Goal: Task Accomplishment & Management: Complete application form

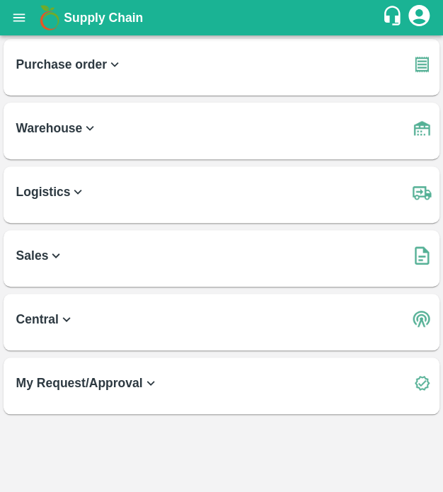
click at [100, 69] on b "Purchase order" at bounding box center [69, 65] width 107 height 20
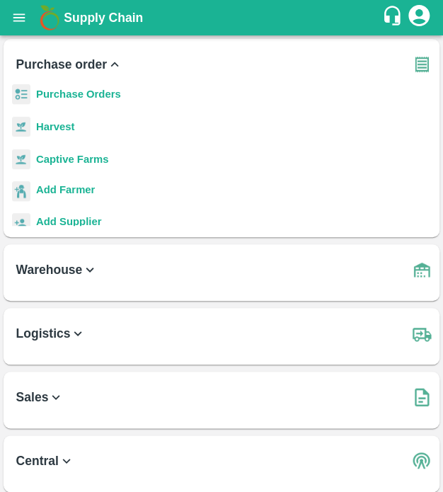
click at [64, 61] on b "Purchase order" at bounding box center [69, 65] width 107 height 20
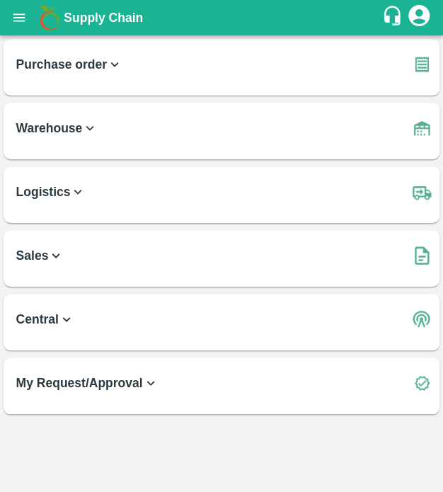
click at [101, 134] on h6 "Warehouse" at bounding box center [226, 123] width 420 height 40
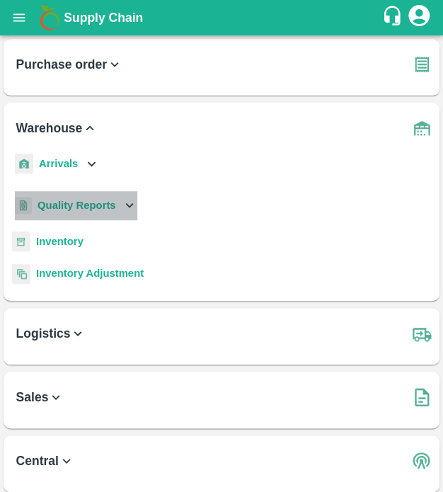
click at [96, 203] on b "Quality Reports" at bounding box center [77, 205] width 79 height 11
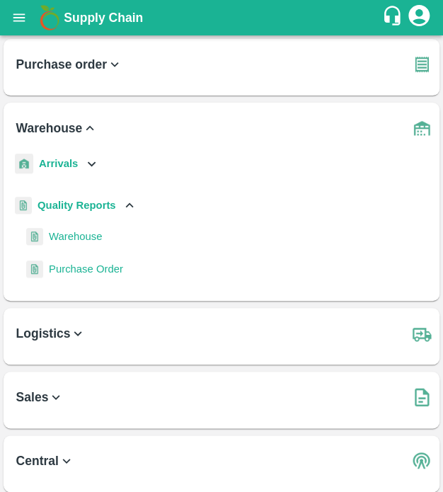
click at [103, 265] on span "Purchase Order" at bounding box center [86, 269] width 74 height 16
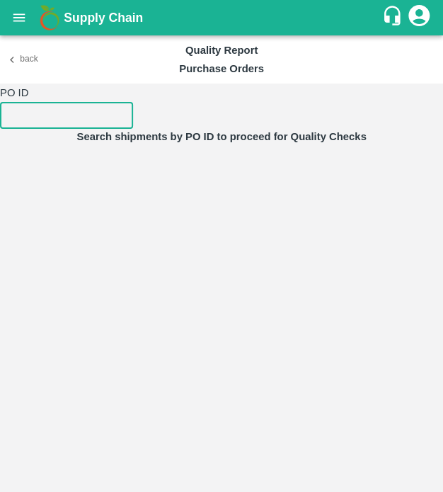
click at [90, 111] on input "number" at bounding box center [66, 115] width 133 height 27
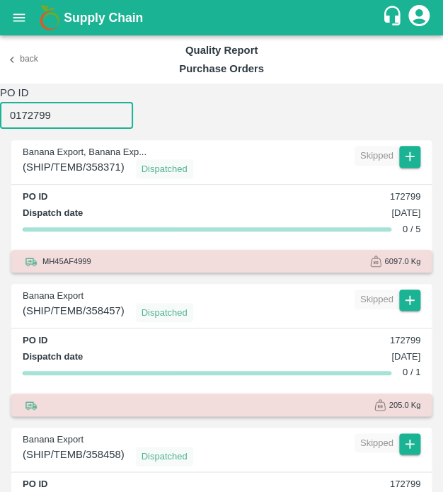
type input "0172799"
click at [394, 162] on div "Skipped" at bounding box center [377, 156] width 45 height 20
click at [410, 158] on icon "button" at bounding box center [410, 157] width 16 height 16
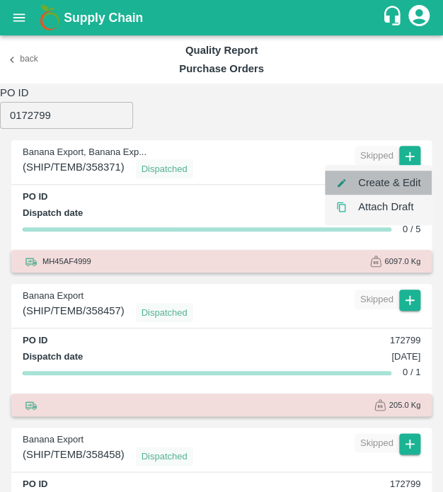
click at [391, 176] on li "Create & Edit" at bounding box center [378, 183] width 107 height 24
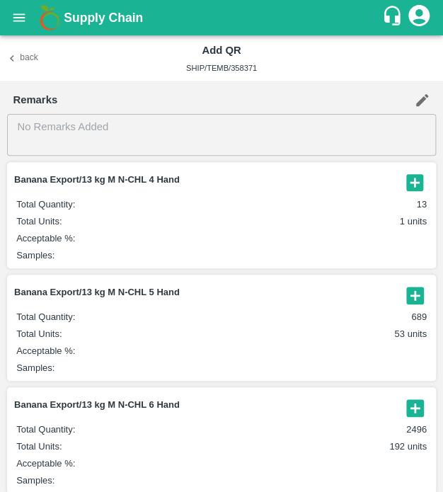
click at [423, 176] on icon "button" at bounding box center [415, 182] width 23 height 23
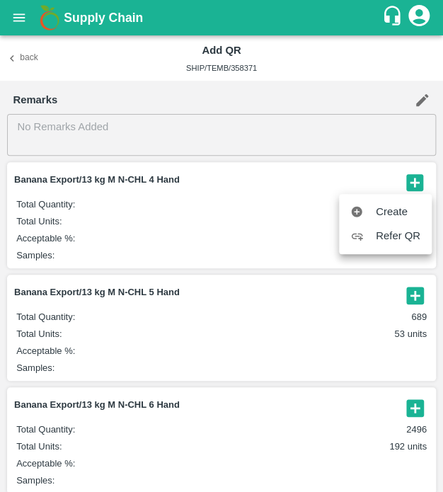
drag, startPoint x: 313, startPoint y: 357, endPoint x: 408, endPoint y: 294, distance: 114.5
click at [408, 294] on div at bounding box center [221, 246] width 443 height 492
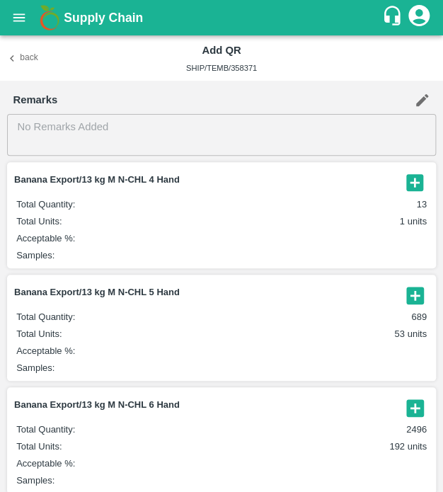
click at [418, 294] on icon "button" at bounding box center [414, 295] width 17 height 17
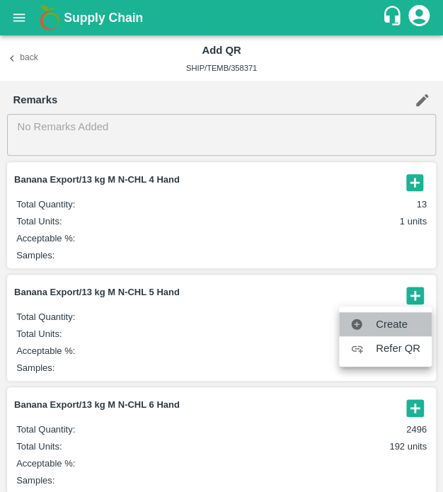
click at [394, 318] on span "Create" at bounding box center [398, 324] width 45 height 16
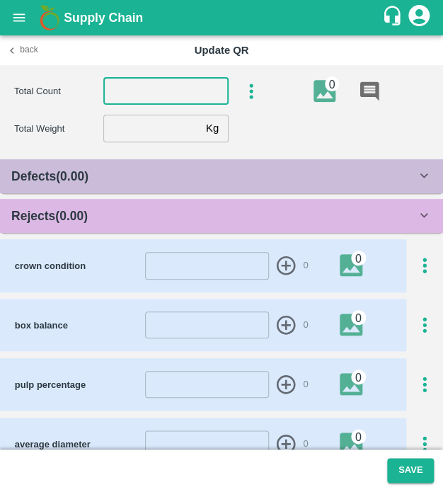
click at [166, 83] on input "number" at bounding box center [165, 91] width 125 height 27
type input "5"
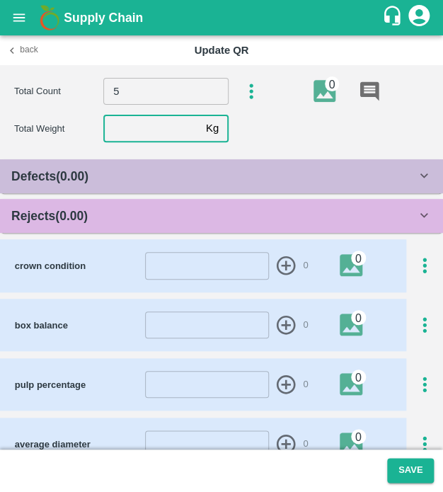
click at [138, 132] on input "number" at bounding box center [151, 128] width 97 height 27
type input "13.1"
click at [119, 214] on div "Rejects ( 0.00 )" at bounding box center [213, 216] width 405 height 20
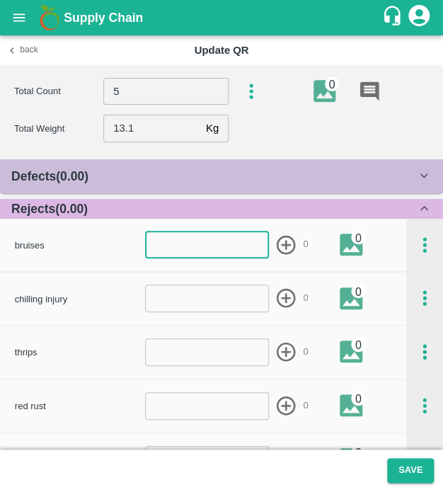
click at [157, 248] on input "number" at bounding box center [207, 244] width 124 height 27
type input "1"
click at [276, 251] on icon "button" at bounding box center [286, 245] width 23 height 23
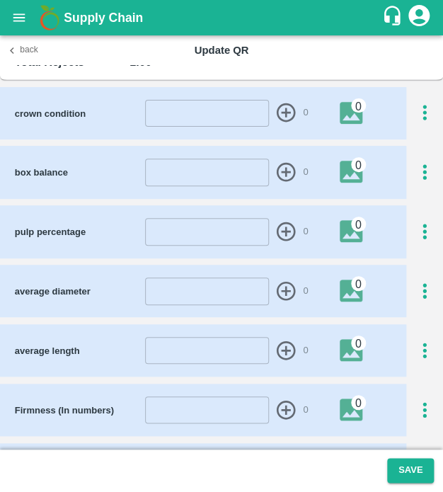
scroll to position [655, 0]
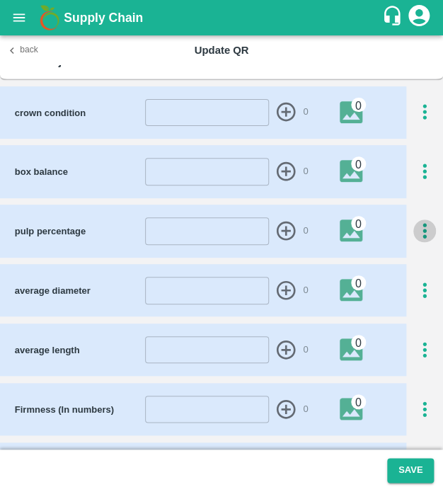
click at [423, 229] on icon "button" at bounding box center [425, 232] width 4 height 16
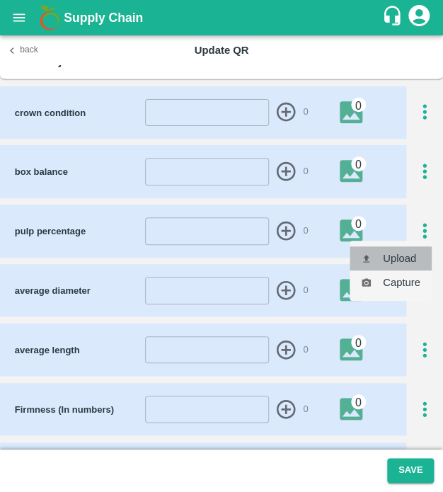
click at [416, 248] on li "Upload" at bounding box center [391, 258] width 82 height 24
type input "C:\fakepath\IMG_20250502_141722.jpg"
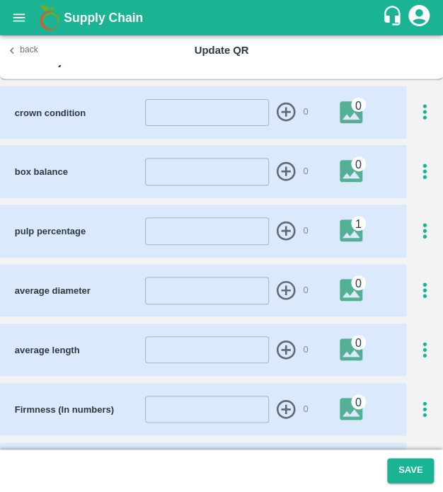
click at [348, 224] on img at bounding box center [356, 230] width 33 height 23
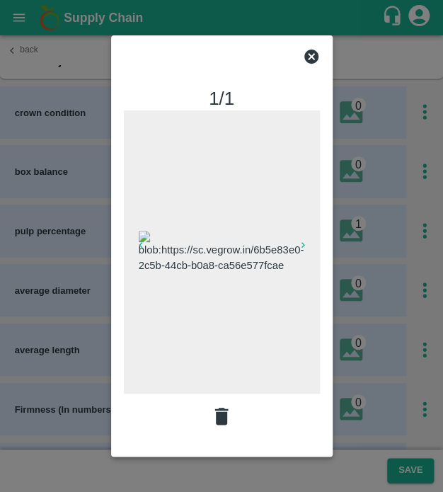
click at [348, 224] on div at bounding box center [221, 246] width 443 height 492
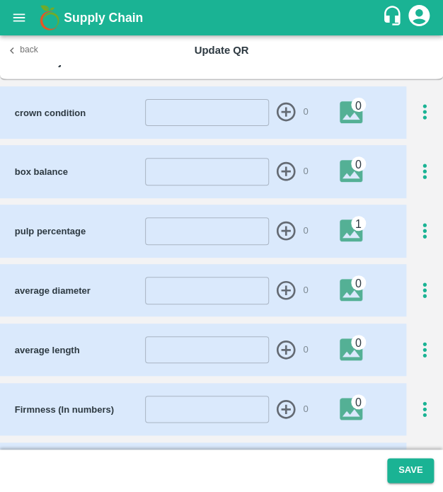
click at [348, 224] on img at bounding box center [356, 230] width 33 height 23
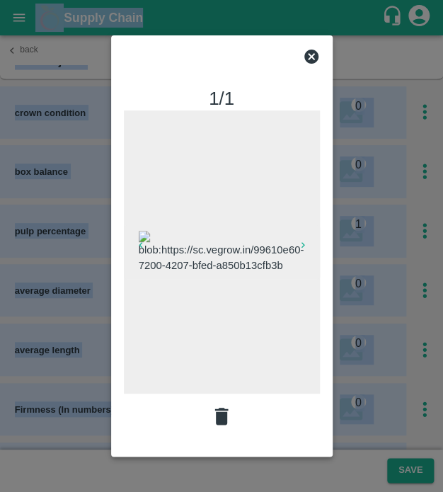
click at [348, 224] on div at bounding box center [221, 246] width 443 height 492
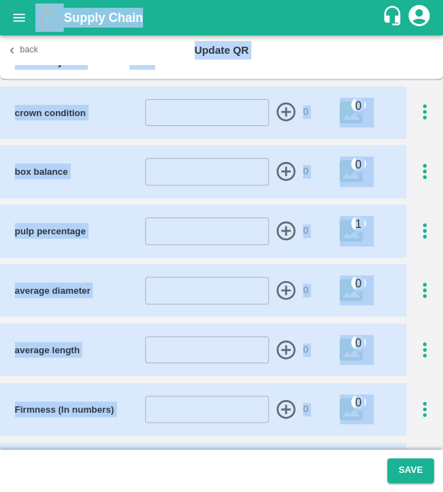
click at [348, 224] on img at bounding box center [356, 230] width 33 height 23
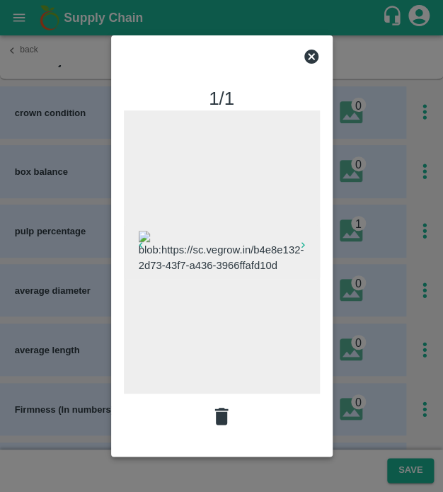
click at [348, 224] on div at bounding box center [221, 246] width 443 height 492
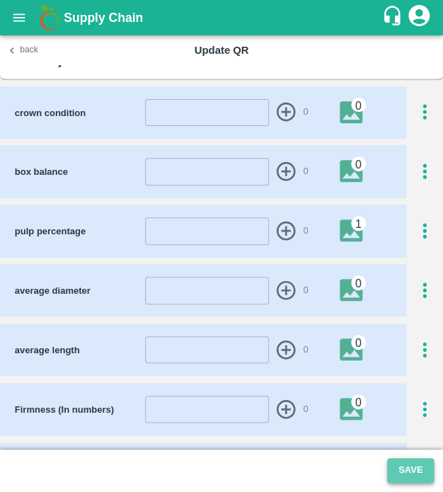
click at [412, 464] on button "Save" at bounding box center [410, 470] width 47 height 25
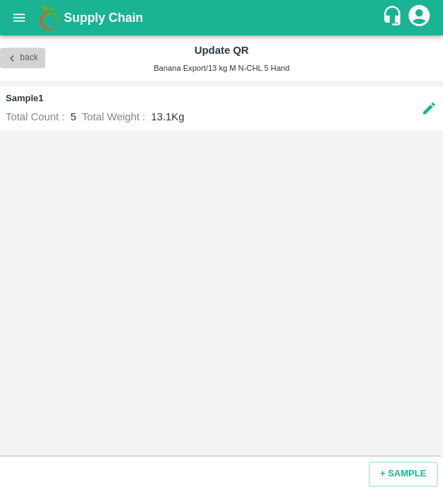
click at [11, 53] on icon "button" at bounding box center [12, 58] width 13 height 13
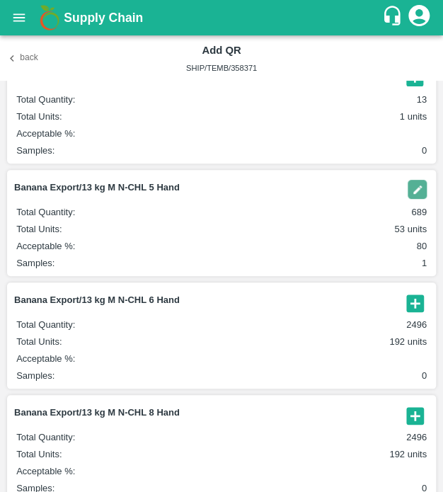
scroll to position [233, 0]
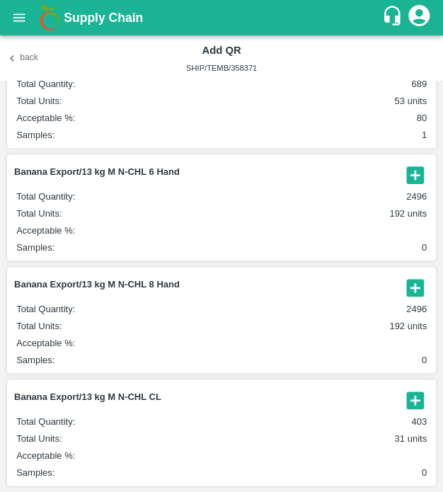
click at [410, 171] on icon "button" at bounding box center [414, 174] width 17 height 17
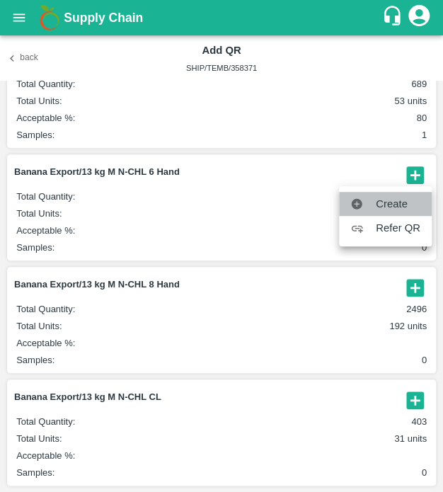
click at [382, 200] on span "Create" at bounding box center [398, 204] width 45 height 16
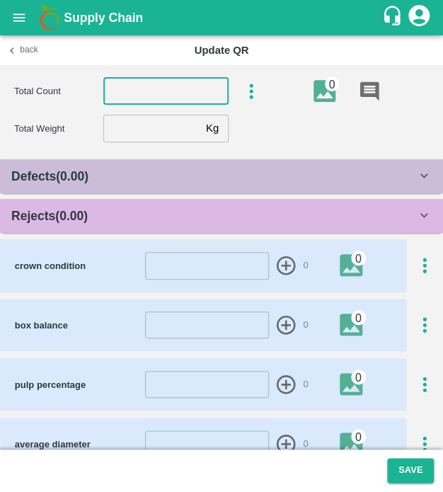
click at [175, 101] on input "number" at bounding box center [165, 91] width 125 height 27
type input "6"
click at [128, 140] on input "number" at bounding box center [151, 128] width 97 height 27
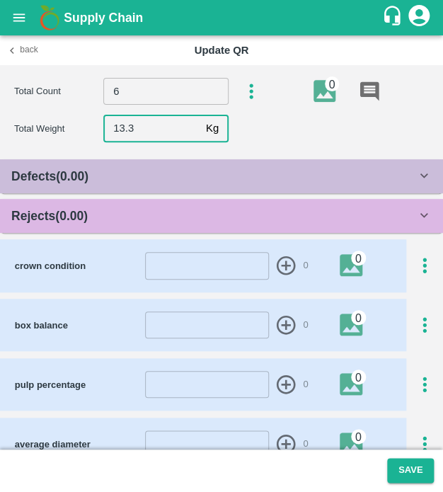
type input "13.3"
click at [138, 210] on div "Rejects ( 0.00 )" at bounding box center [213, 216] width 405 height 20
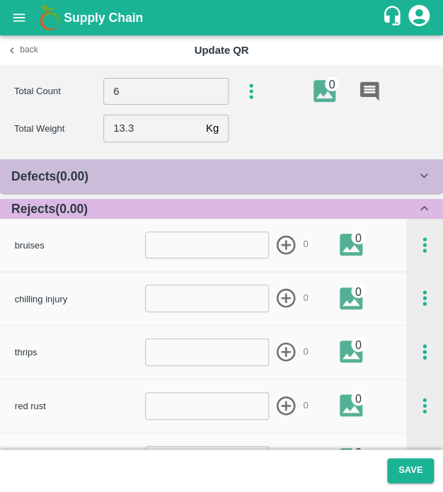
click at [159, 251] on input "number" at bounding box center [207, 244] width 124 height 27
type input "1"
click at [280, 246] on icon "button" at bounding box center [286, 244] width 19 height 19
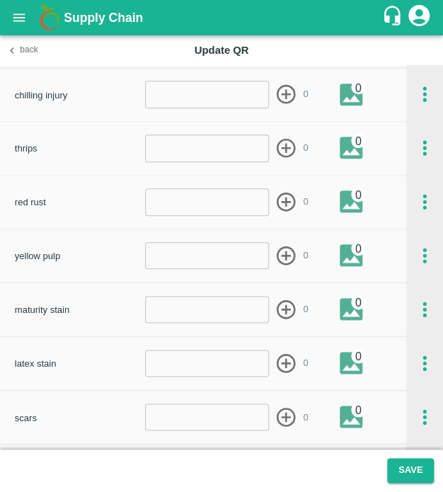
scroll to position [198, 0]
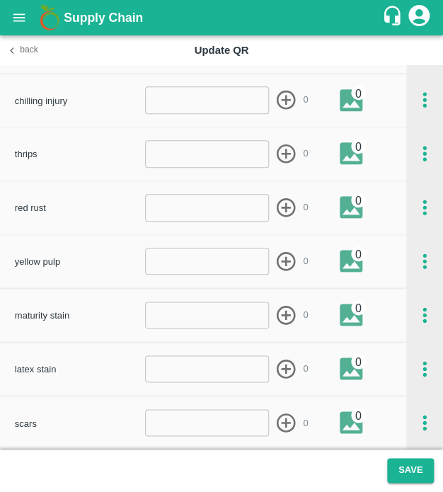
click at [235, 139] on div "thrips ​ 0 0" at bounding box center [210, 154] width 391 height 30
click at [234, 158] on input "number" at bounding box center [207, 153] width 124 height 27
type input "1"
click at [282, 153] on icon "button" at bounding box center [286, 153] width 19 height 19
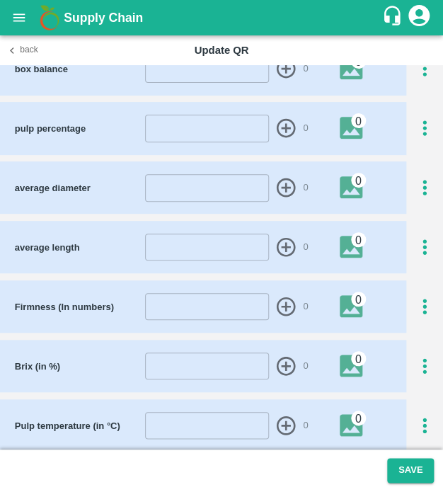
scroll to position [805, 0]
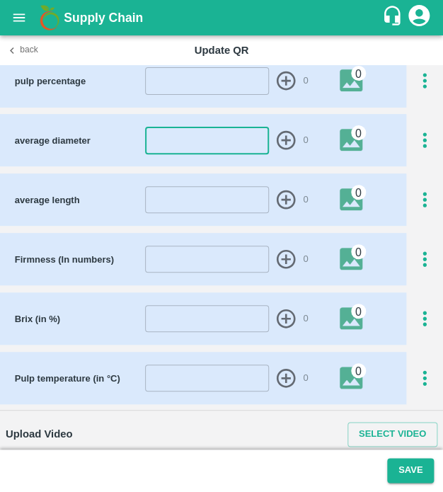
click at [204, 130] on input "number" at bounding box center [207, 140] width 124 height 27
type input "44"
click at [282, 135] on icon "button" at bounding box center [286, 140] width 23 height 23
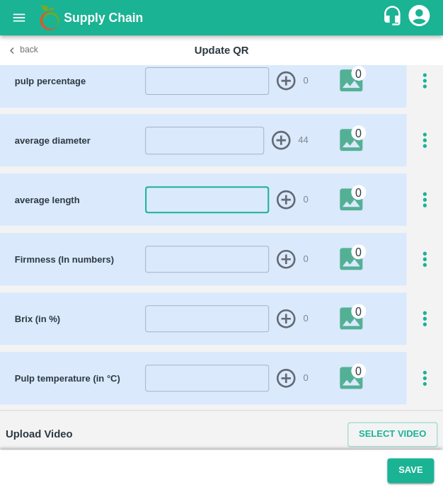
click at [235, 203] on input "number" at bounding box center [207, 199] width 124 height 27
type input "24"
click at [285, 196] on icon "button" at bounding box center [286, 199] width 19 height 19
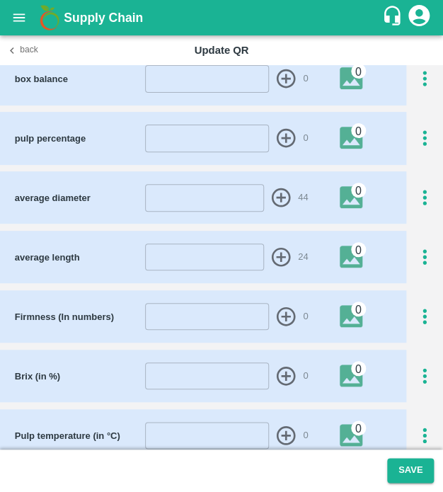
scroll to position [748, 0]
click at [423, 143] on icon "button" at bounding box center [425, 139] width 4 height 16
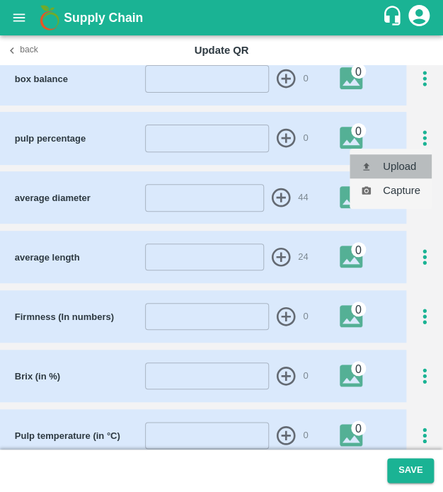
click at [413, 165] on li "Upload" at bounding box center [391, 166] width 82 height 24
type input "C:\fakepath\IMG_20250502_141722.jpg"
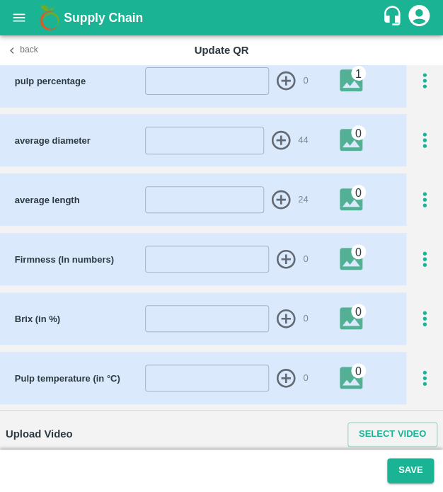
scroll to position [804, 0]
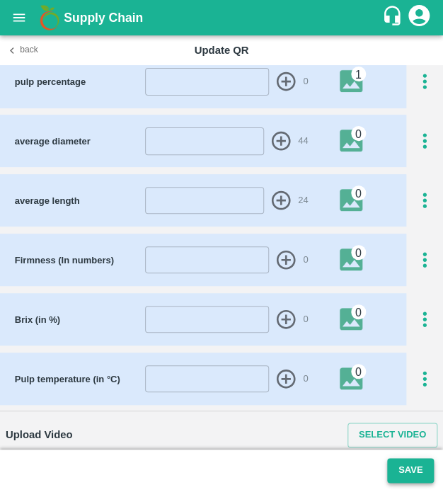
click at [398, 472] on button "Save" at bounding box center [410, 470] width 47 height 25
click at [398, 472] on span "Save" at bounding box center [410, 469] width 47 height 11
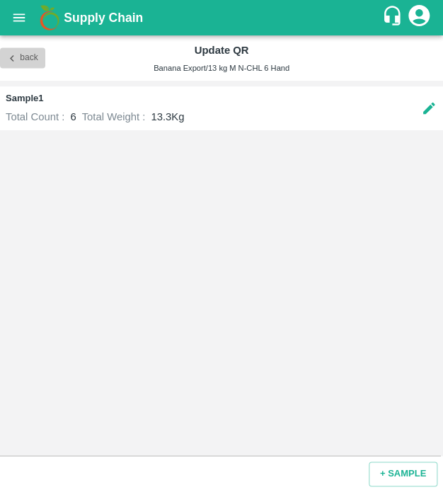
click at [25, 54] on button "Back" at bounding box center [22, 58] width 45 height 21
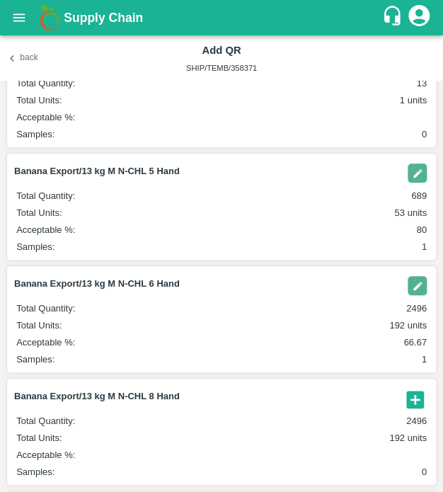
scroll to position [127, 0]
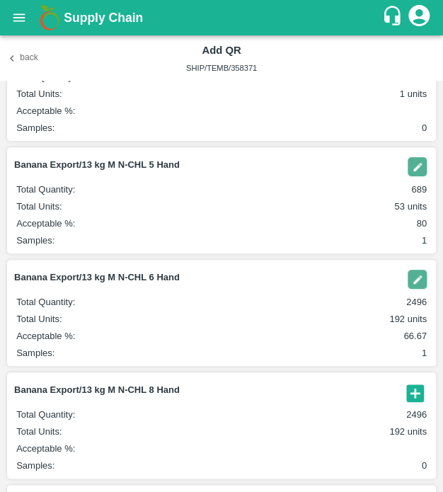
click at [416, 395] on icon "button" at bounding box center [414, 392] width 17 height 17
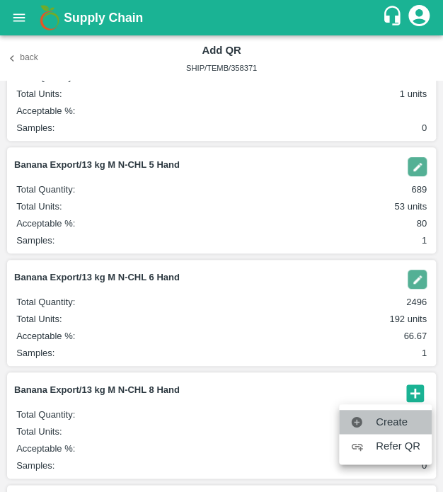
click at [376, 424] on span "Create" at bounding box center [398, 422] width 45 height 16
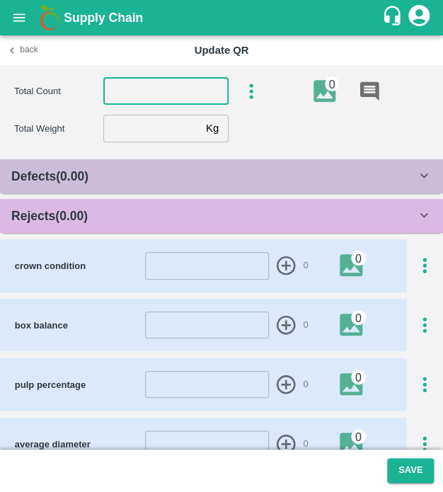
click at [199, 84] on input "number" at bounding box center [165, 91] width 125 height 27
type input "8"
click at [155, 132] on input "number" at bounding box center [151, 128] width 97 height 27
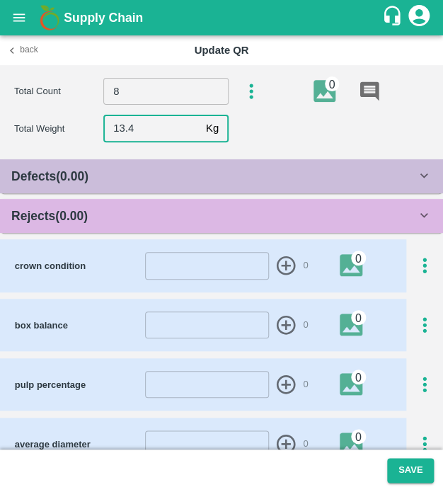
type input "13.4"
click at [183, 220] on div "Rejects ( 0.00 )" at bounding box center [213, 216] width 405 height 20
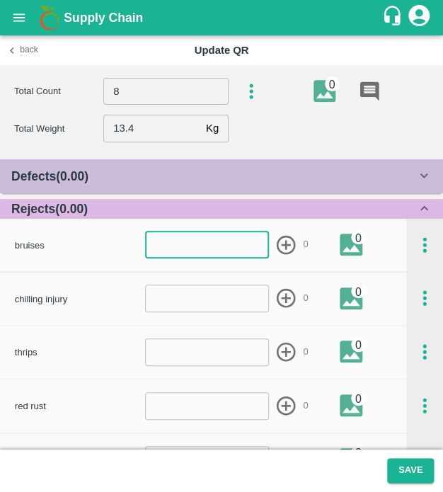
click at [193, 246] on input "number" at bounding box center [207, 244] width 124 height 27
type input "1"
click at [285, 239] on icon "button" at bounding box center [286, 245] width 23 height 23
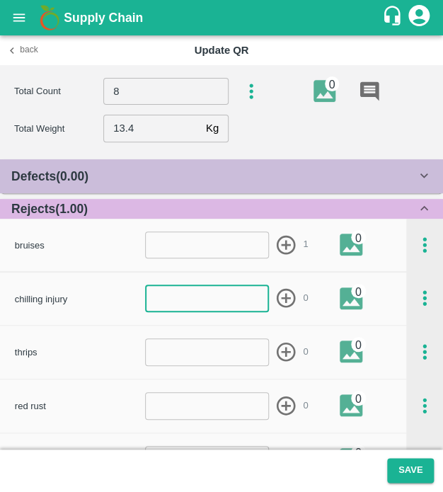
click at [224, 295] on input "number" at bounding box center [207, 298] width 124 height 27
click at [219, 356] on input "number" at bounding box center [207, 351] width 124 height 27
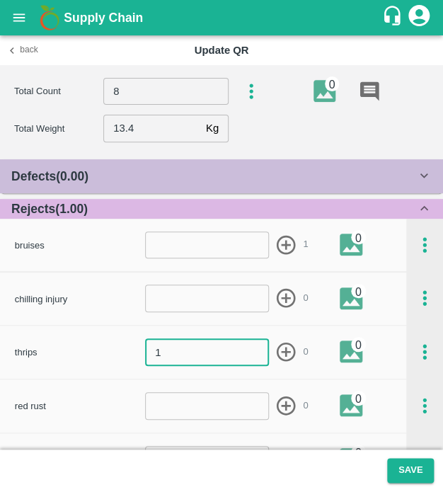
type input "1"
click at [297, 340] on form "1 ​ 0" at bounding box center [226, 351] width 163 height 27
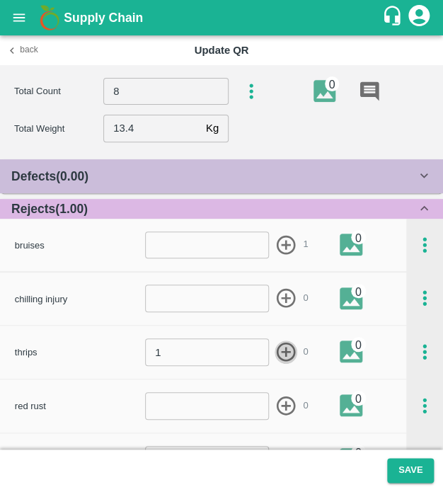
click at [278, 356] on icon "button" at bounding box center [286, 352] width 23 height 23
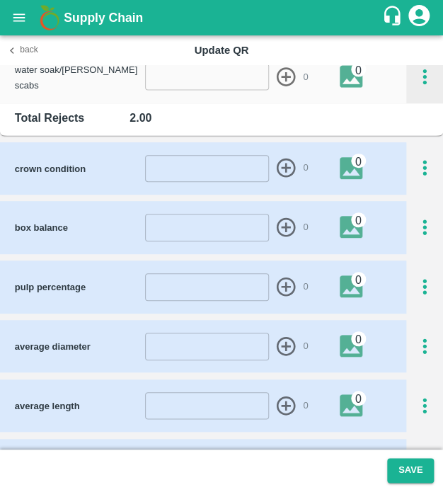
scroll to position [603, 0]
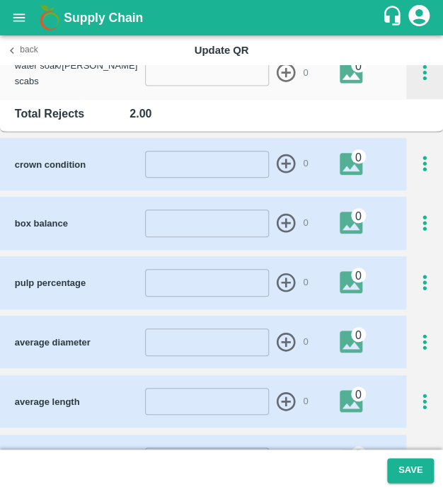
click at [201, 349] on input "number" at bounding box center [207, 341] width 124 height 27
type input "44"
click at [286, 336] on icon "button" at bounding box center [286, 342] width 23 height 23
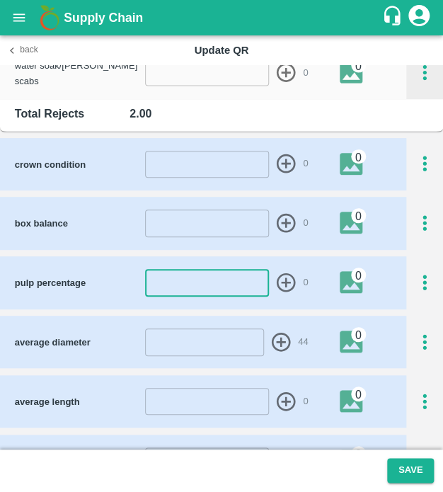
click at [217, 274] on input "number" at bounding box center [207, 282] width 124 height 27
type input "24"
click at [283, 277] on icon "button" at bounding box center [286, 282] width 19 height 19
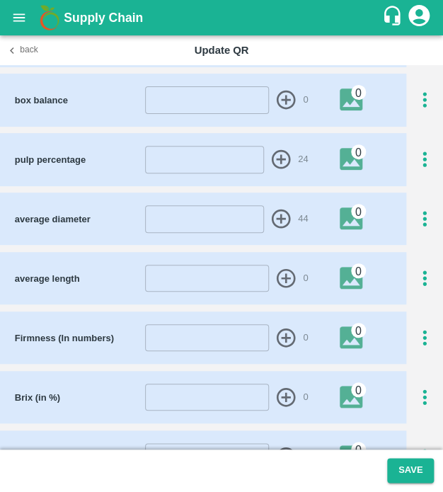
scroll to position [727, 0]
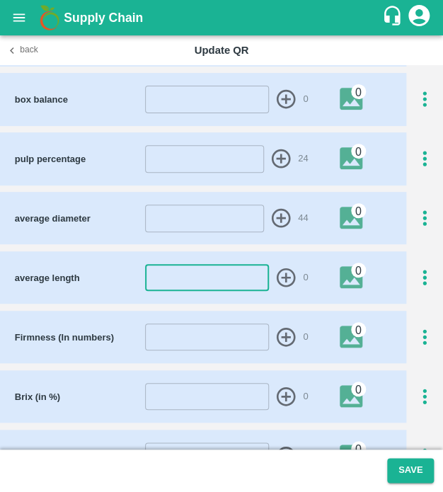
click at [244, 283] on input "number" at bounding box center [207, 277] width 124 height 27
click at [235, 214] on input "number" at bounding box center [204, 218] width 118 height 27
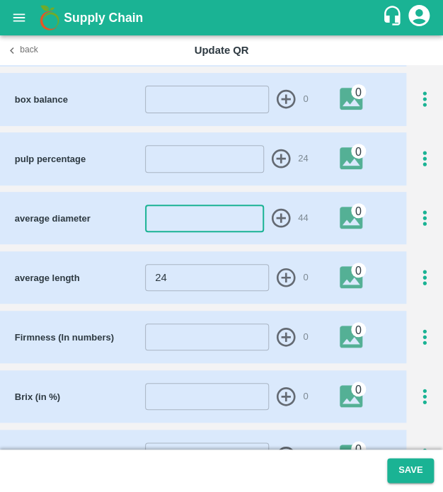
click at [198, 280] on input "24" at bounding box center [207, 277] width 124 height 27
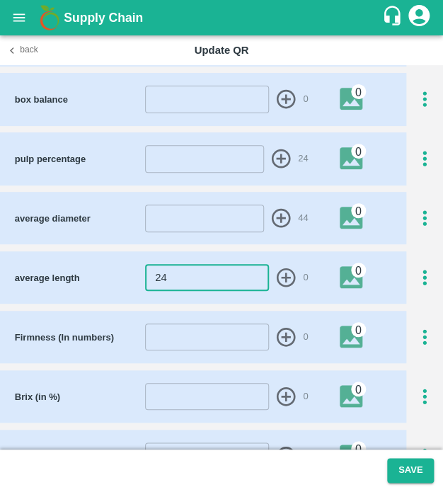
type input "2"
type input "18"
click at [280, 270] on icon "button" at bounding box center [286, 277] width 23 height 23
type input "1"
click at [246, 214] on input "1" at bounding box center [204, 218] width 118 height 27
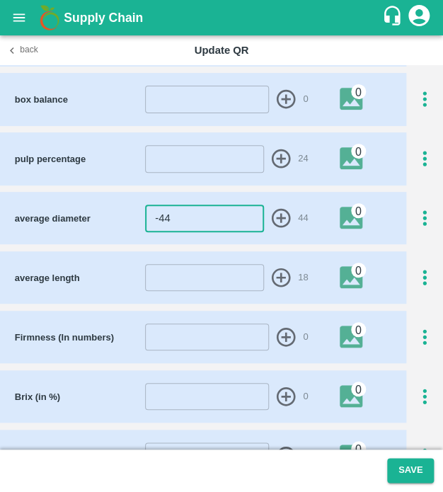
type input "-44"
click at [276, 212] on icon "button" at bounding box center [281, 218] width 23 height 23
click at [276, 212] on icon "button" at bounding box center [280, 218] width 19 height 19
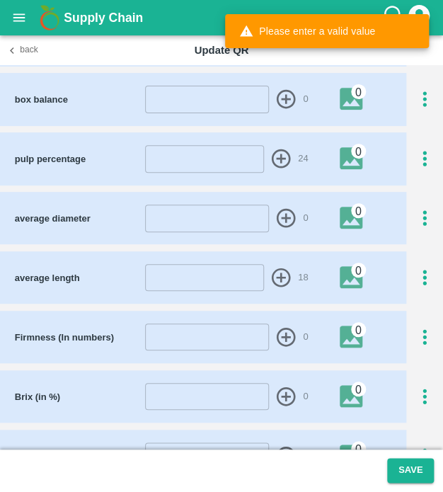
click at [277, 212] on icon "button" at bounding box center [286, 218] width 19 height 19
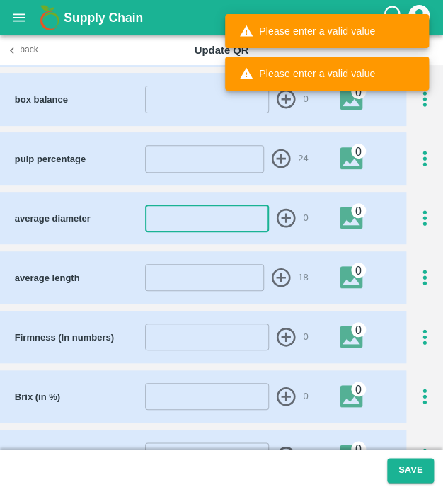
click at [205, 214] on input "number" at bounding box center [207, 218] width 124 height 27
type input "8"
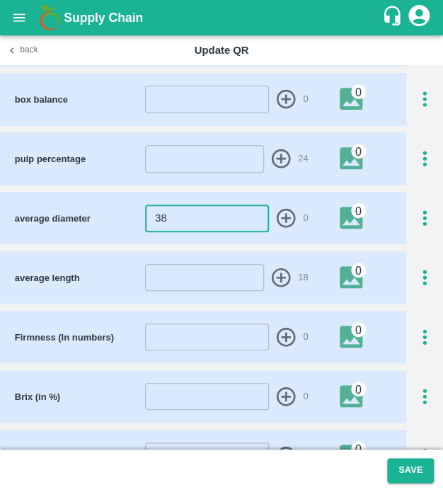
type input "38"
click at [277, 214] on icon "button" at bounding box center [286, 218] width 23 height 23
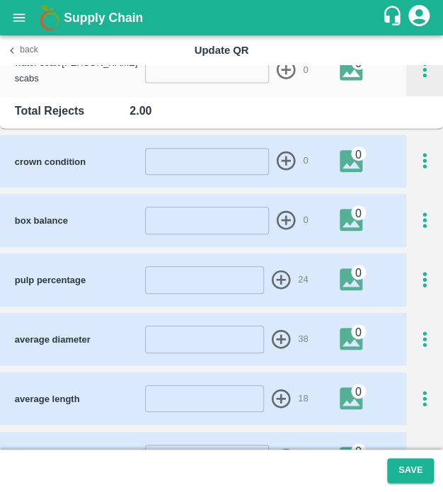
scroll to position [606, 0]
click at [232, 270] on input "number" at bounding box center [204, 279] width 118 height 27
click at [424, 279] on icon "button" at bounding box center [424, 279] width 23 height 23
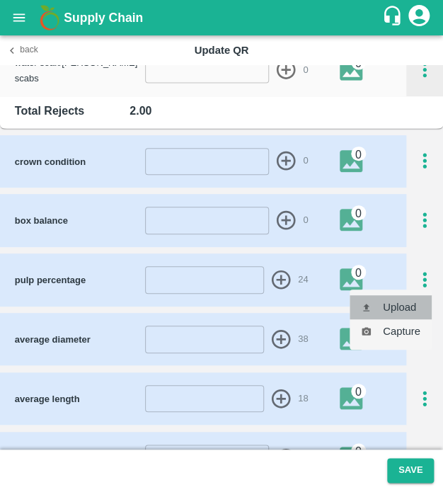
click at [374, 302] on li "Upload" at bounding box center [391, 307] width 82 height 24
type input "C:\fakepath\IMG_20250502_141722.jpg"
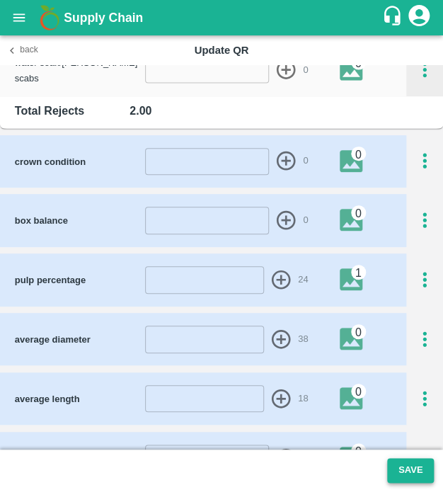
click at [405, 477] on button "Save" at bounding box center [410, 470] width 47 height 25
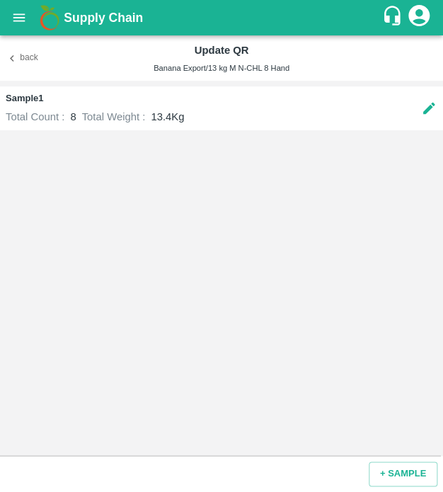
click at [40, 62] on button "Back" at bounding box center [22, 58] width 45 height 21
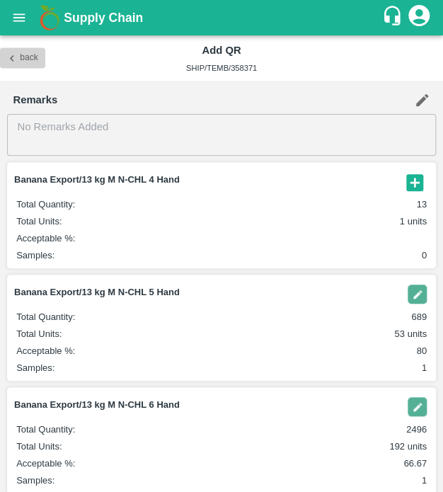
click at [34, 56] on button "Back" at bounding box center [22, 58] width 45 height 21
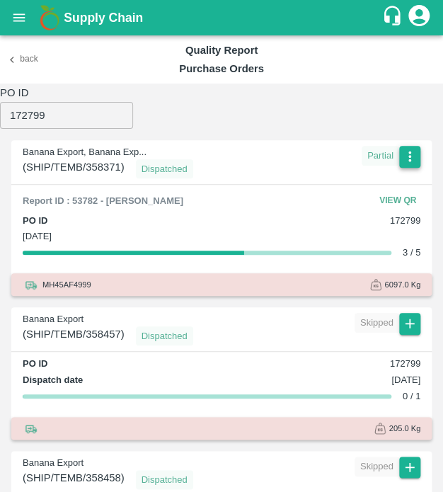
click at [407, 147] on button "button" at bounding box center [409, 156] width 21 height 21
click at [388, 182] on li "Edit" at bounding box center [396, 185] width 62 height 24
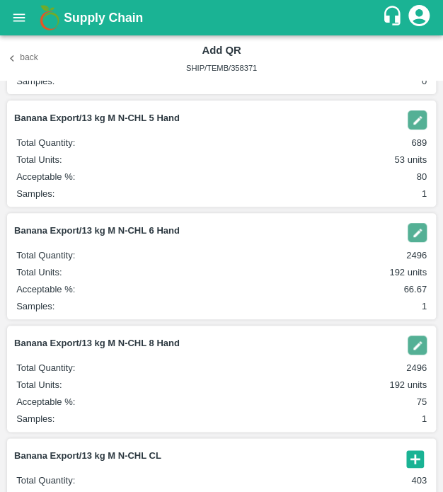
scroll to position [176, 0]
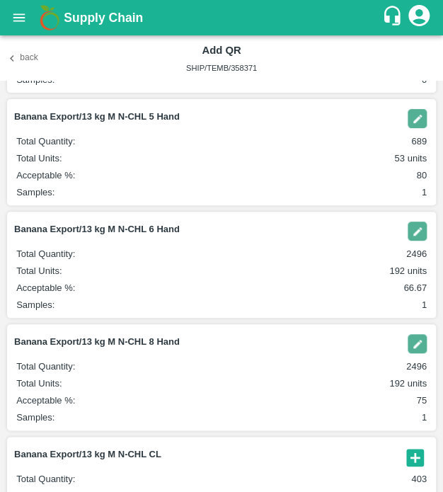
click at [408, 231] on img "button" at bounding box center [417, 231] width 19 height 19
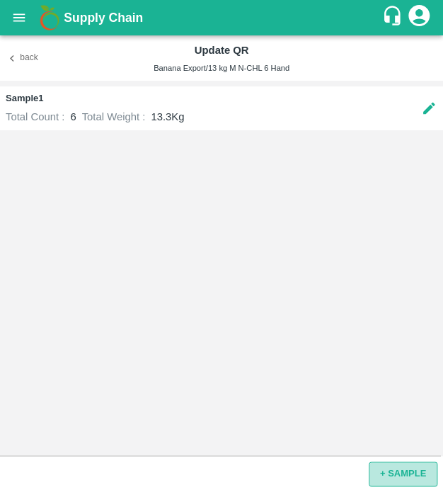
click at [396, 474] on button "+ SAMPLE" at bounding box center [403, 474] width 69 height 25
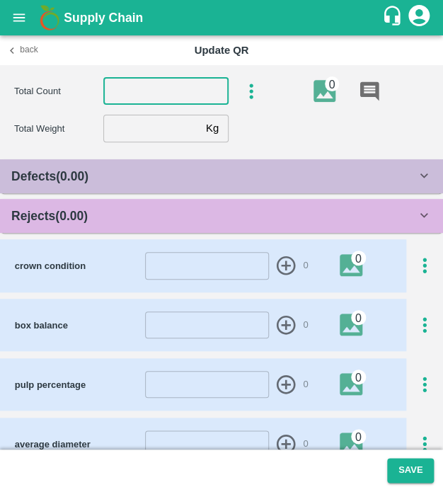
click at [152, 82] on input "number" at bounding box center [165, 91] width 125 height 27
type input "6"
click at [141, 125] on input "number" at bounding box center [151, 128] width 97 height 27
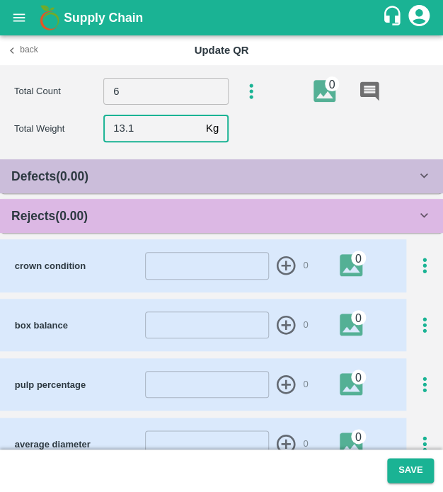
type input "13.1"
click at [74, 234] on div "Defects ( 0.00 ) insect damage ​ 0 0 chemical burns ​ 0 0 ripe ​ 0 0 finger rot…" at bounding box center [221, 433] width 443 height 549
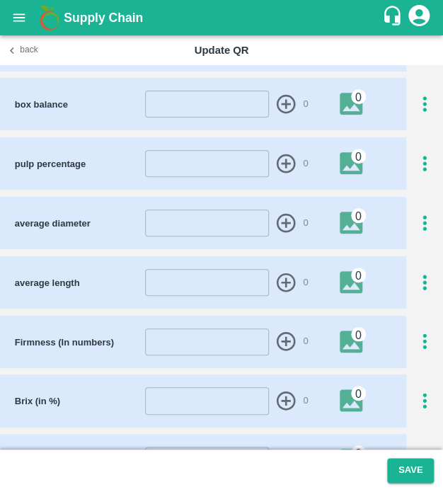
scroll to position [220, 0]
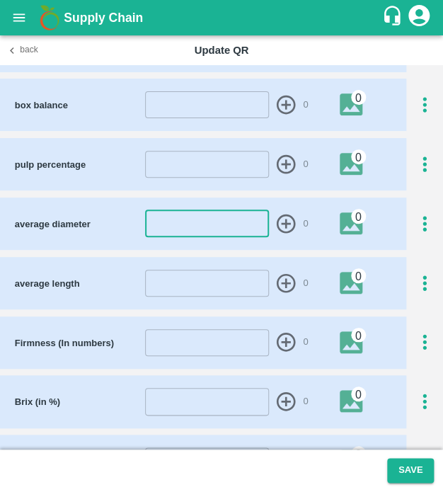
click at [224, 219] on input "number" at bounding box center [207, 223] width 124 height 27
type input "44"
click at [282, 222] on icon "button" at bounding box center [286, 223] width 23 height 23
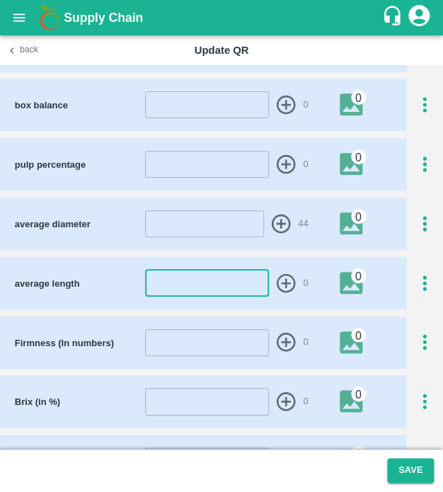
click at [245, 275] on input "number" at bounding box center [207, 283] width 124 height 27
type input "23"
click at [284, 280] on icon "button" at bounding box center [286, 282] width 19 height 19
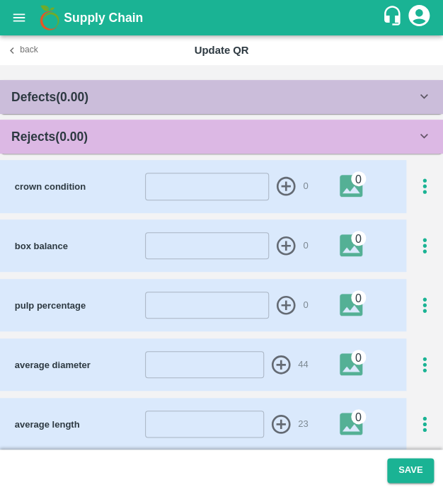
scroll to position [73, 0]
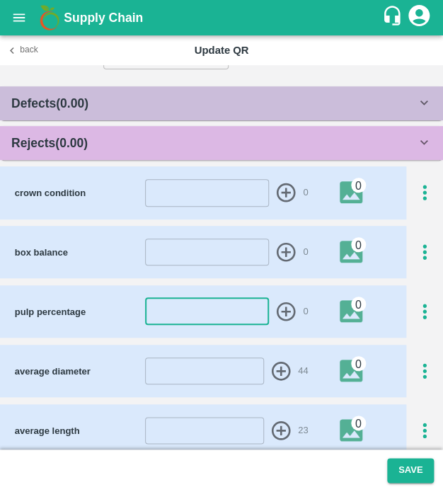
click at [231, 322] on input "number" at bounding box center [207, 311] width 124 height 27
type input "-5"
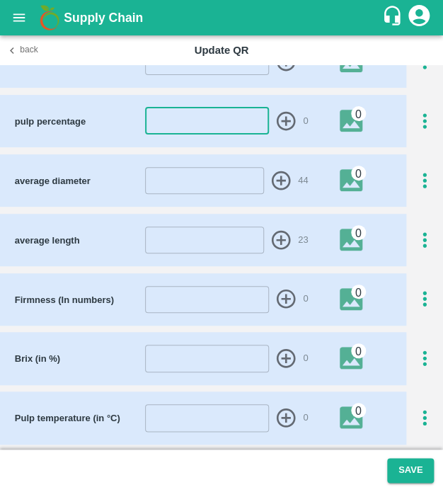
click at [425, 115] on icon "button" at bounding box center [424, 121] width 23 height 23
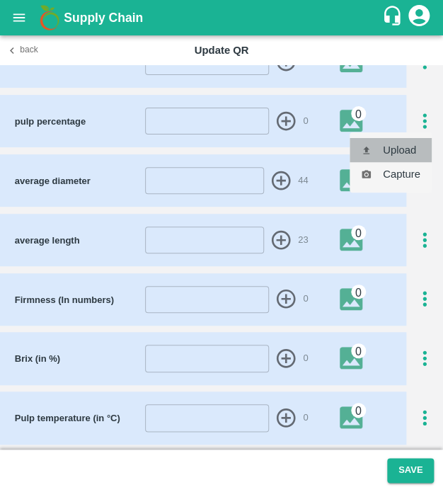
click at [413, 144] on li "Upload" at bounding box center [391, 150] width 82 height 24
click at [391, 154] on li "Upload" at bounding box center [391, 150] width 82 height 24
type input "C:\fakepath\IMG_20250502_141722.jpg"
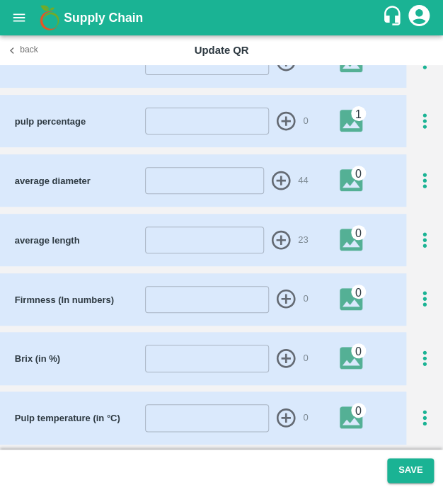
scroll to position [306, 0]
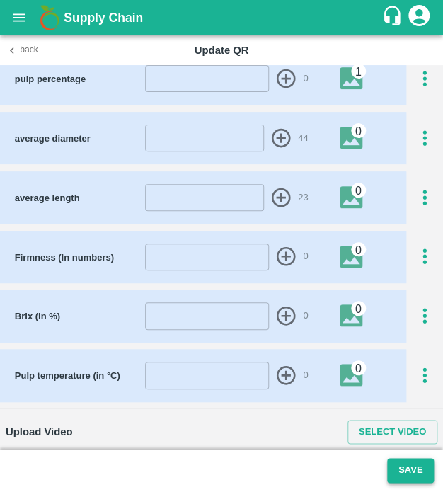
click at [417, 466] on button "Save" at bounding box center [410, 470] width 47 height 25
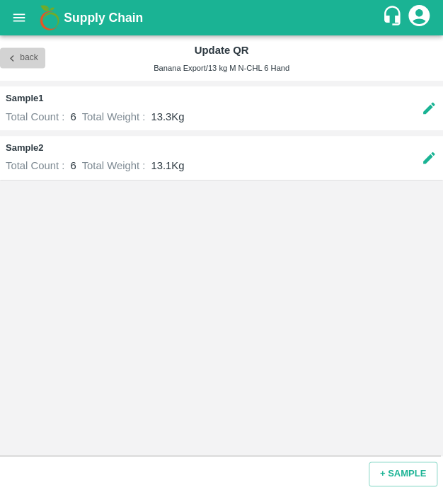
click at [16, 63] on icon "button" at bounding box center [12, 58] width 13 height 13
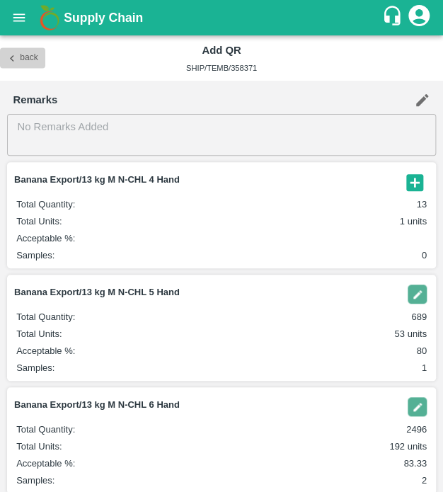
click at [8, 54] on icon "button" at bounding box center [12, 58] width 13 height 13
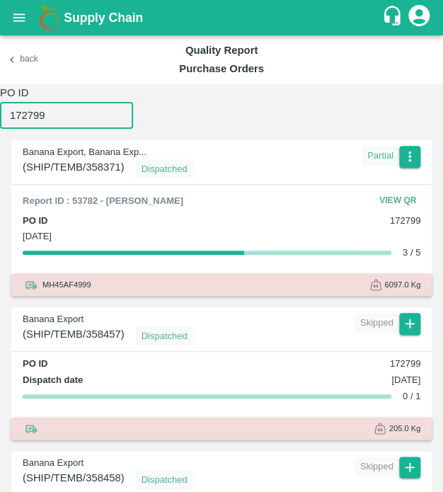
click at [45, 115] on input "172799" at bounding box center [66, 115] width 133 height 27
paste input "number"
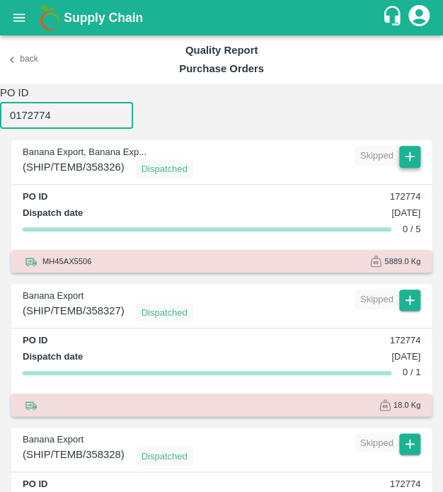
type input "0172774"
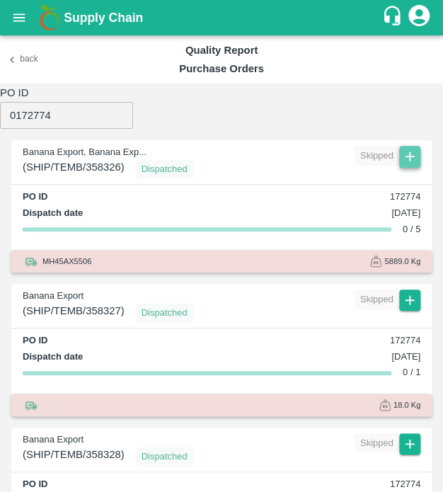
click at [405, 154] on icon "button" at bounding box center [410, 157] width 16 height 16
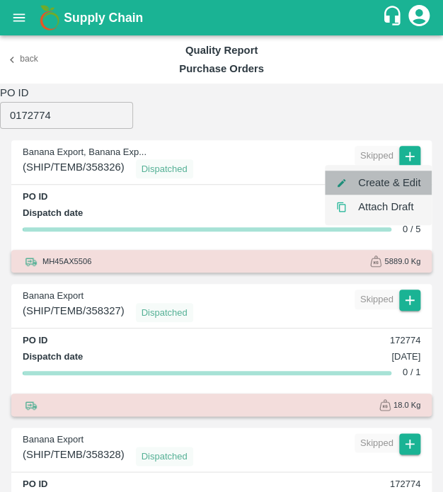
click at [409, 183] on li "Create & Edit" at bounding box center [378, 183] width 107 height 24
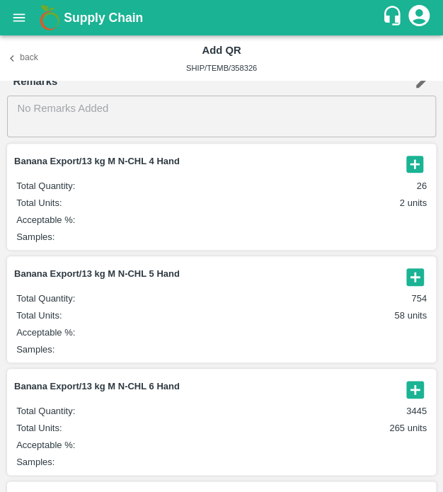
scroll to position [14, 0]
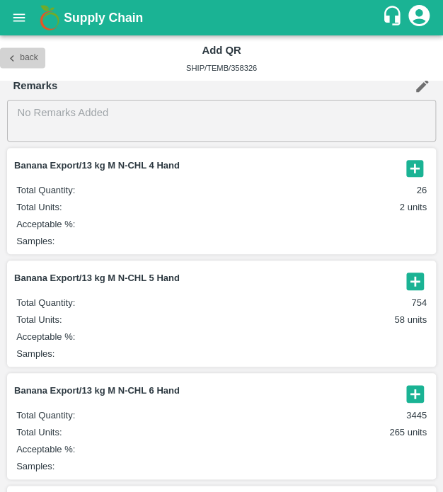
click at [26, 59] on button "Back" at bounding box center [22, 58] width 45 height 21
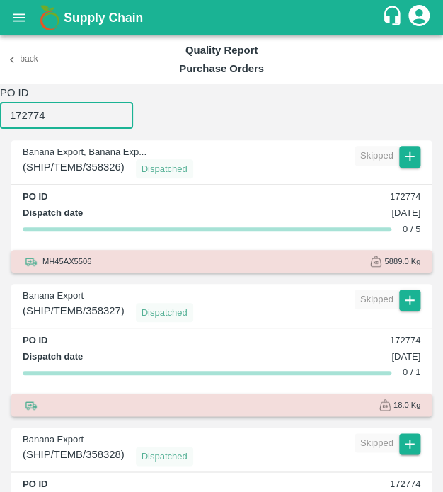
click at [61, 113] on input "172774" at bounding box center [66, 115] width 133 height 27
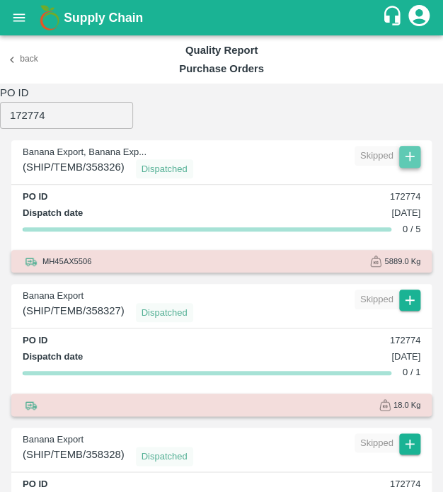
click at [402, 166] on button "button" at bounding box center [409, 156] width 21 height 21
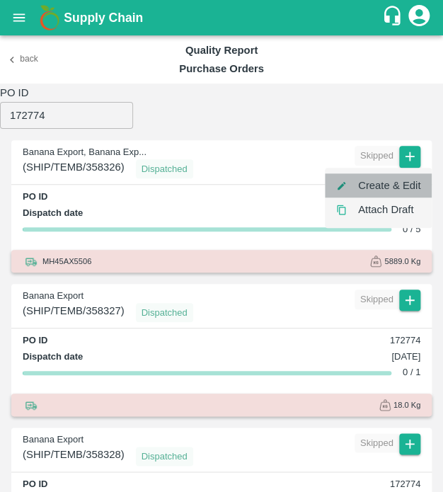
click at [411, 180] on li "Create & Edit" at bounding box center [378, 185] width 107 height 24
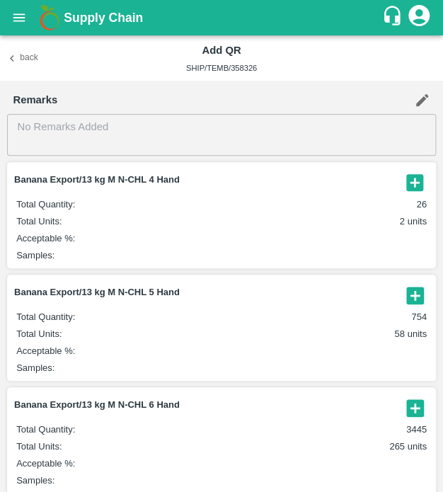
click at [418, 293] on icon "button" at bounding box center [414, 295] width 17 height 17
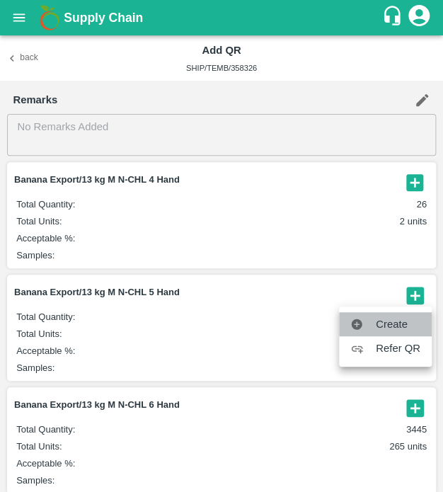
click at [397, 319] on span "Create" at bounding box center [398, 324] width 45 height 16
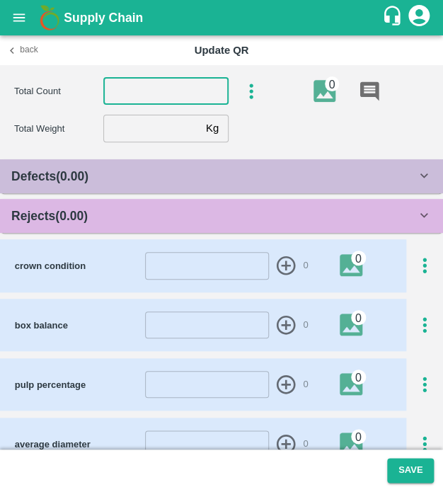
click at [181, 87] on input "number" at bounding box center [165, 91] width 125 height 27
type input "5"
click at [178, 129] on input "number" at bounding box center [151, 128] width 97 height 27
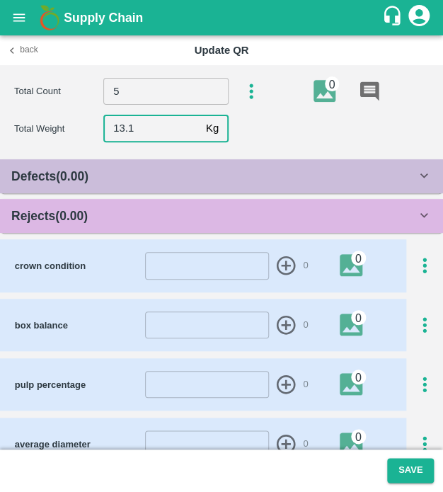
type input "13.1"
click at [187, 228] on div "Rejects ( 0.00 )" at bounding box center [221, 216] width 443 height 34
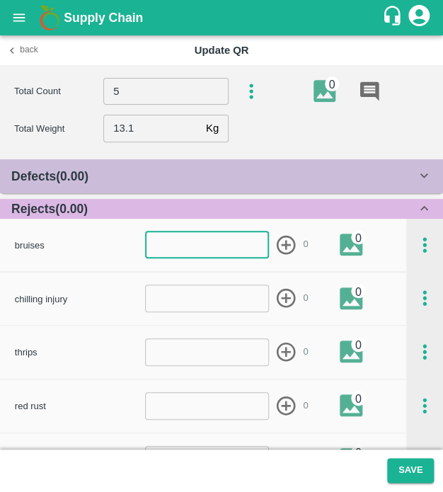
click at [198, 248] on input "number" at bounding box center [207, 244] width 124 height 27
type input "1"
click at [281, 243] on icon "button" at bounding box center [286, 245] width 23 height 23
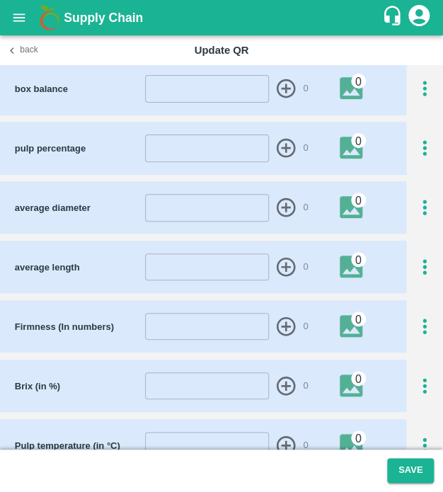
scroll to position [736, 0]
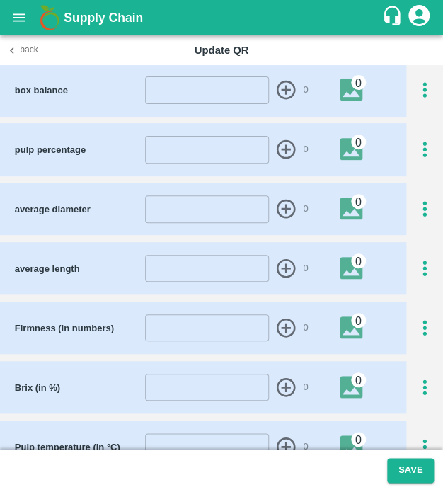
click at [199, 285] on div "average length ​ 0 0" at bounding box center [203, 268] width 406 height 52
click at [199, 274] on input "number" at bounding box center [207, 268] width 124 height 27
type input "24"
click at [283, 259] on icon "button" at bounding box center [286, 268] width 23 height 23
click at [200, 209] on input "number" at bounding box center [207, 208] width 124 height 27
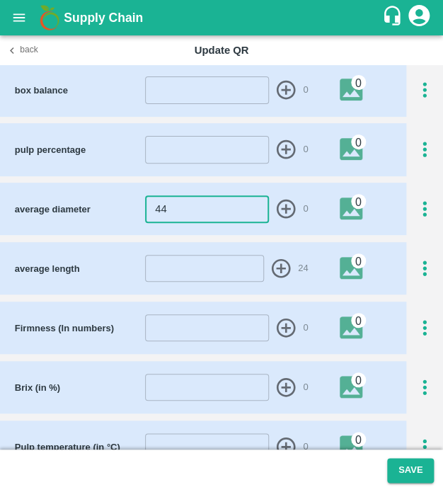
type input "44"
click at [283, 202] on icon "button" at bounding box center [286, 209] width 23 height 23
click at [423, 147] on icon "button" at bounding box center [425, 150] width 4 height 16
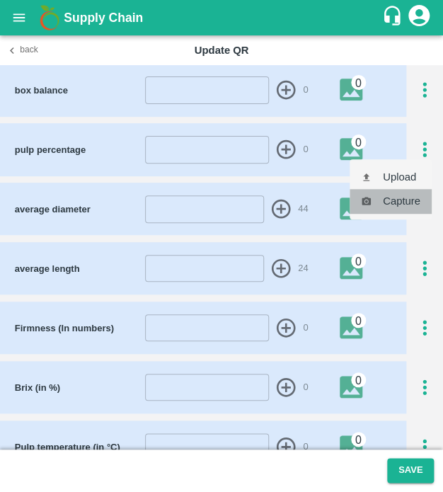
click at [401, 200] on li "Capture" at bounding box center [391, 201] width 82 height 24
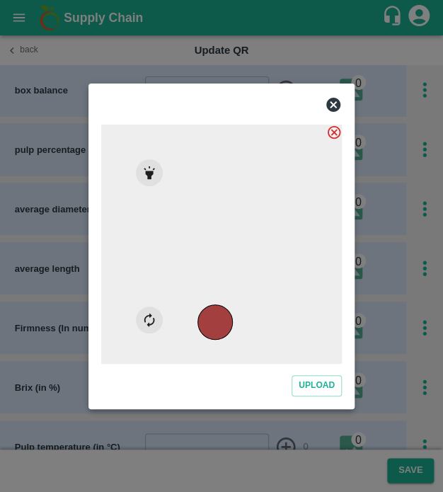
click at [331, 104] on icon at bounding box center [333, 105] width 14 height 14
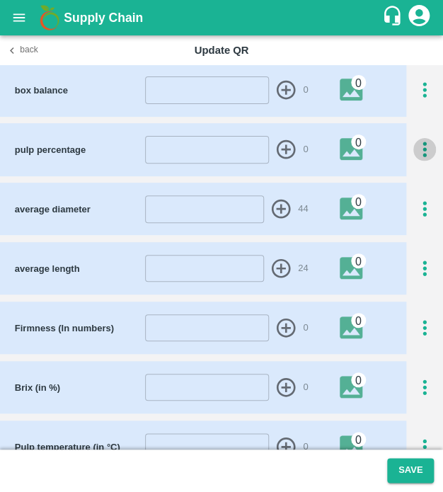
click at [420, 144] on icon "button" at bounding box center [424, 149] width 23 height 23
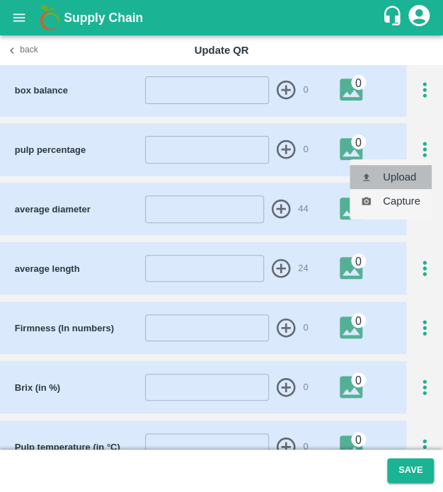
click at [396, 178] on li "Upload" at bounding box center [391, 177] width 82 height 24
type input "C:\fakepath\TimePhoto_20250419_113222.jpg"
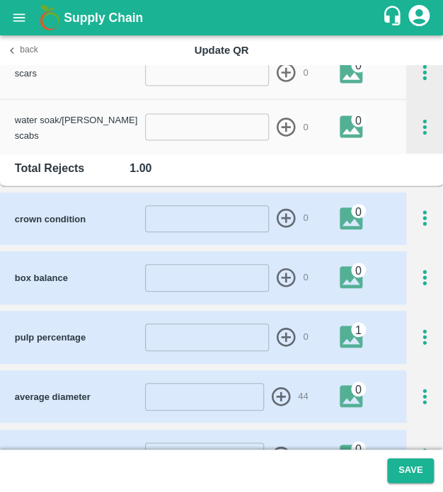
scroll to position [578, 0]
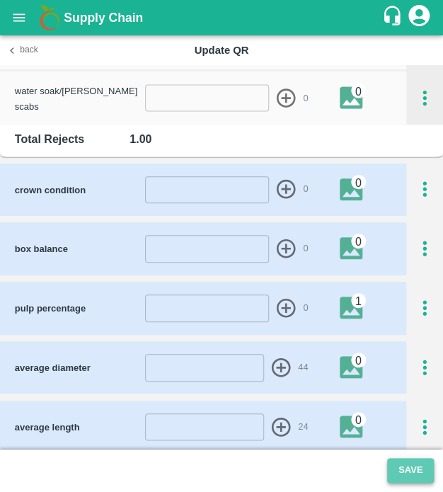
click at [402, 468] on button "Save" at bounding box center [410, 470] width 47 height 25
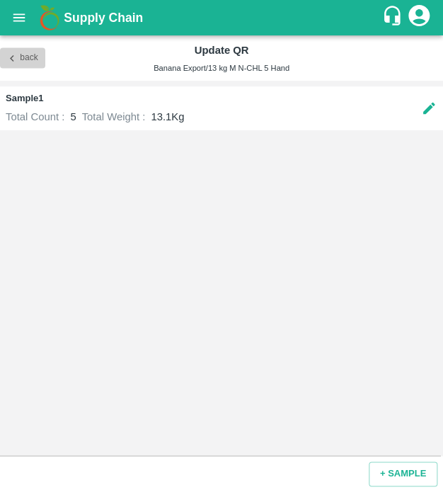
click at [20, 57] on button "Back" at bounding box center [22, 58] width 45 height 21
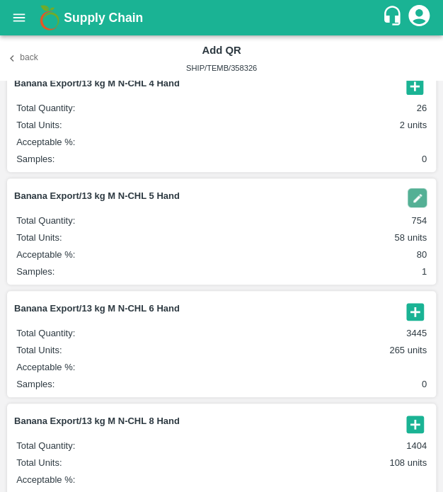
scroll to position [98, 0]
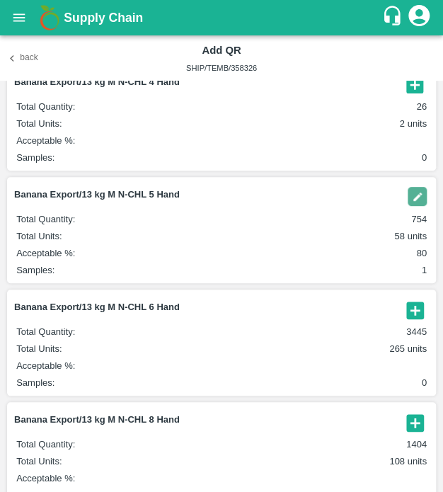
click at [408, 307] on icon "button" at bounding box center [414, 310] width 17 height 17
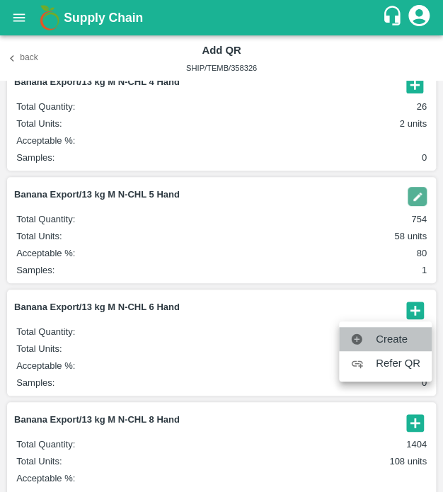
click at [391, 339] on span "Create" at bounding box center [398, 339] width 45 height 16
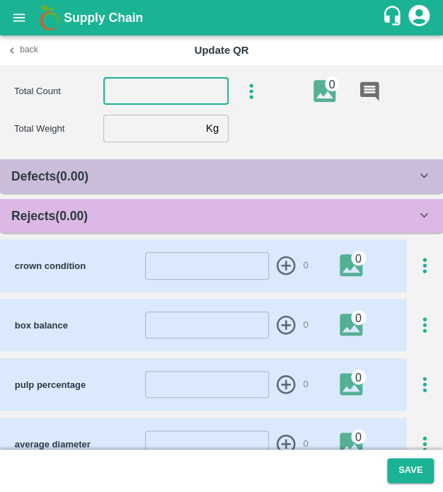
click at [137, 96] on input "number" at bounding box center [165, 91] width 125 height 27
type input "6"
click at [127, 126] on input "number" at bounding box center [151, 128] width 97 height 27
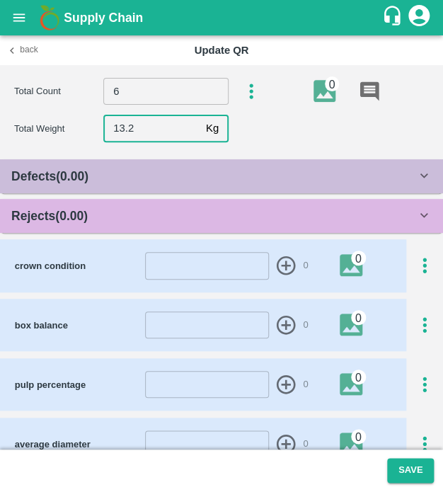
type input "13.2"
click at [190, 213] on div "Rejects ( 0.00 )" at bounding box center [213, 216] width 405 height 20
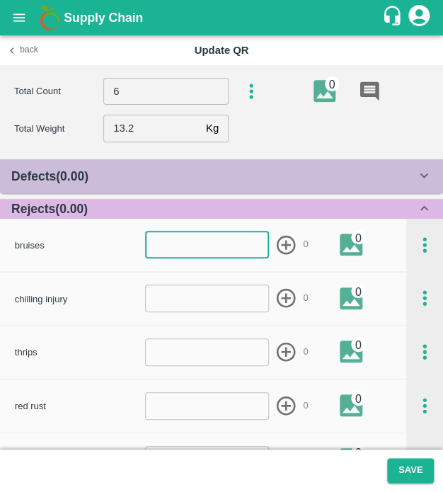
click at [200, 241] on input "number" at bounding box center [207, 244] width 124 height 27
type input "1"
click at [184, 359] on input "number" at bounding box center [207, 351] width 124 height 27
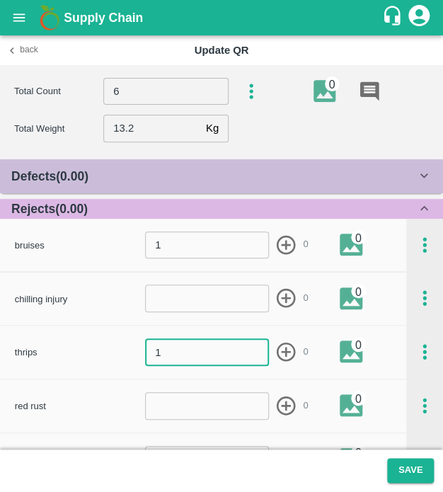
type input "1"
click at [283, 353] on icon "button" at bounding box center [286, 352] width 19 height 19
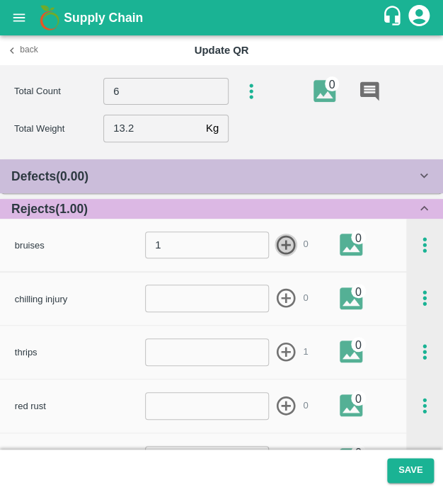
click at [283, 238] on icon "button" at bounding box center [286, 245] width 23 height 23
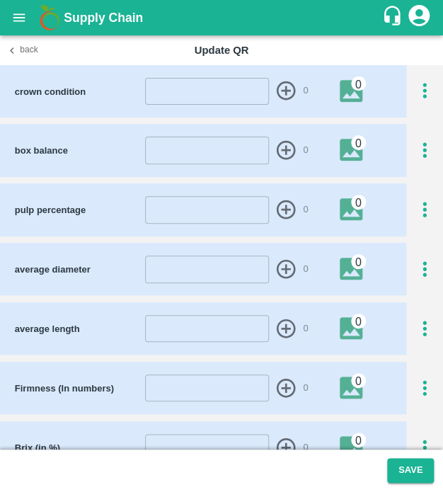
scroll to position [677, 0]
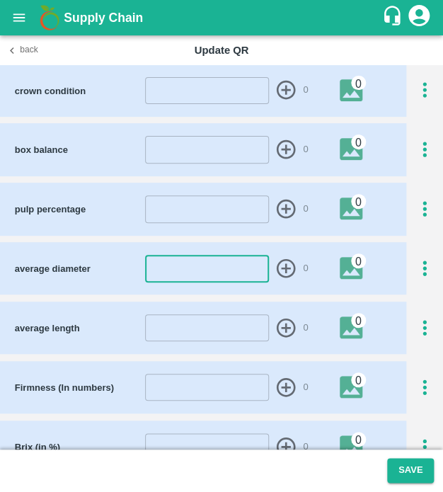
click at [201, 265] on input "number" at bounding box center [207, 268] width 124 height 27
type input "44"
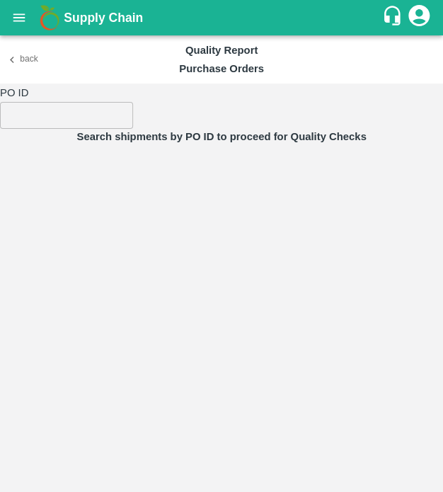
click at [308, 263] on article at bounding box center [221, 318] width 443 height 347
click at [23, 5] on button "open drawer" at bounding box center [19, 17] width 33 height 33
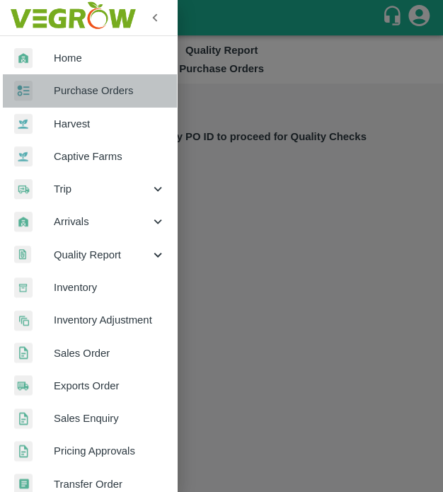
click at [115, 100] on link "Purchase Orders" at bounding box center [88, 90] width 177 height 33
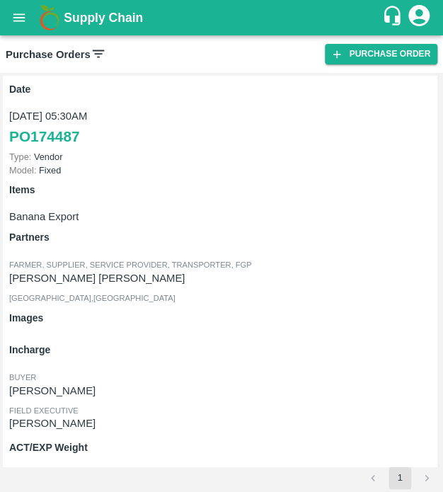
click at [102, 53] on icon at bounding box center [99, 54] width 16 height 16
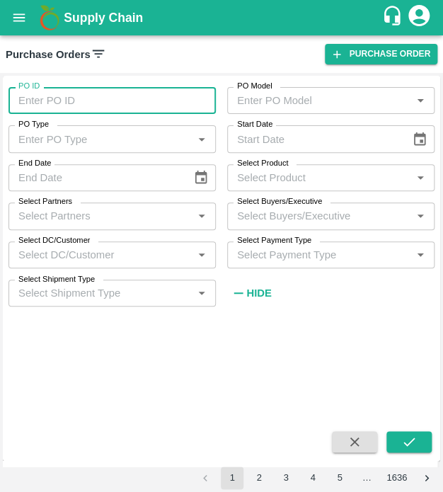
click at [59, 113] on input "PO ID" at bounding box center [111, 100] width 207 height 27
type input "172799"
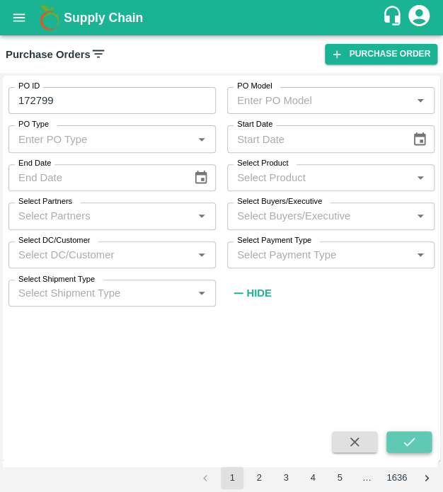
click at [418, 435] on button "submit" at bounding box center [409, 441] width 45 height 21
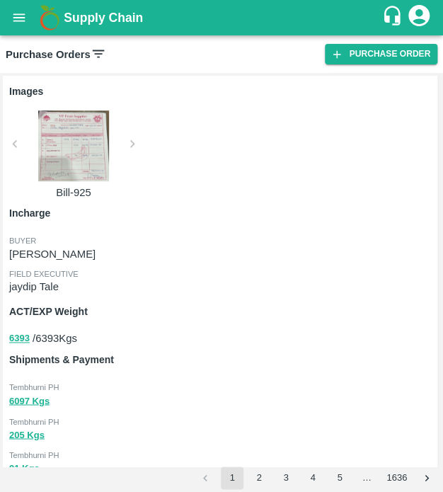
scroll to position [473, 0]
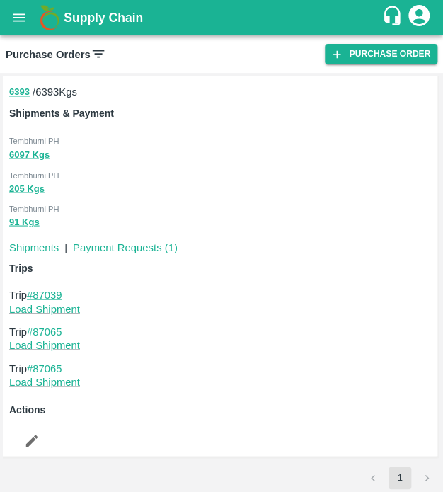
click at [52, 289] on link "#87039" at bounding box center [44, 294] width 35 height 11
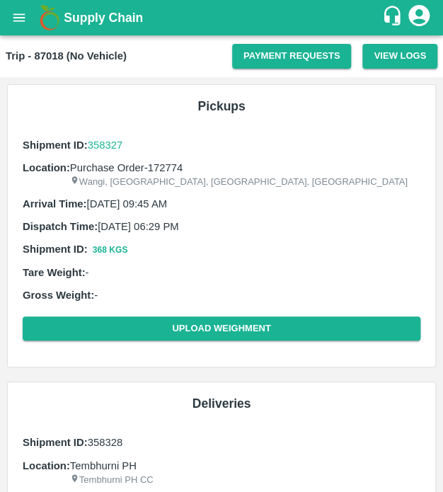
click at [27, 24] on button "open drawer" at bounding box center [19, 17] width 33 height 33
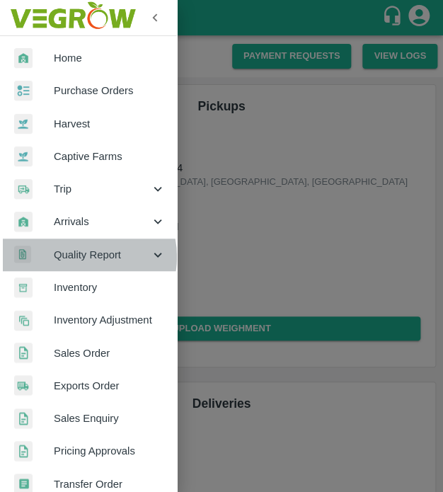
click at [81, 257] on span "Quality Report" at bounding box center [102, 255] width 96 height 16
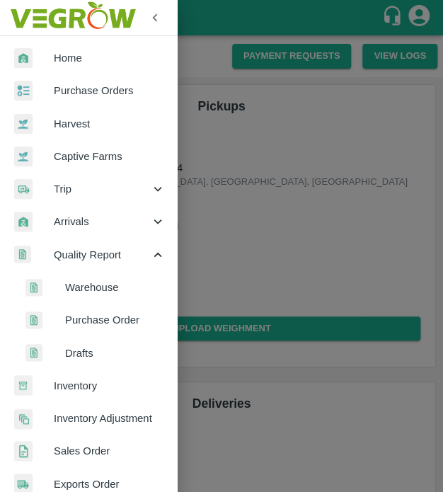
click at [80, 319] on span "Purchase Order" at bounding box center [115, 320] width 101 height 16
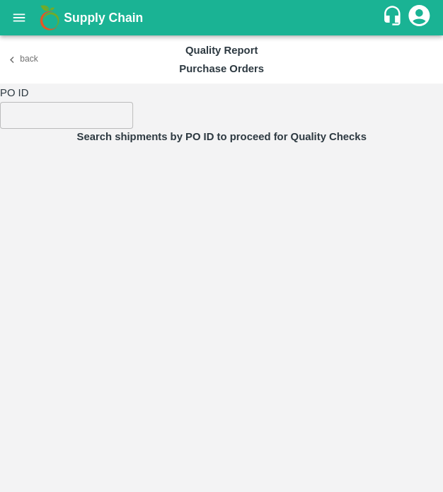
click at [33, 114] on input "number" at bounding box center [66, 115] width 133 height 27
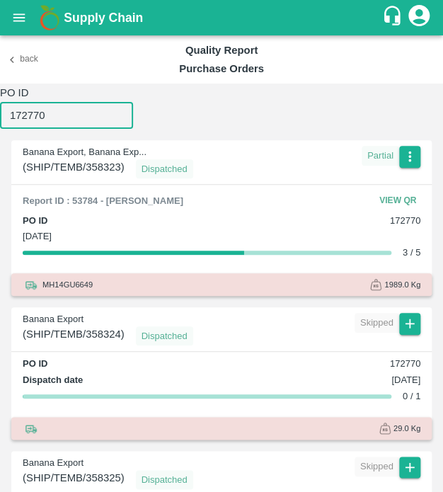
type input "172770"
click at [23, 11] on icon "open drawer" at bounding box center [19, 18] width 16 height 16
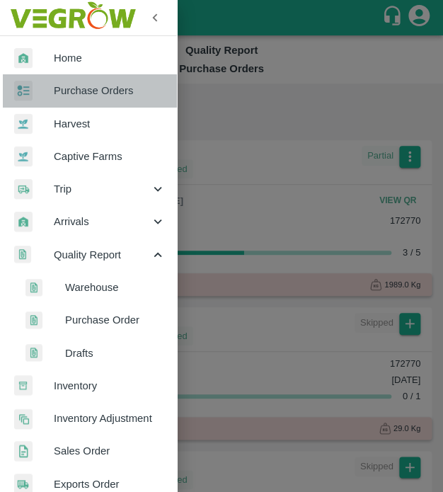
click at [113, 90] on span "Purchase Orders" at bounding box center [110, 91] width 112 height 16
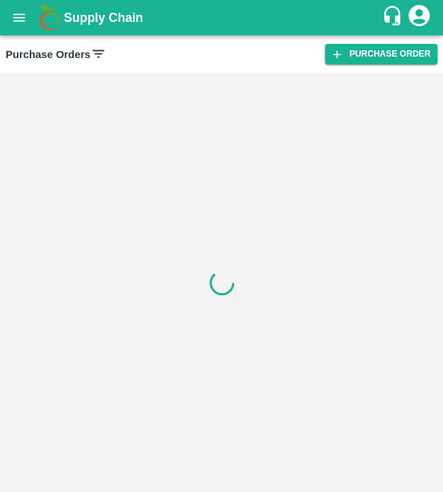
click at [95, 44] on div "Purchase Orders Purchase Order" at bounding box center [221, 54] width 443 height 38
click at [101, 52] on icon at bounding box center [99, 54] width 16 height 16
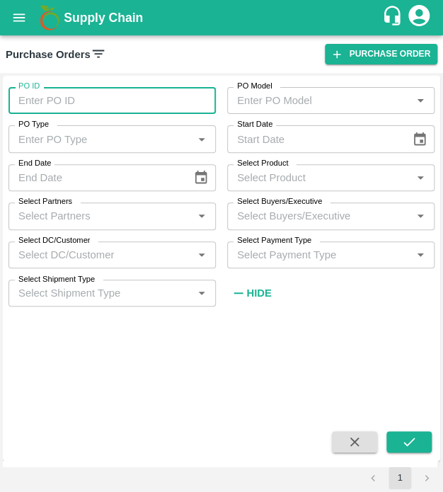
click at [91, 103] on input "PO ID" at bounding box center [111, 100] width 207 height 27
type input "172770"
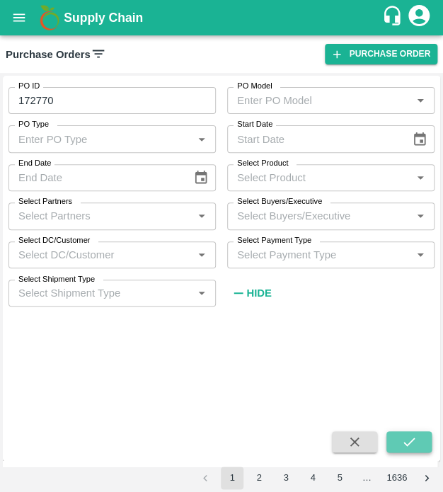
click at [407, 447] on icon "submit" at bounding box center [409, 442] width 16 height 16
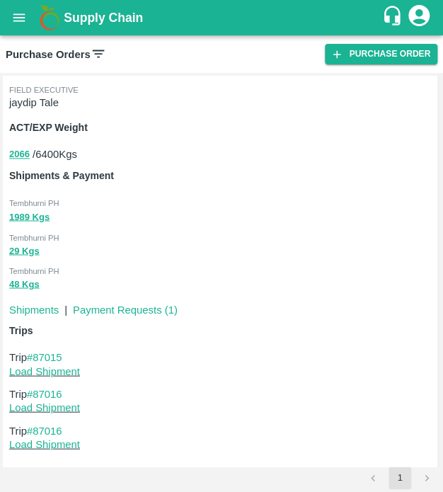
scroll to position [473, 0]
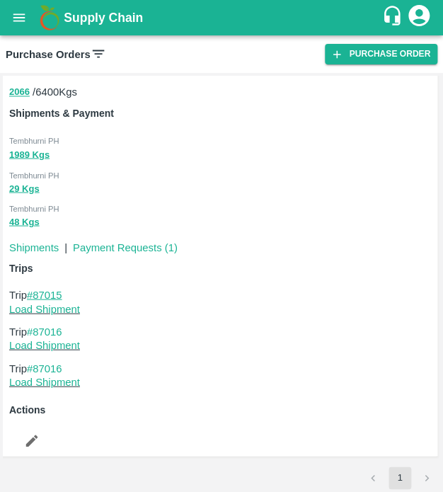
click at [62, 291] on link "#87015" at bounding box center [44, 294] width 35 height 11
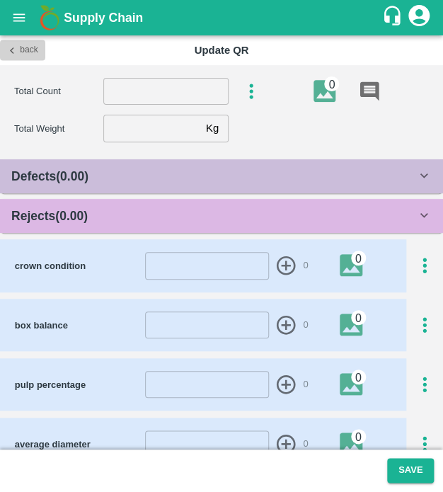
click at [13, 42] on button "Back" at bounding box center [22, 50] width 45 height 21
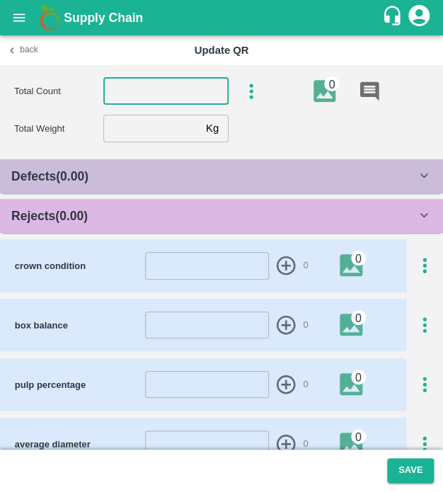
click at [138, 93] on input "number" at bounding box center [165, 91] width 125 height 27
type input "6"
click at [170, 117] on input "number" at bounding box center [151, 128] width 97 height 27
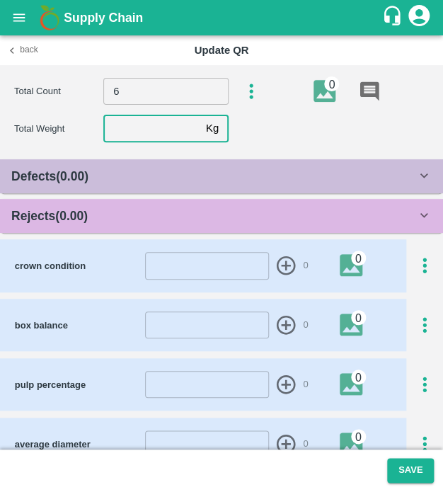
click at [170, 117] on input "number" at bounding box center [151, 128] width 97 height 27
type input "13.2"
click at [189, 222] on div "Rejects ( 0.00 )" at bounding box center [213, 216] width 405 height 20
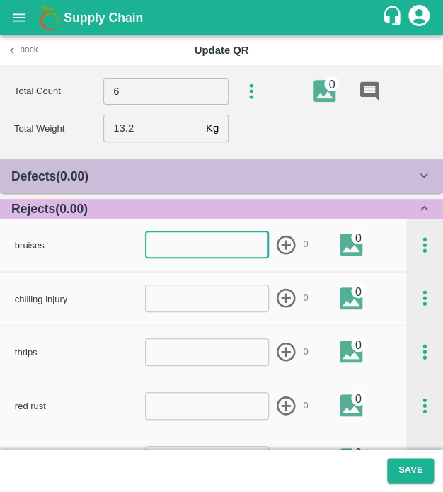
click at [204, 250] on input "number" at bounding box center [207, 244] width 124 height 27
type input "1"
click at [285, 243] on icon "button" at bounding box center [286, 245] width 23 height 23
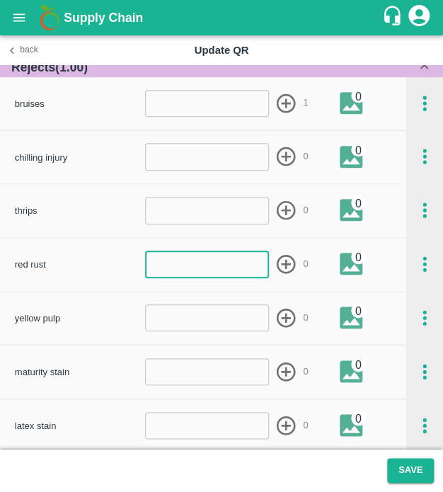
click at [218, 270] on input "number" at bounding box center [207, 264] width 124 height 27
type input "1"
click at [285, 257] on icon "button" at bounding box center [286, 264] width 23 height 23
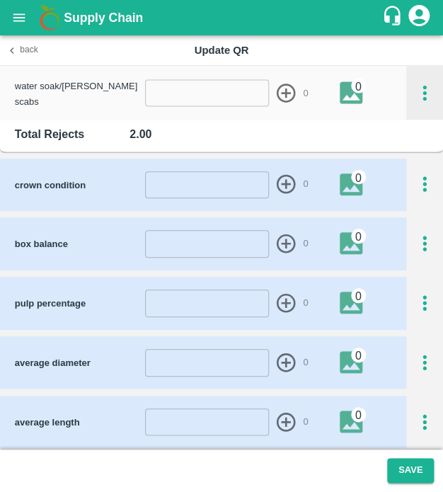
scroll to position [586, 0]
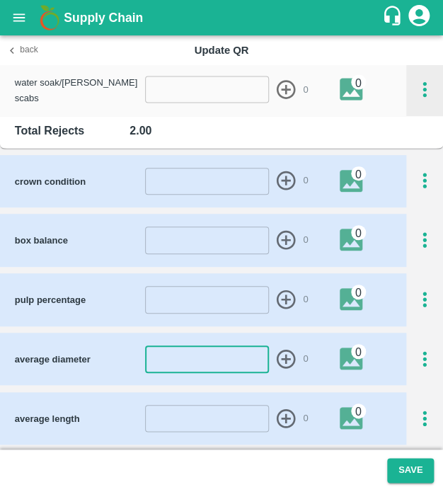
click at [239, 365] on input "number" at bounding box center [207, 358] width 124 height 27
type input "44"
click at [277, 354] on icon "button" at bounding box center [286, 359] width 23 height 23
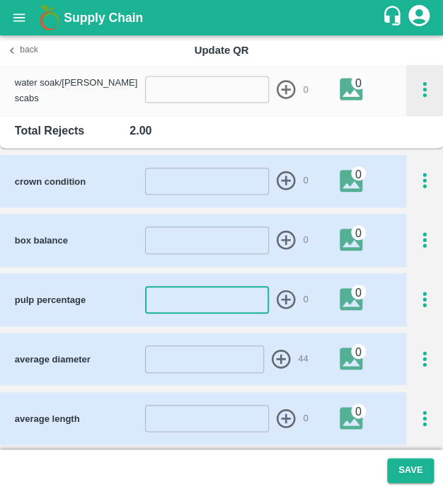
click at [215, 302] on input "number" at bounding box center [207, 299] width 124 height 27
type input "2"
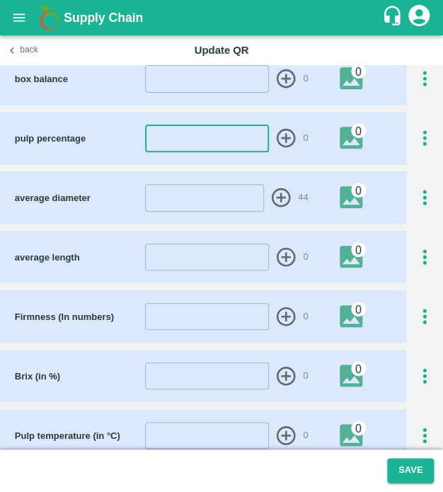
scroll to position [748, 0]
click at [190, 314] on input "number" at bounding box center [207, 316] width 124 height 27
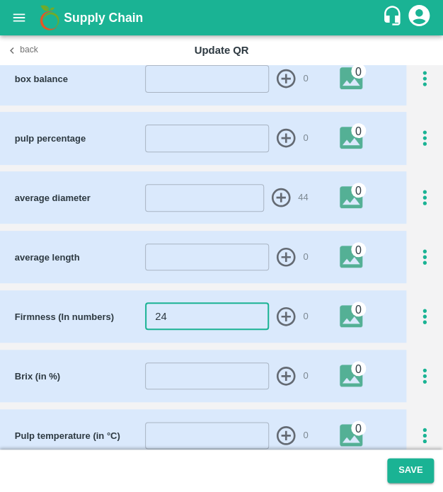
type input "24"
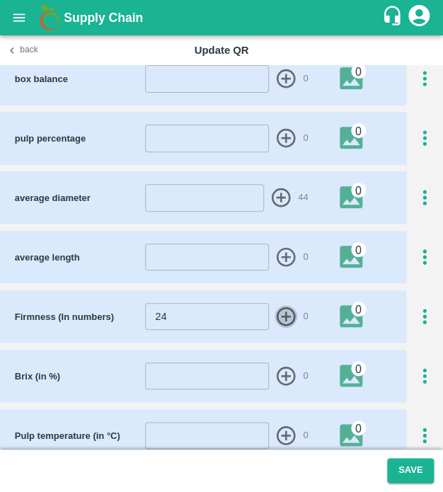
click at [278, 319] on icon "button" at bounding box center [286, 316] width 23 height 23
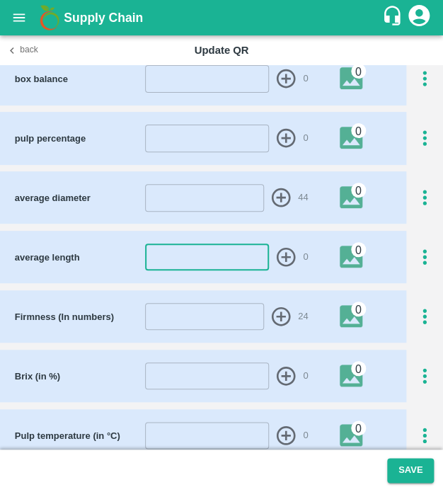
click at [227, 251] on input "number" at bounding box center [207, 257] width 124 height 27
type input "24"
click at [285, 253] on icon "button" at bounding box center [286, 257] width 23 height 23
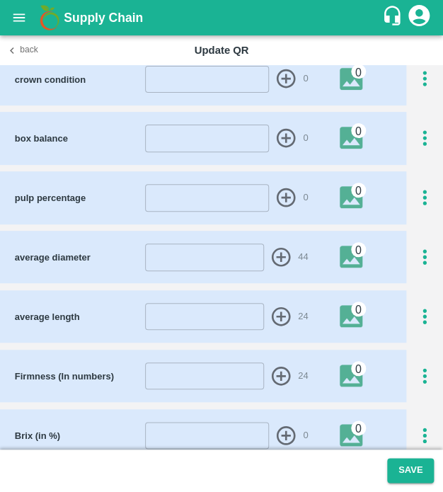
scroll to position [687, 0]
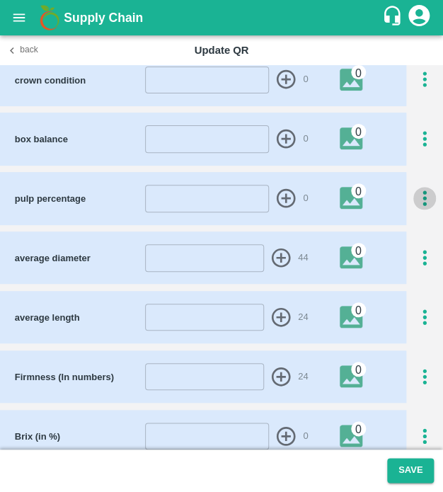
click at [420, 200] on icon "button" at bounding box center [424, 198] width 23 height 23
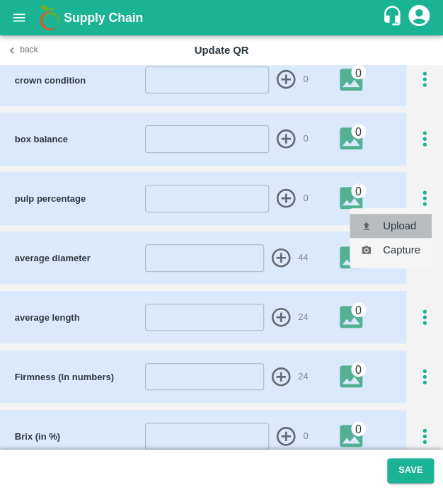
click at [416, 218] on li "Upload" at bounding box center [391, 226] width 82 height 24
type input "C:\fakepath\TimePhoto_20250419_113222.jpg"
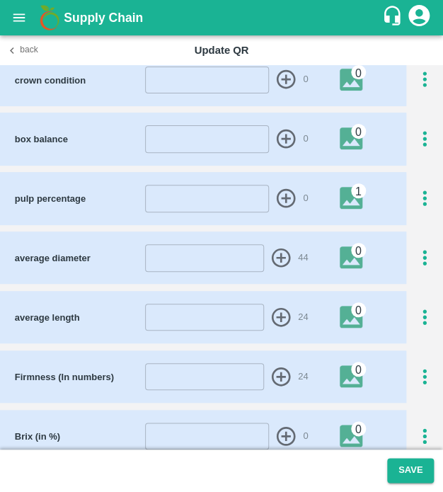
scroll to position [805, 0]
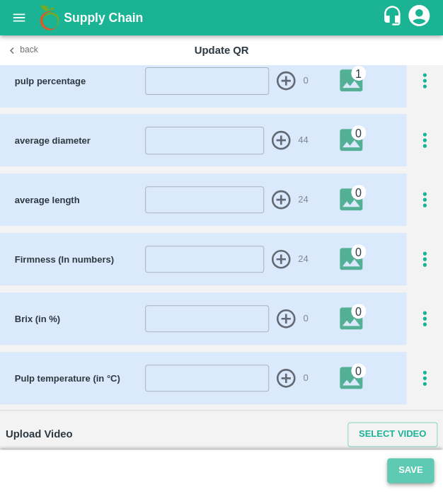
click at [405, 464] on button "Save" at bounding box center [410, 470] width 47 height 25
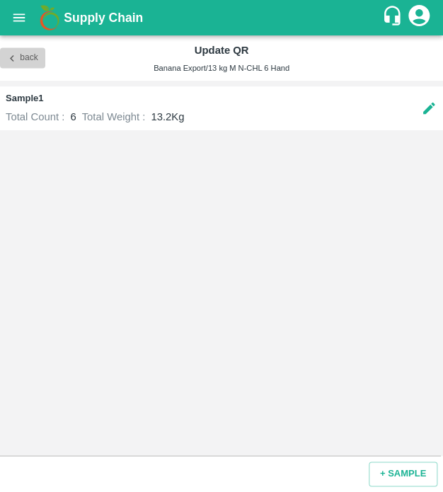
click at [26, 58] on button "Back" at bounding box center [22, 58] width 45 height 21
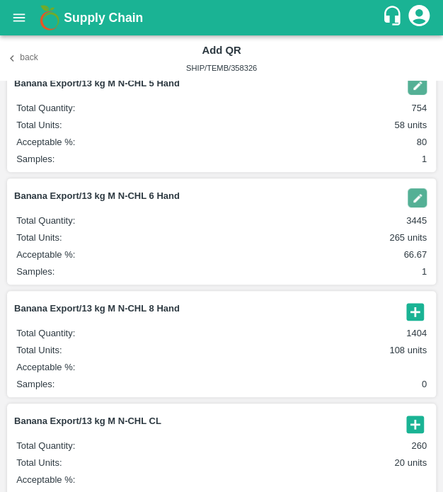
scroll to position [212, 0]
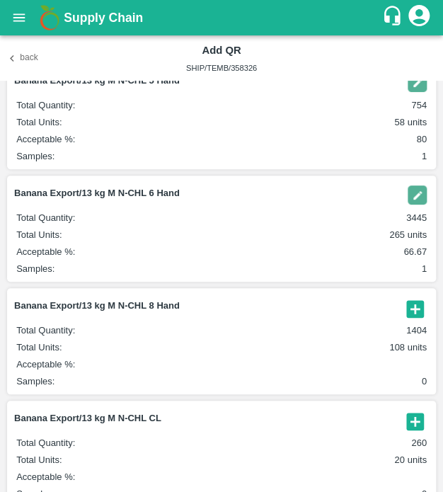
click at [406, 310] on icon "button" at bounding box center [414, 308] width 17 height 17
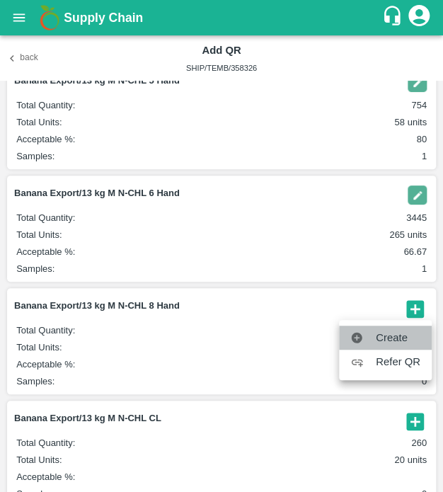
click at [386, 341] on span "Create" at bounding box center [398, 338] width 45 height 16
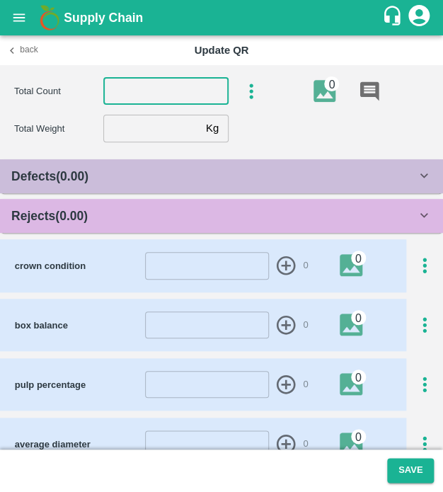
click at [146, 84] on input "number" at bounding box center [165, 91] width 125 height 27
type input "7"
type input "8"
click at [164, 127] on input "number" at bounding box center [151, 128] width 97 height 27
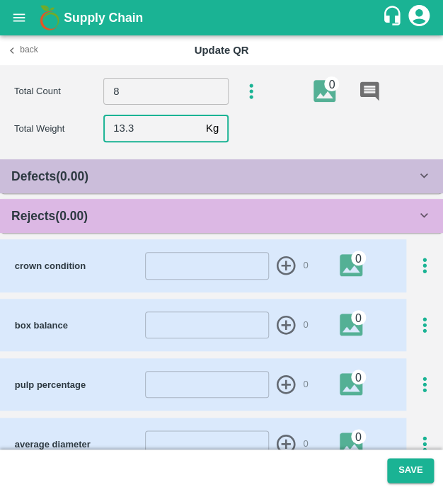
type input "13.3"
click at [158, 217] on div "Rejects ( 0.00 )" at bounding box center [213, 216] width 405 height 20
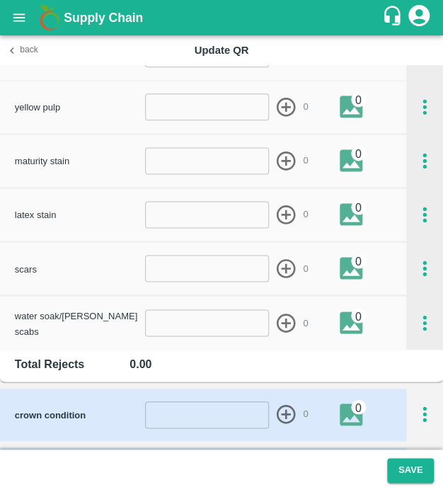
scroll to position [367, 0]
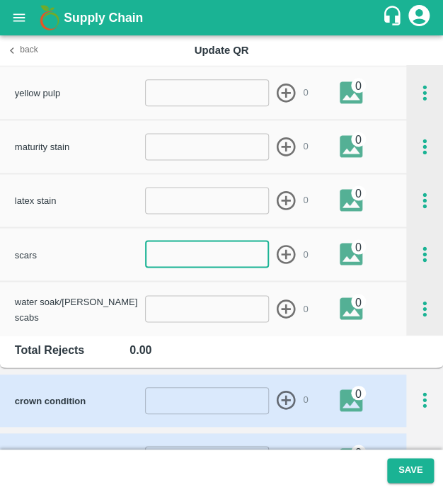
click at [176, 263] on input "number" at bounding box center [207, 254] width 124 height 27
type input "1"
click at [289, 257] on icon "button" at bounding box center [286, 254] width 23 height 23
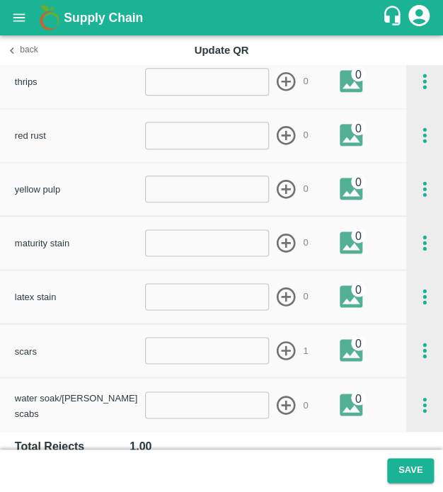
scroll to position [210, 0]
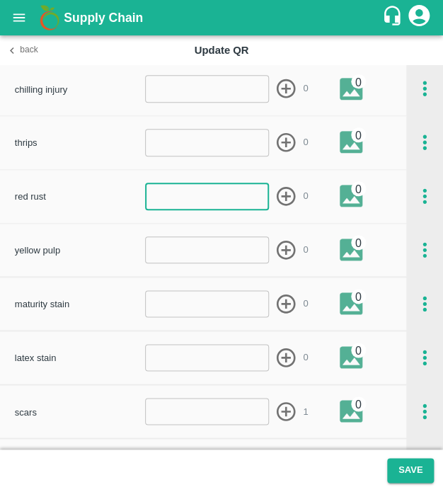
click at [158, 200] on input "number" at bounding box center [207, 196] width 124 height 27
type input "1"
click at [277, 198] on icon "button" at bounding box center [286, 196] width 19 height 19
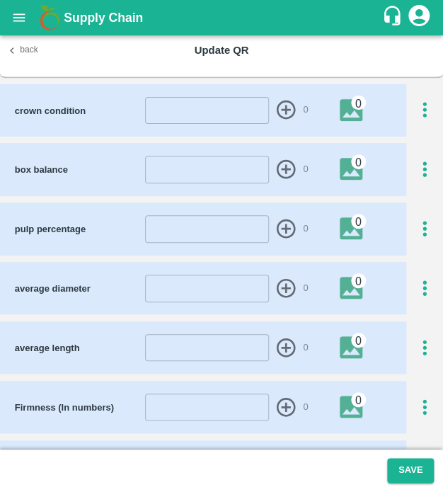
scroll to position [805, 0]
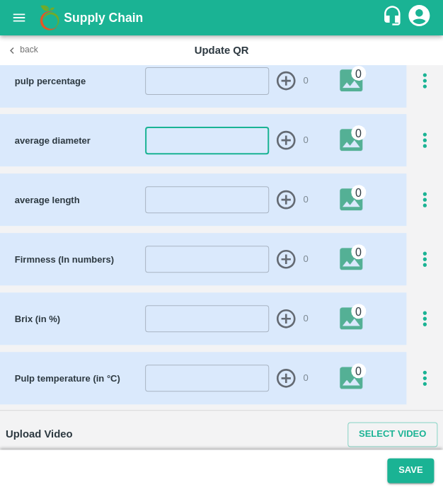
click at [169, 145] on input "number" at bounding box center [207, 140] width 124 height 27
type input "44"
click at [277, 134] on icon "button" at bounding box center [286, 140] width 19 height 19
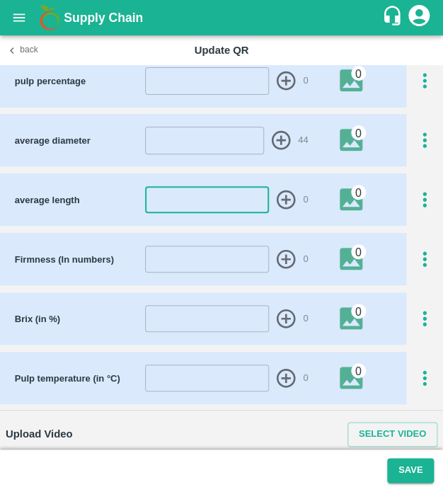
click at [181, 189] on input "number" at bounding box center [207, 199] width 124 height 27
type input "24"
click at [231, 142] on input "number" at bounding box center [204, 140] width 118 height 27
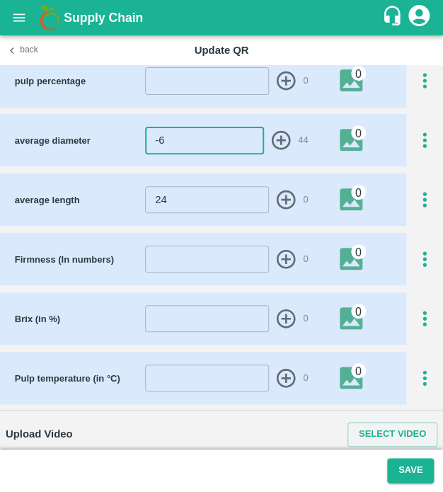
type input "-6"
click at [277, 134] on icon "button" at bounding box center [280, 140] width 19 height 19
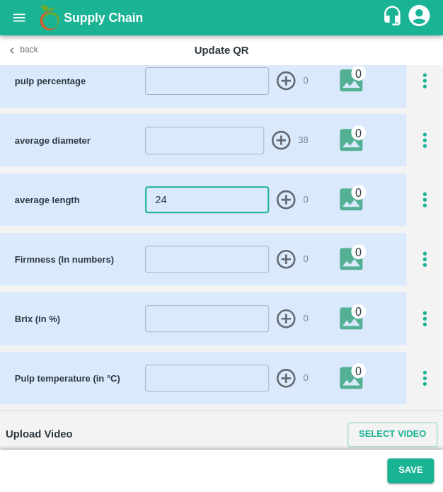
click at [195, 203] on input "24" at bounding box center [207, 199] width 124 height 27
type input "2"
type input "18"
click at [281, 198] on icon "button" at bounding box center [286, 199] width 19 height 19
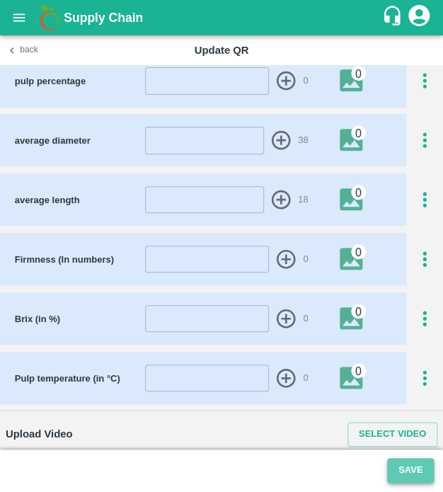
click at [408, 469] on button "Save" at bounding box center [410, 470] width 47 height 25
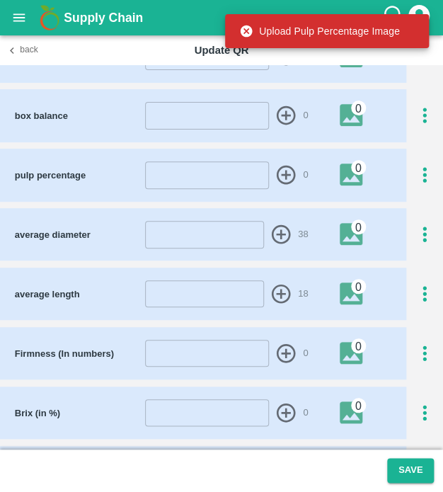
scroll to position [706, 0]
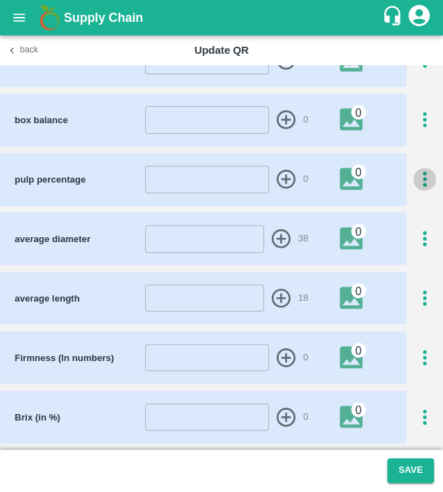
click at [423, 178] on icon "button" at bounding box center [425, 180] width 4 height 16
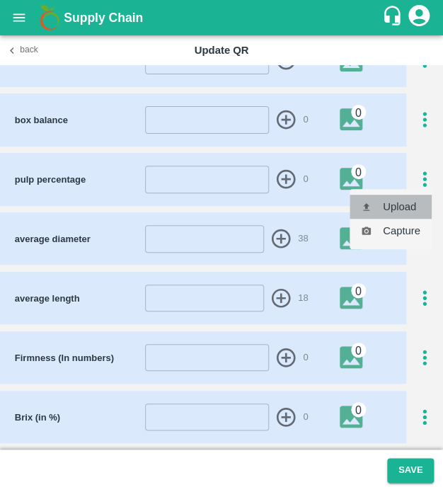
click at [407, 206] on li "Upload" at bounding box center [391, 207] width 82 height 24
type input "C:\fakepath\TimePhoto_20250419_113222.jpg"
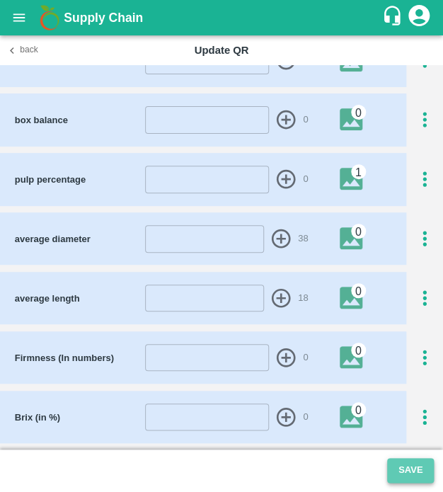
click at [404, 474] on button "Save" at bounding box center [410, 470] width 47 height 25
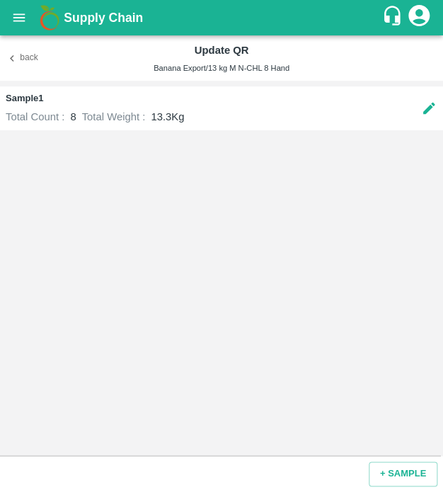
click at [426, 103] on icon at bounding box center [429, 109] width 16 height 16
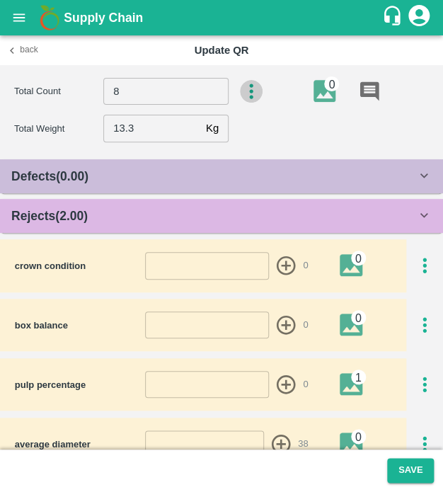
click at [240, 87] on icon "button" at bounding box center [251, 91] width 23 height 23
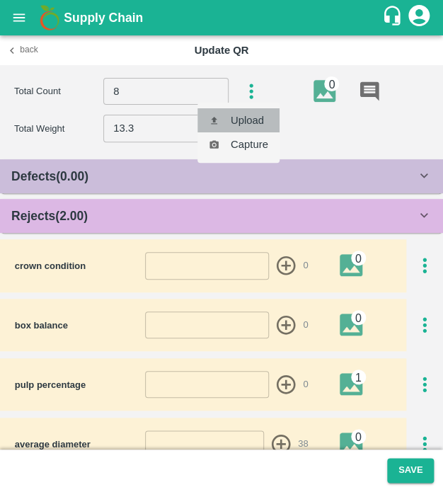
click at [246, 118] on li "Upload" at bounding box center [239, 120] width 82 height 24
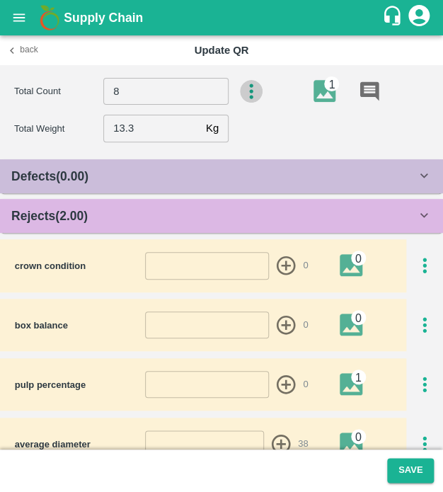
click at [245, 89] on icon "button" at bounding box center [251, 91] width 23 height 23
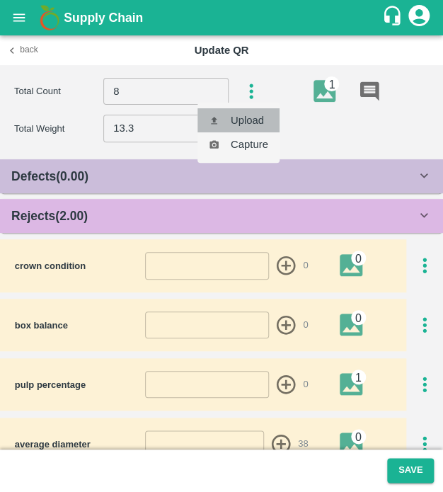
click at [244, 120] on li "Upload" at bounding box center [239, 120] width 82 height 24
type input "C:\fakepath\TimePhoto_20250419_111237.jpg"
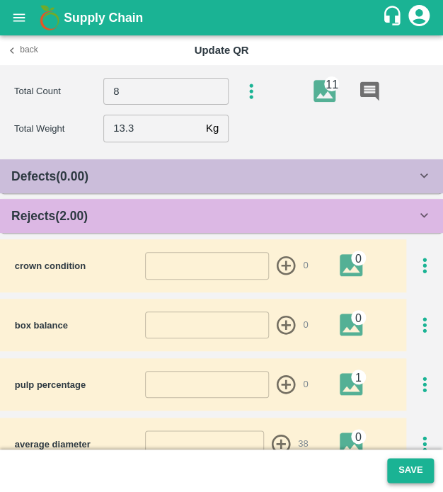
click at [402, 465] on button "Save" at bounding box center [410, 470] width 47 height 25
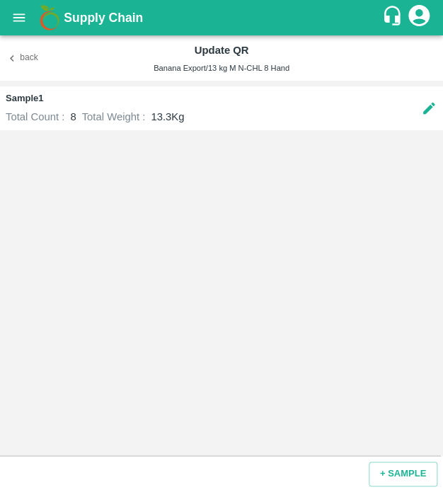
click at [4, 57] on button "Back" at bounding box center [22, 58] width 45 height 21
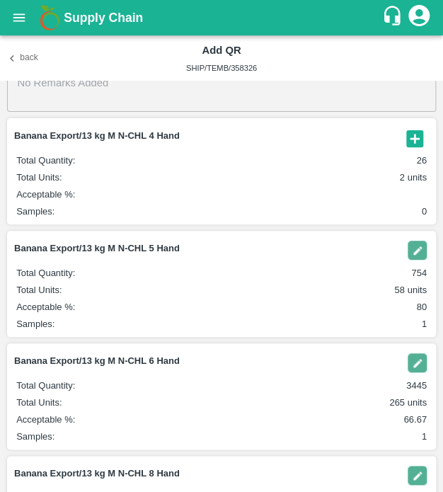
scroll to position [45, 0]
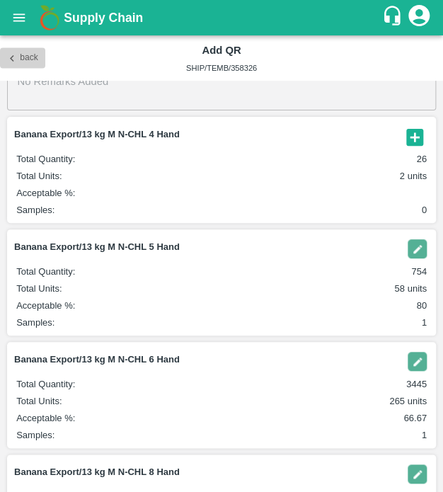
click at [4, 64] on button "Back" at bounding box center [22, 58] width 45 height 21
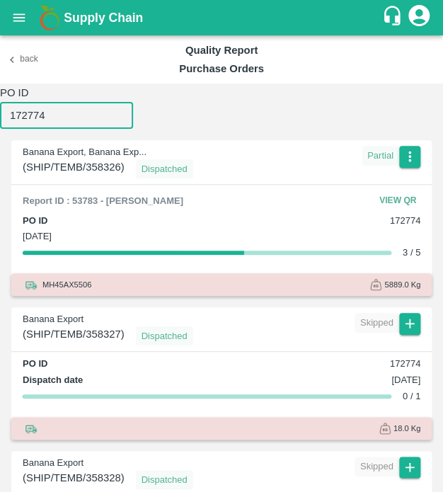
click at [52, 120] on input "172774" at bounding box center [66, 115] width 133 height 27
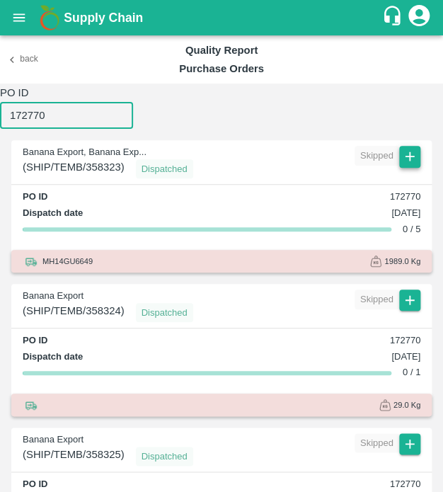
type input "172770"
click at [404, 154] on icon "button" at bounding box center [410, 157] width 16 height 16
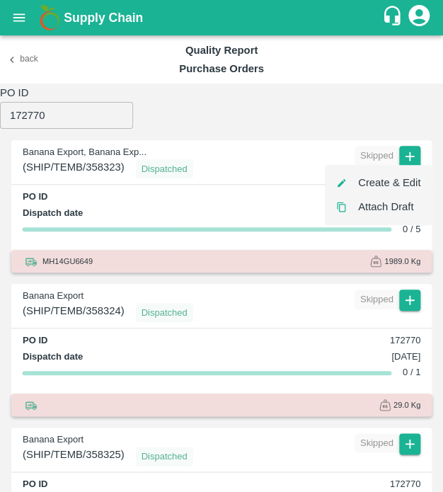
click at [392, 183] on li "Create & Edit" at bounding box center [378, 183] width 107 height 24
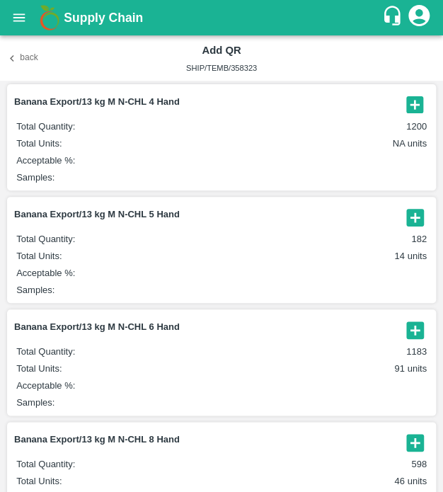
scroll to position [74, 0]
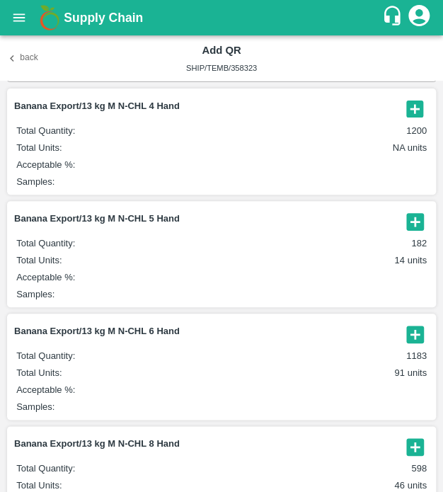
click at [411, 225] on icon "button" at bounding box center [415, 221] width 23 height 23
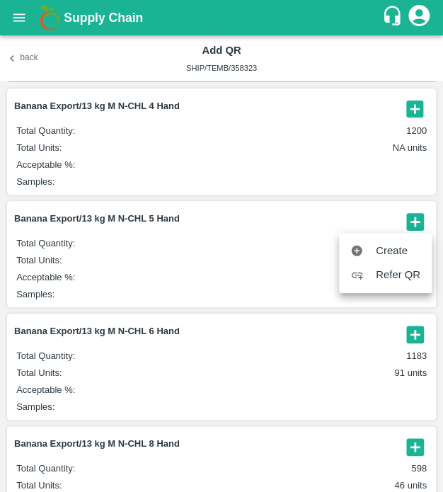
click at [266, 318] on div at bounding box center [221, 246] width 443 height 492
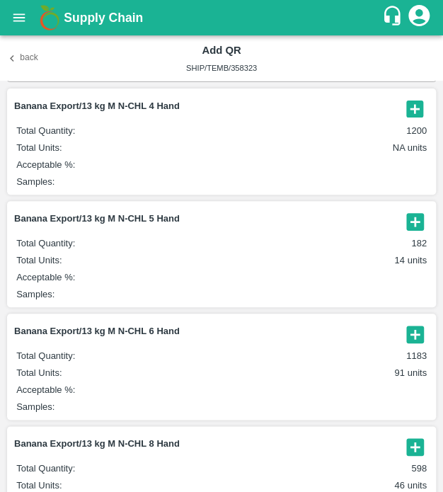
click at [411, 219] on icon "button" at bounding box center [414, 221] width 17 height 17
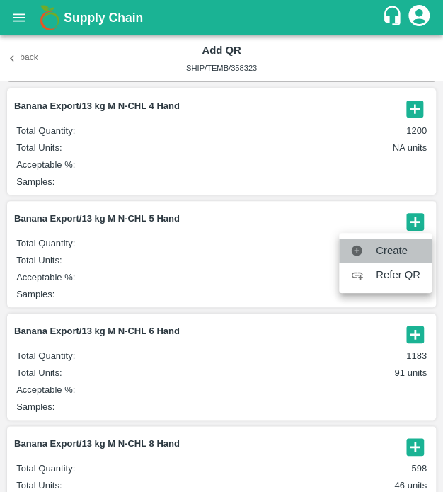
click at [400, 249] on span "Create" at bounding box center [398, 251] width 45 height 16
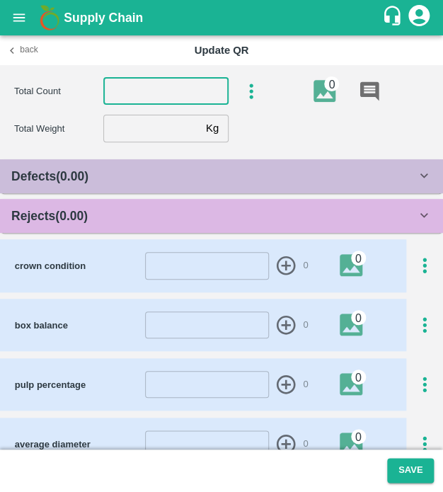
click at [168, 98] on input "number" at bounding box center [165, 91] width 125 height 27
type input "5"
click at [161, 125] on input "number" at bounding box center [151, 128] width 97 height 27
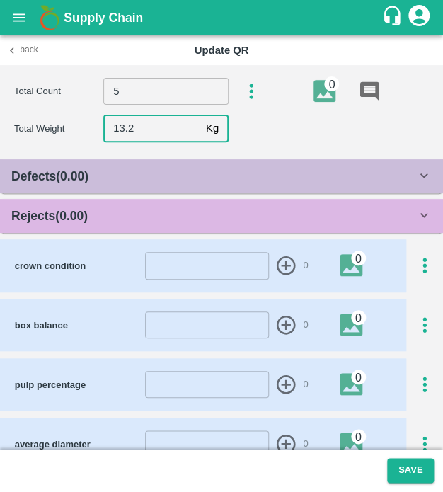
type input "13.2"
click at [184, 198] on div "Defects ( 0.00 ) insect damage ​ 0 0 chemical burns ​ 0 0 ripe ​ 0 0 finger rot…" at bounding box center [221, 196] width 443 height 74
click at [176, 213] on div "Rejects ( 0.00 )" at bounding box center [213, 216] width 405 height 20
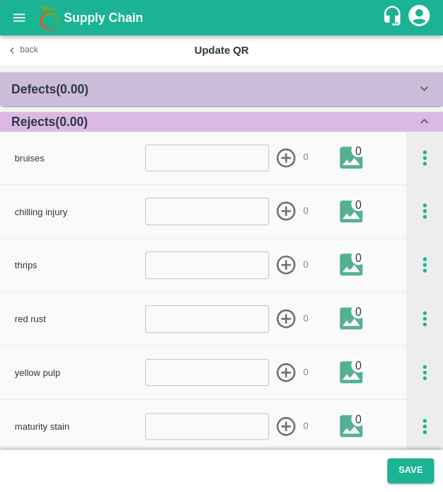
scroll to position [88, 0]
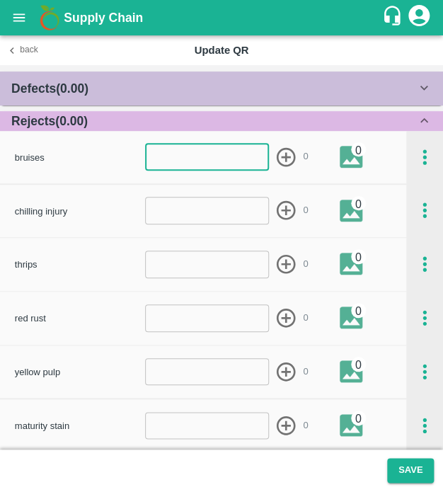
click at [207, 157] on input "number" at bounding box center [207, 157] width 124 height 27
type input "1"
click at [279, 155] on icon "button" at bounding box center [286, 157] width 23 height 23
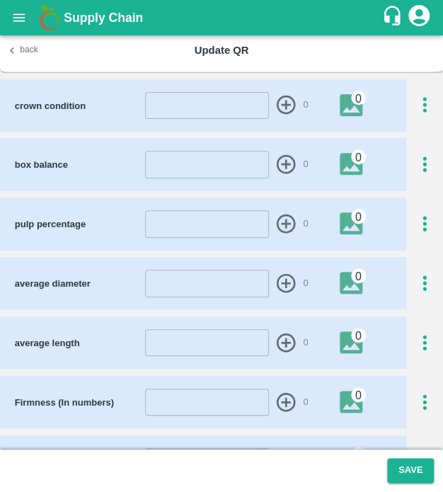
scroll to position [664, 0]
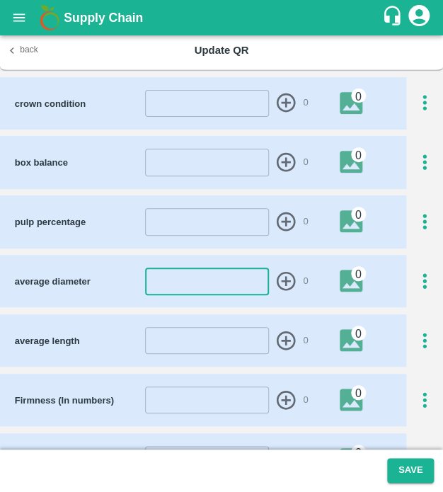
click at [193, 285] on input "number" at bounding box center [207, 281] width 124 height 27
type input "44"
click at [286, 273] on icon "button" at bounding box center [286, 281] width 23 height 23
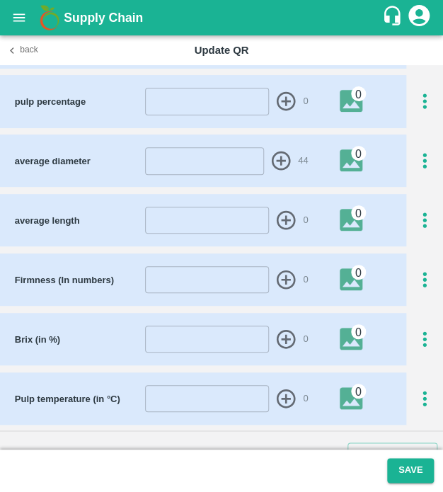
scroll to position [784, 0]
click at [201, 223] on input "number" at bounding box center [207, 220] width 124 height 27
type input "24"
click at [279, 217] on icon "button" at bounding box center [286, 220] width 19 height 19
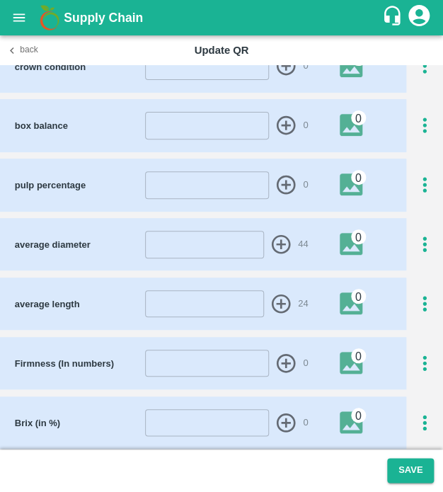
scroll to position [697, 0]
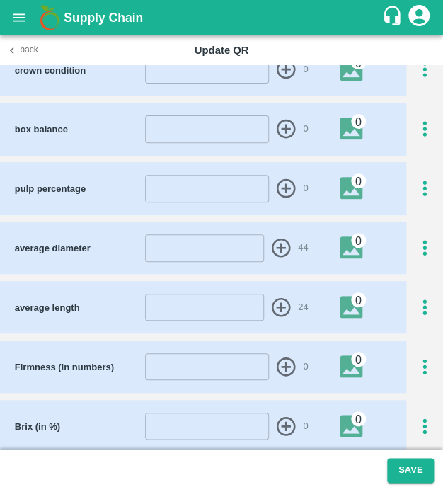
click at [433, 194] on div at bounding box center [424, 188] width 37 height 23
click at [423, 188] on icon "button" at bounding box center [425, 189] width 4 height 16
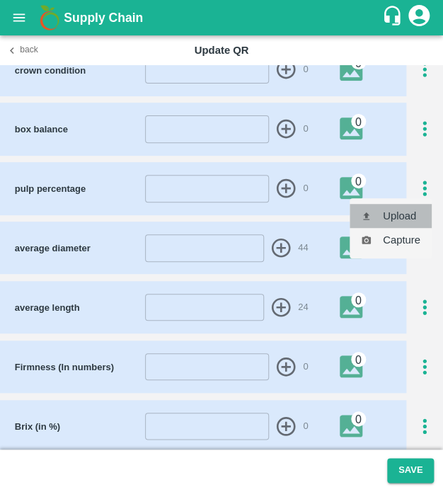
click at [406, 214] on li "Upload" at bounding box center [391, 216] width 82 height 24
type input "C:\fakepath\TimePhoto_20250429_111826.jpg"
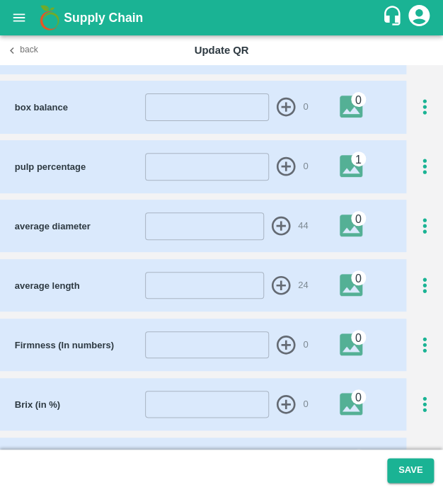
scroll to position [805, 0]
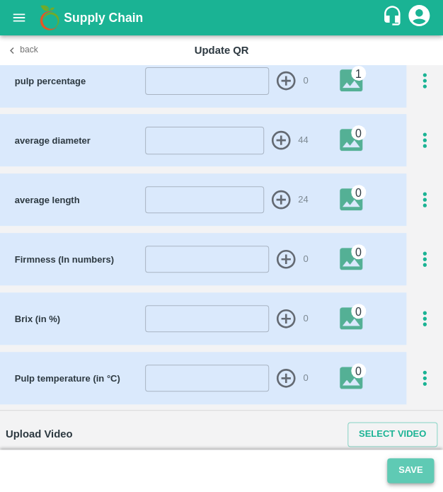
click at [415, 469] on button "Save" at bounding box center [410, 470] width 47 height 25
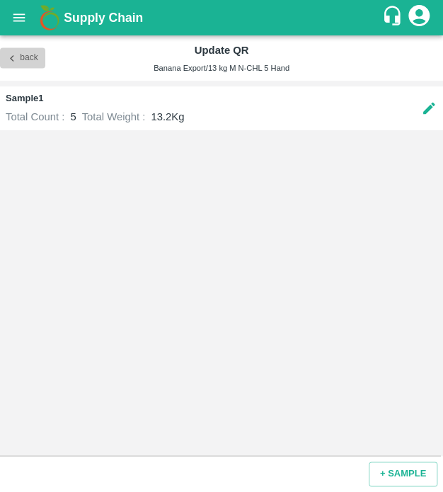
click at [20, 59] on button "Back" at bounding box center [22, 58] width 45 height 21
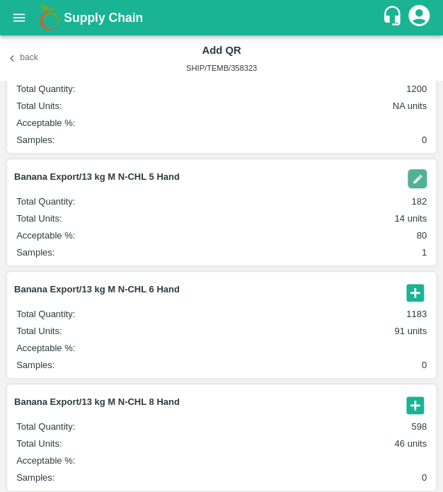
scroll to position [116, 0]
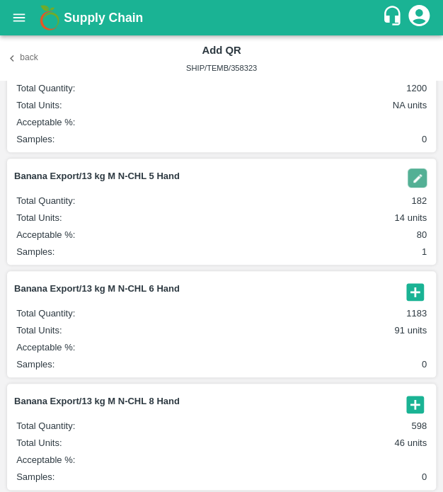
click at [411, 294] on icon "button" at bounding box center [415, 291] width 23 height 23
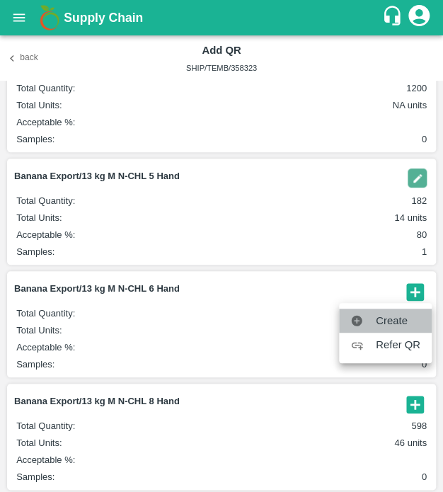
click at [394, 321] on span "Create" at bounding box center [398, 321] width 45 height 16
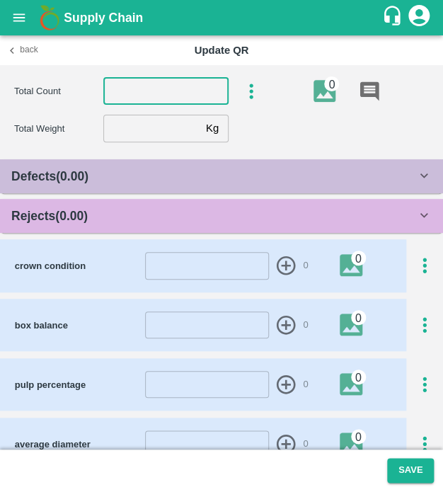
click at [190, 85] on input "number" at bounding box center [165, 91] width 125 height 27
type input "6"
click at [122, 132] on input "number" at bounding box center [151, 128] width 97 height 27
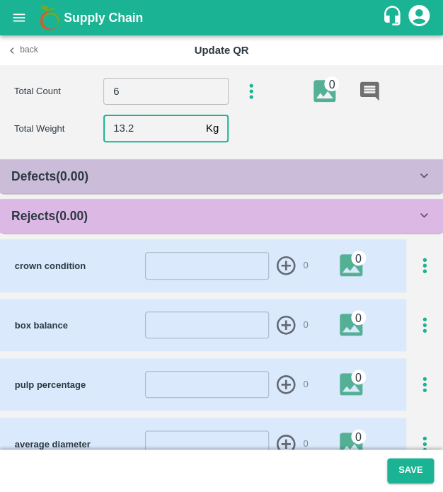
type input "13.2"
click at [139, 219] on div "Rejects ( 0.00 )" at bounding box center [213, 216] width 405 height 20
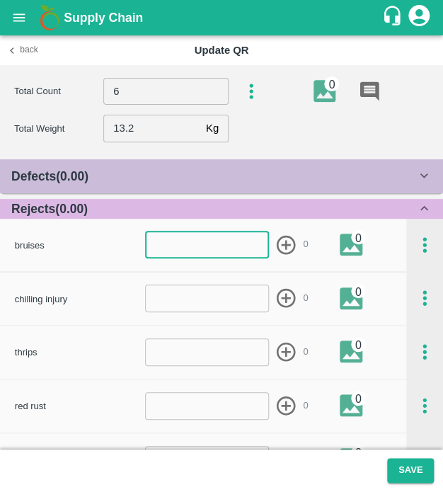
click at [173, 252] on input "number" at bounding box center [207, 244] width 124 height 27
type input "1"
click at [283, 239] on icon "button" at bounding box center [286, 245] width 23 height 23
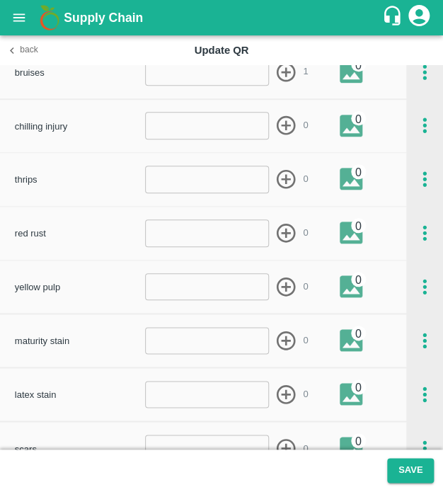
scroll to position [280, 0]
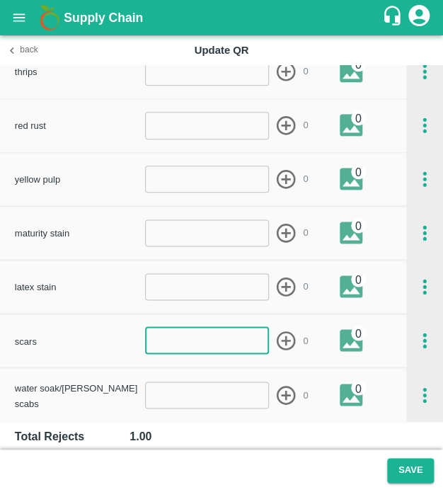
click at [203, 353] on input "number" at bounding box center [207, 340] width 124 height 27
type input "1"
click at [282, 338] on icon "button" at bounding box center [286, 340] width 23 height 23
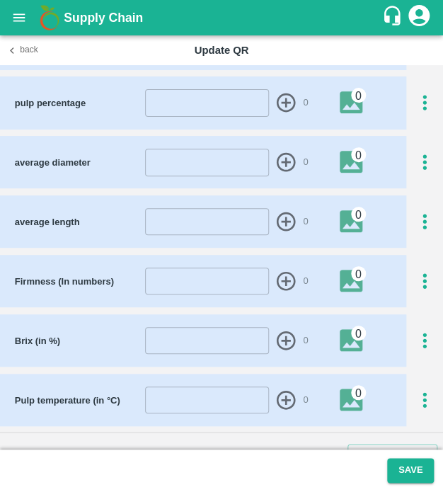
scroll to position [805, 0]
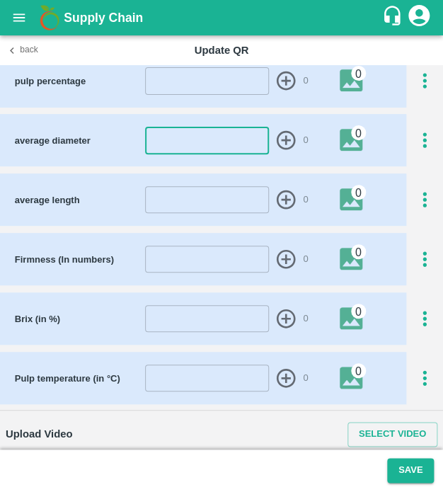
click at [211, 142] on input "number" at bounding box center [207, 140] width 124 height 27
type input "44"
click at [280, 133] on icon "button" at bounding box center [286, 140] width 23 height 23
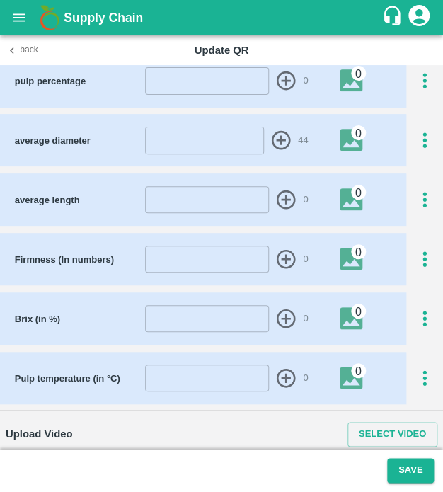
click at [211, 219] on div "average length ​ 0 0" at bounding box center [203, 199] width 406 height 52
click at [214, 209] on input "number" at bounding box center [207, 199] width 124 height 27
type input "24"
click at [278, 191] on icon "button" at bounding box center [286, 199] width 19 height 19
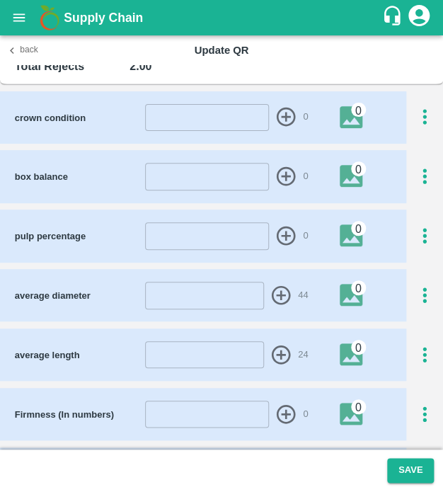
scroll to position [649, 0]
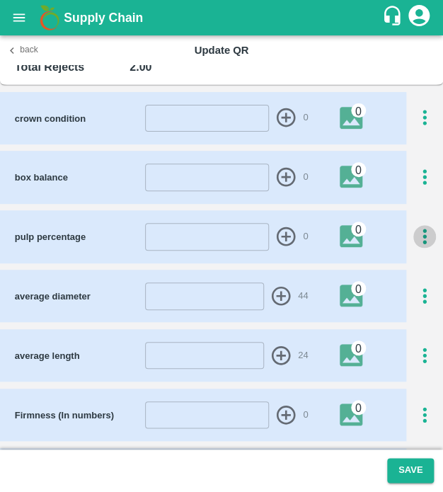
click at [417, 243] on icon "button" at bounding box center [424, 236] width 23 height 23
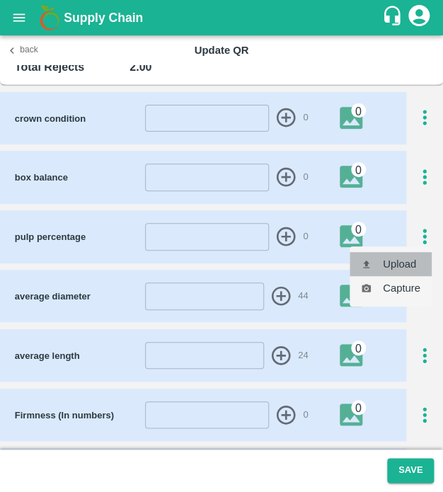
click at [416, 256] on li "Upload" at bounding box center [391, 264] width 82 height 24
type input "C:\fakepath\TimePhoto_20250429_111826.jpg"
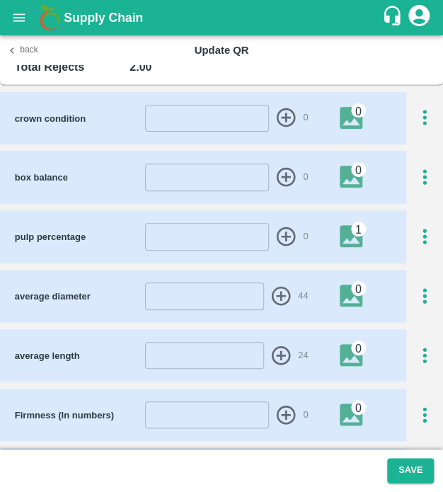
click at [416, 486] on footer "Save" at bounding box center [221, 471] width 443 height 42
click at [415, 469] on button "Save" at bounding box center [410, 470] width 47 height 25
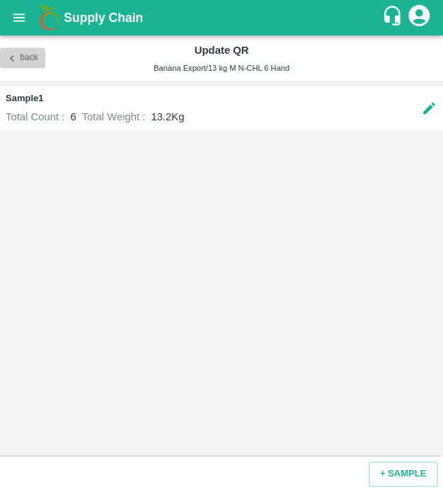
click at [16, 50] on button "Back" at bounding box center [22, 58] width 45 height 21
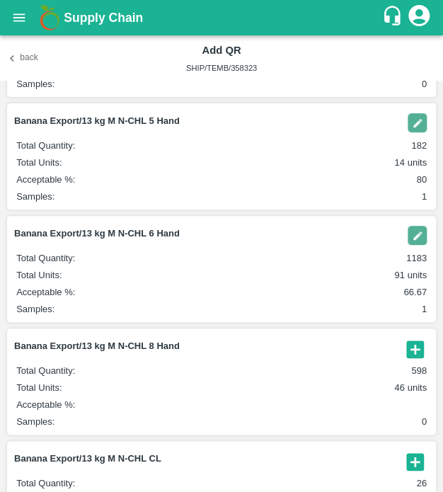
scroll to position [173, 0]
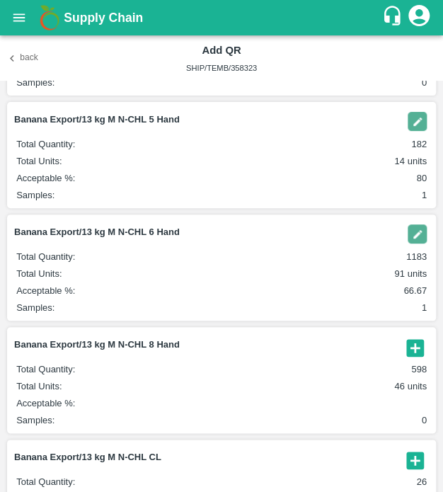
click at [411, 349] on icon "button" at bounding box center [414, 347] width 17 height 17
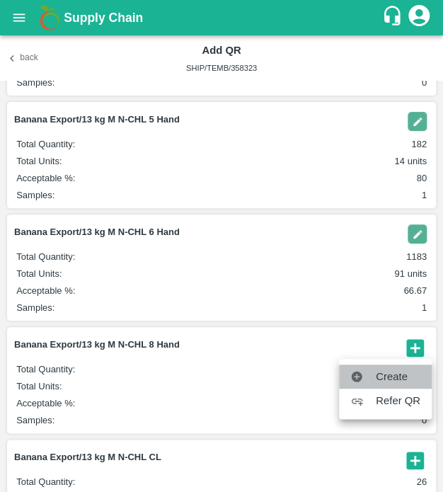
click at [394, 373] on span "Create" at bounding box center [398, 377] width 45 height 16
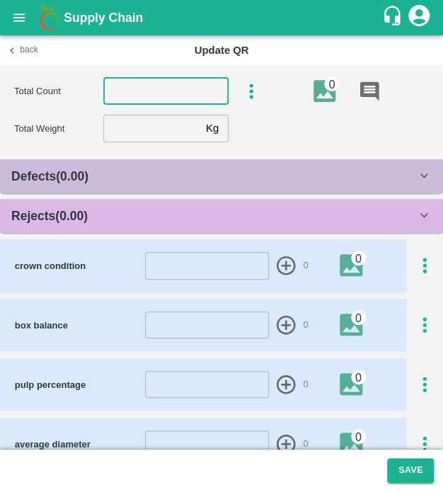
click at [207, 84] on input "number" at bounding box center [165, 91] width 125 height 27
type input "8"
click at [104, 124] on input "number" at bounding box center [151, 128] width 97 height 27
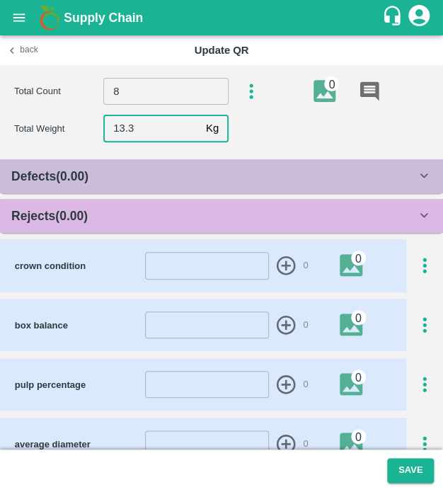
type input "13.3"
click at [127, 227] on div "Rejects ( 0.00 )" at bounding box center [221, 216] width 443 height 34
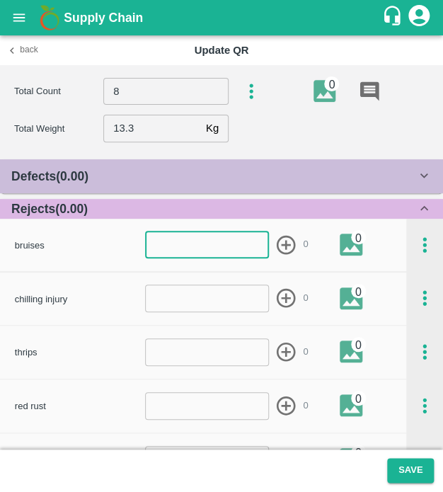
click at [147, 248] on input "number" at bounding box center [207, 244] width 124 height 27
type input "1"
click at [286, 234] on icon "button" at bounding box center [286, 245] width 23 height 23
click at [205, 374] on div "thrips ​ 0 0" at bounding box center [203, 352] width 406 height 52
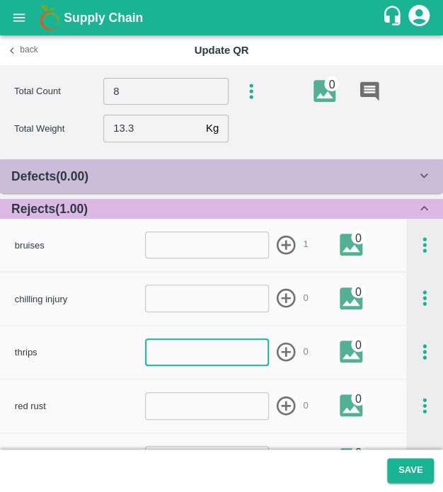
click at [217, 362] on input "number" at bounding box center [207, 351] width 124 height 27
type input "1"
click at [277, 350] on icon "button" at bounding box center [286, 352] width 23 height 23
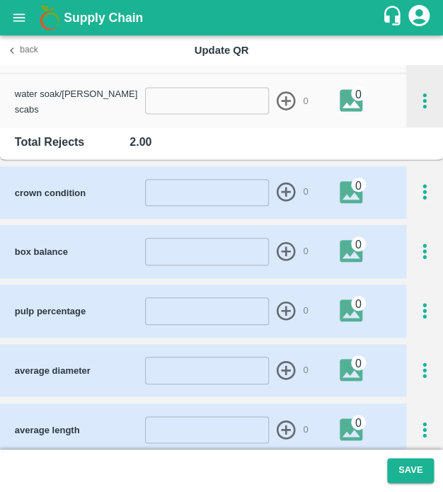
scroll to position [587, 0]
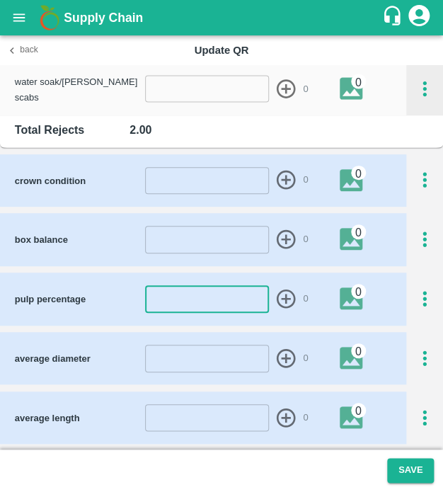
click at [193, 298] on input "number" at bounding box center [207, 298] width 124 height 27
click at [415, 292] on icon "button" at bounding box center [424, 298] width 23 height 23
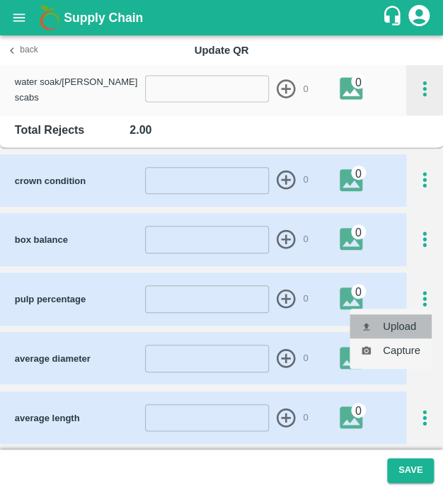
click at [408, 323] on li "Upload" at bounding box center [391, 326] width 82 height 24
type input "C:\fakepath\TimePhoto_20250429_111826.jpg"
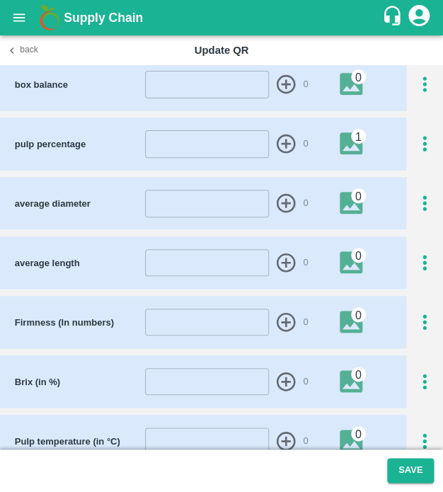
scroll to position [743, 0]
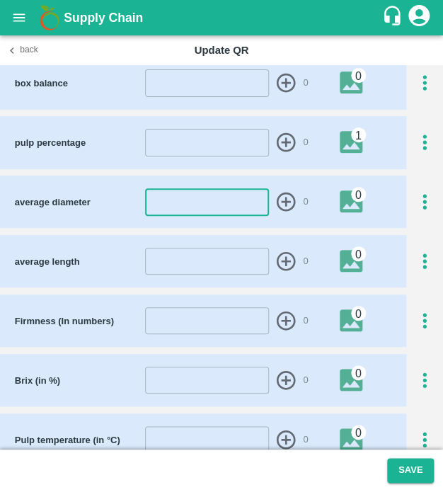
click at [224, 205] on input "number" at bounding box center [207, 201] width 124 height 27
type input "4"
type input "37"
drag, startPoint x: 283, startPoint y: 196, endPoint x: 232, endPoint y: 264, distance: 84.9
click at [232, 264] on div "crown condition ​ 0 0 box balance ​ 0 0 pulp percentage ​ 0 1 average diameter …" at bounding box center [221, 232] width 443 height 468
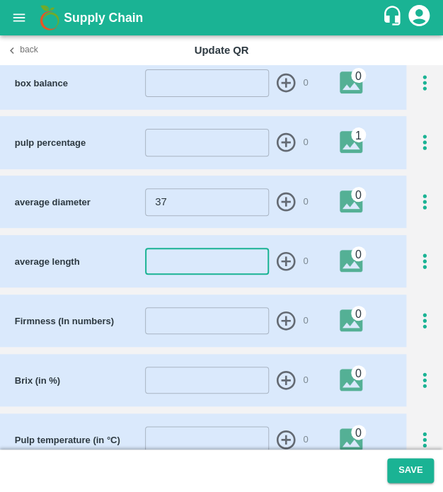
click at [232, 264] on input "number" at bounding box center [207, 261] width 124 height 27
type input "18"
click at [283, 261] on icon "button" at bounding box center [286, 261] width 19 height 19
click at [283, 195] on icon "button" at bounding box center [286, 201] width 23 height 23
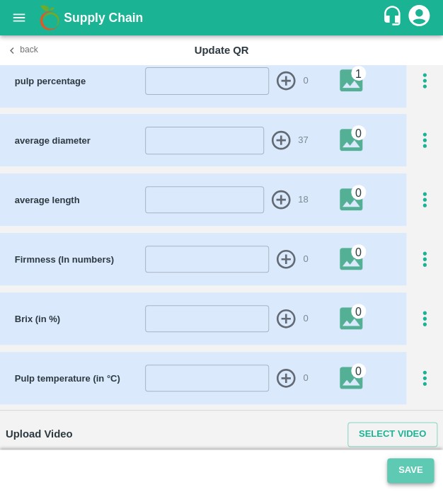
click at [390, 467] on button "Save" at bounding box center [410, 470] width 47 height 25
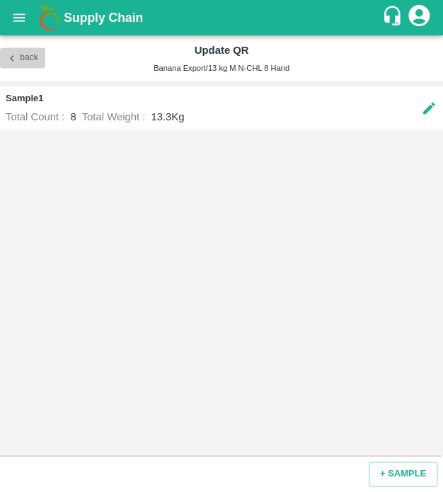
click at [15, 57] on icon "button" at bounding box center [12, 58] width 13 height 13
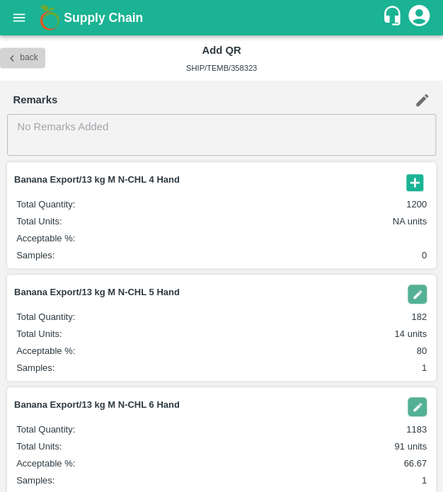
click at [15, 57] on icon "button" at bounding box center [12, 58] width 13 height 13
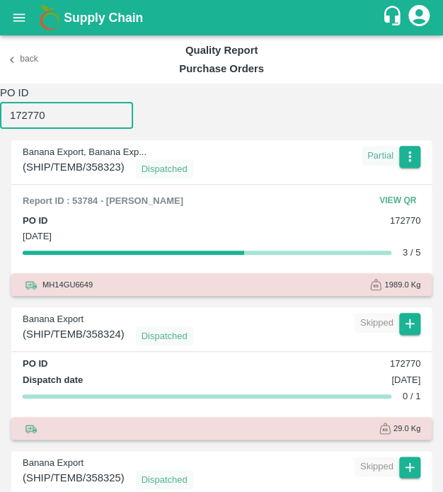
click at [72, 113] on input "172770" at bounding box center [66, 115] width 133 height 27
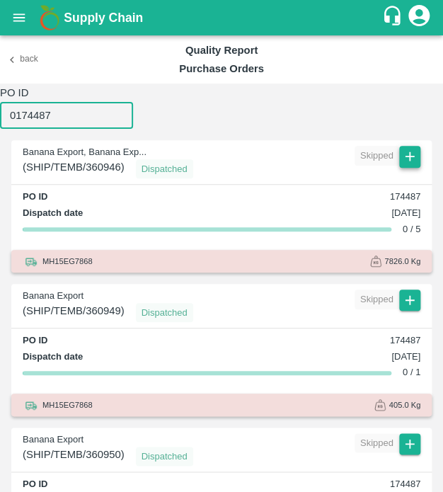
type input "0174487"
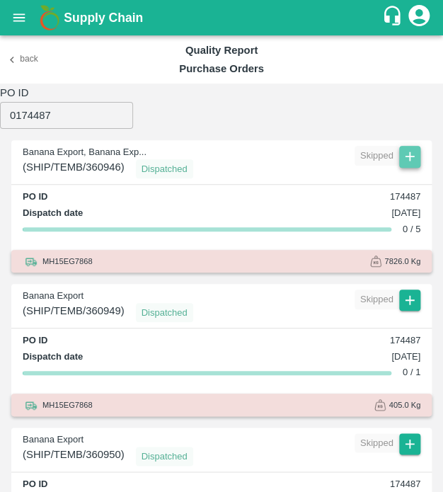
click at [407, 164] on icon "button" at bounding box center [410, 157] width 16 height 16
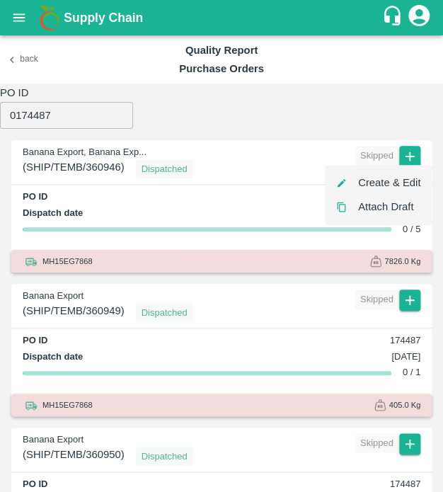
click at [399, 185] on li "Create & Edit" at bounding box center [378, 183] width 107 height 24
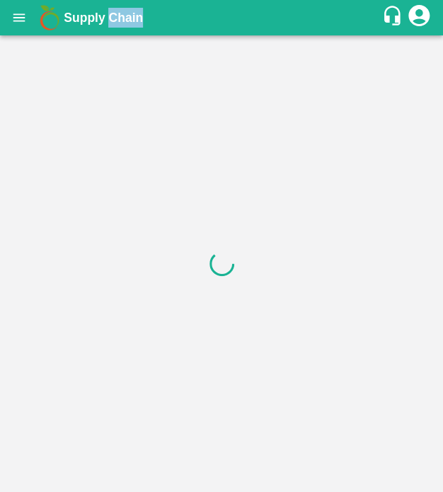
click at [399, 185] on div at bounding box center [221, 263] width 443 height 457
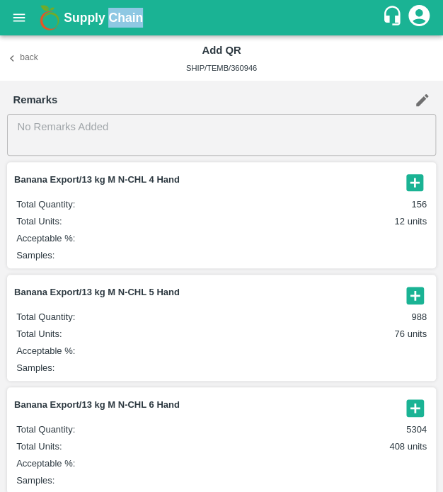
click at [411, 179] on icon "button" at bounding box center [415, 182] width 23 height 23
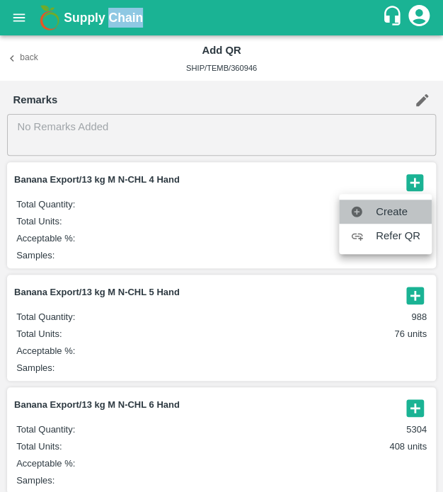
click at [405, 214] on span "Create" at bounding box center [398, 212] width 45 height 16
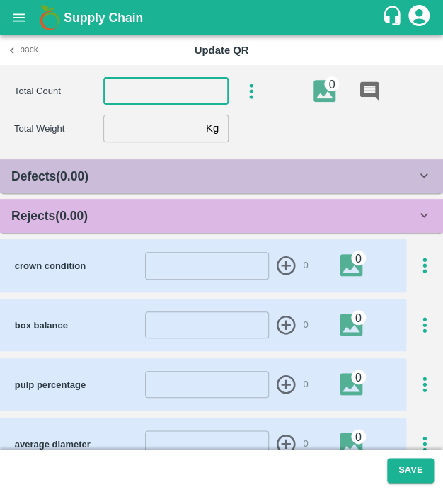
click at [169, 79] on input "number" at bounding box center [165, 91] width 125 height 27
type input "4"
click at [137, 134] on input "number" at bounding box center [151, 128] width 97 height 27
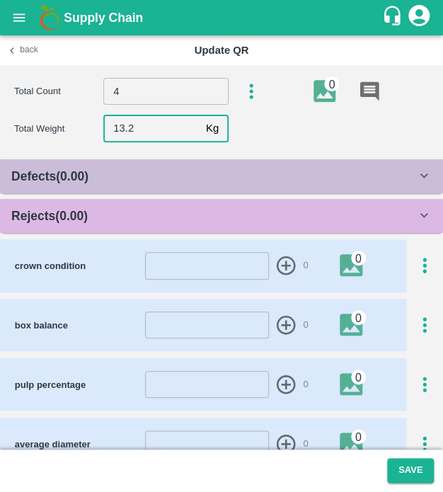
type input "13.2"
click at [127, 228] on div "Rejects ( 0.00 )" at bounding box center [221, 216] width 443 height 34
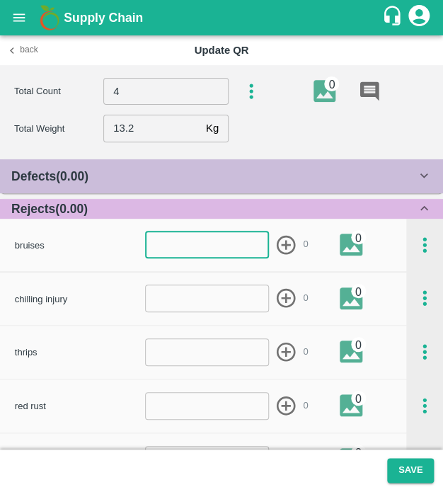
click at [147, 248] on input "number" at bounding box center [207, 244] width 124 height 27
type input "1"
click at [280, 245] on icon "button" at bounding box center [286, 244] width 19 height 19
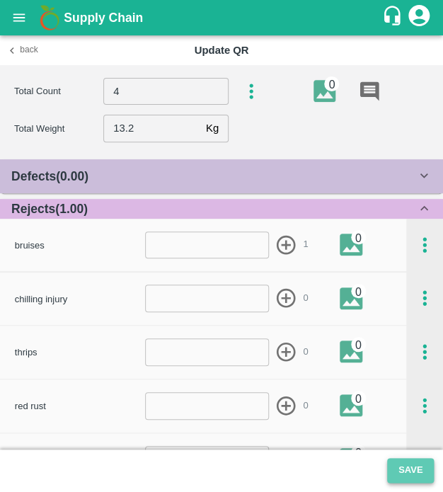
click at [396, 462] on button "Save" at bounding box center [410, 470] width 47 height 25
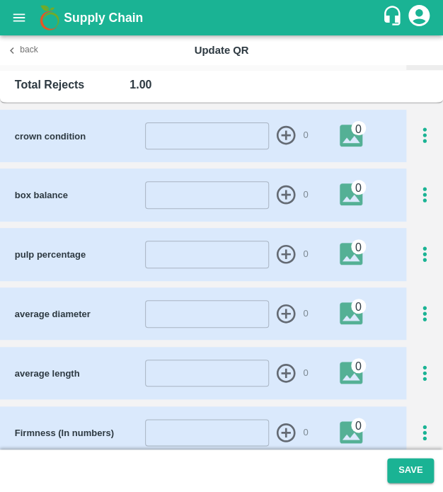
scroll to position [639, 0]
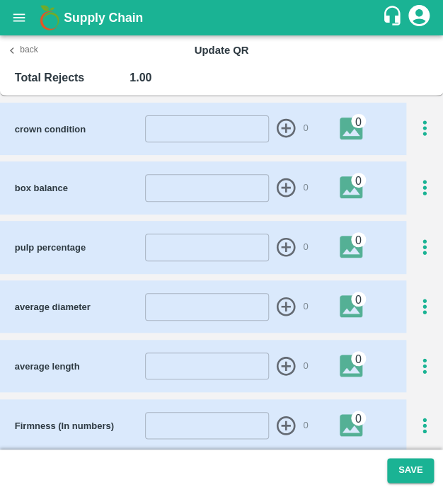
click at [428, 254] on icon "button" at bounding box center [424, 247] width 23 height 23
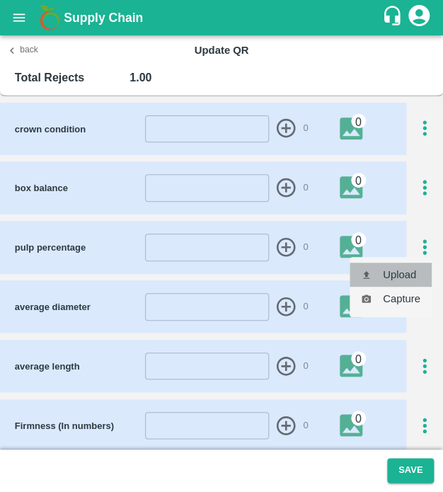
click at [413, 270] on li "Upload" at bounding box center [391, 275] width 82 height 24
type input "C:\fakepath\TimePhoto_20250429_111826.jpg"
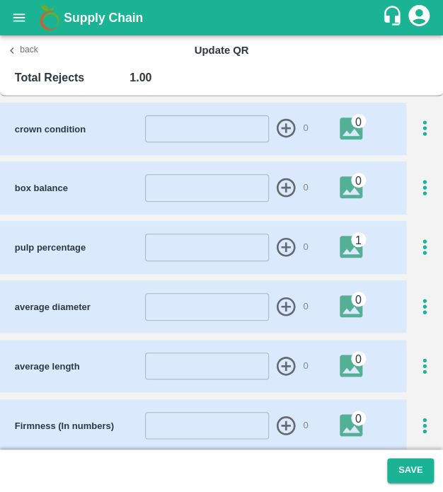
scroll to position [805, 0]
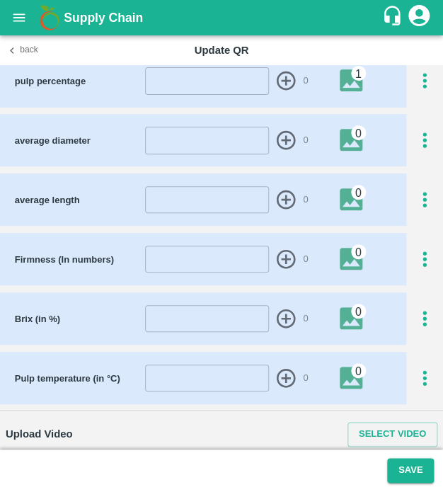
click at [416, 457] on footer "Save" at bounding box center [221, 471] width 443 height 42
click at [178, 142] on input "number" at bounding box center [207, 140] width 124 height 27
type input "44"
click at [283, 143] on icon "button" at bounding box center [286, 140] width 19 height 19
click at [215, 198] on input "number" at bounding box center [207, 199] width 124 height 27
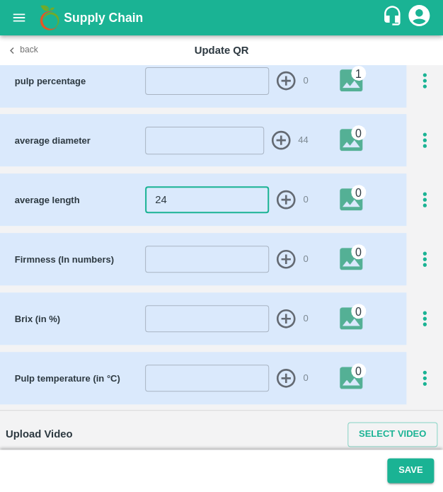
type input "24"
click at [277, 195] on icon "button" at bounding box center [286, 199] width 23 height 23
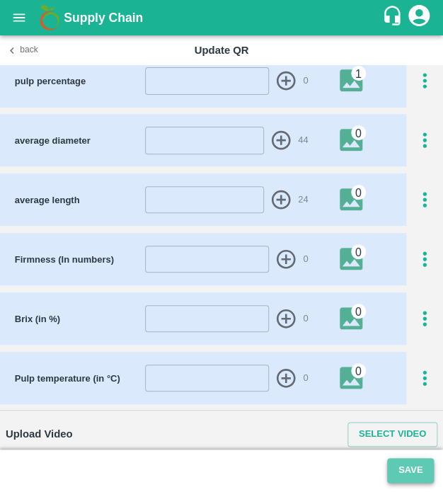
click at [411, 478] on button "Save" at bounding box center [410, 470] width 47 height 25
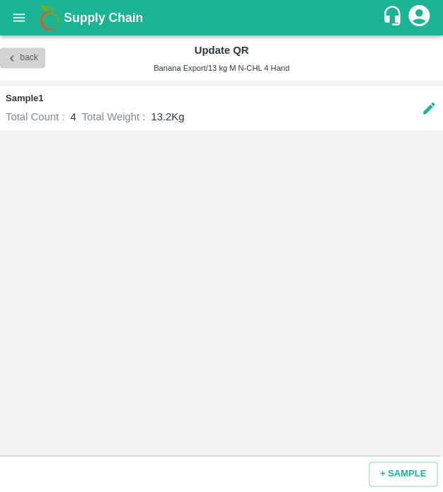
click at [11, 64] on button "Back" at bounding box center [22, 58] width 45 height 21
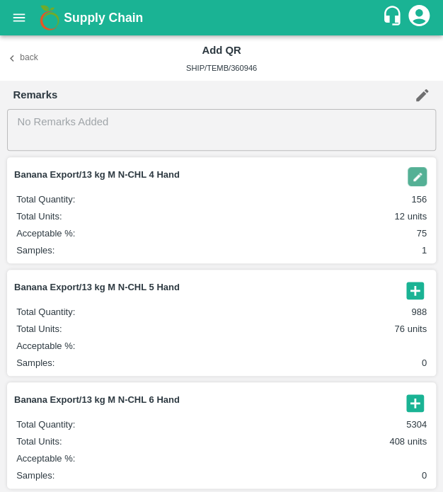
scroll to position [6, 0]
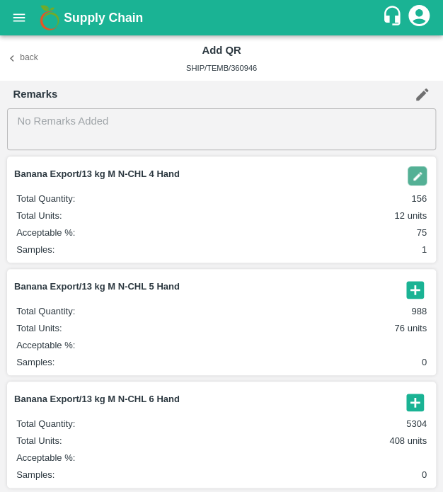
click at [416, 279] on icon "button" at bounding box center [415, 289] width 23 height 23
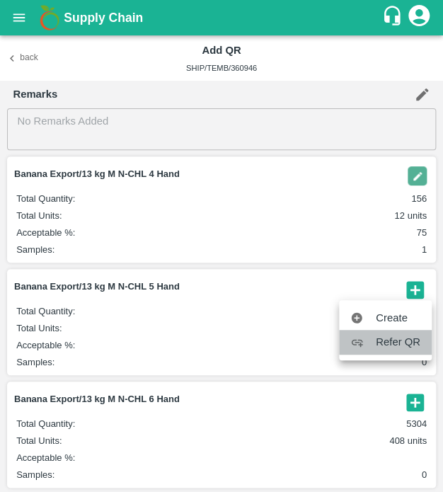
click at [394, 330] on li "Refer QR" at bounding box center [385, 342] width 93 height 24
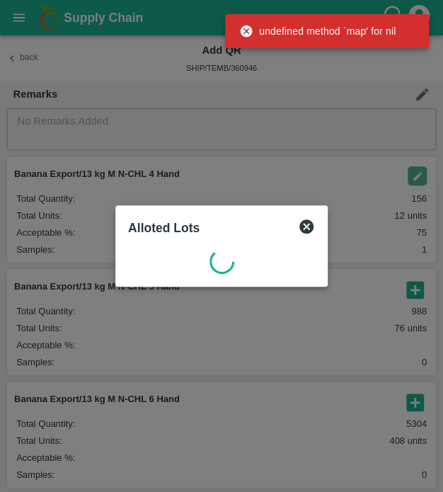
click at [303, 223] on icon at bounding box center [306, 226] width 17 height 17
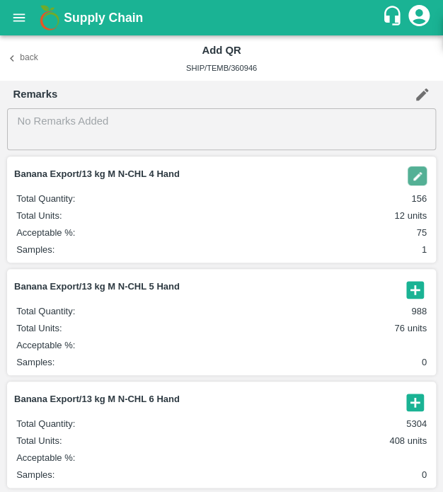
click at [411, 284] on icon "button" at bounding box center [414, 289] width 17 height 17
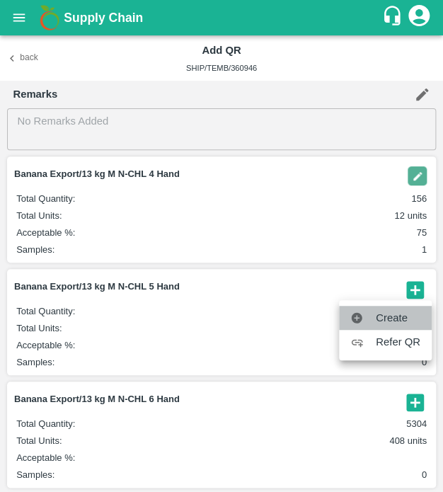
click at [391, 312] on span "Create" at bounding box center [398, 318] width 45 height 16
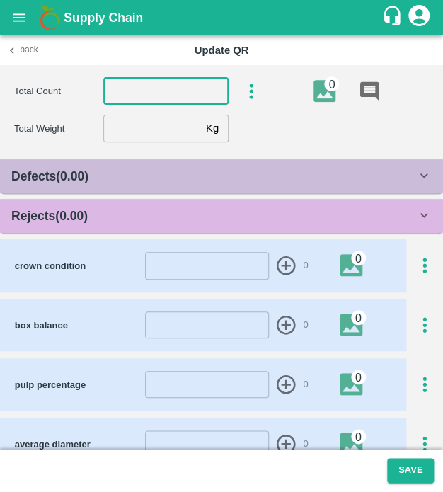
click at [156, 83] on input "number" at bounding box center [165, 91] width 125 height 27
type input "5"
click at [124, 132] on input "number" at bounding box center [151, 128] width 97 height 27
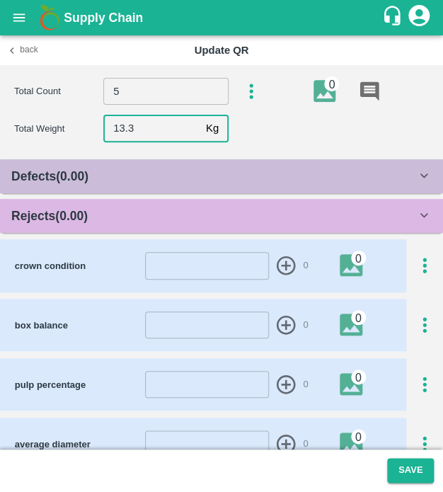
type input "13.3"
click at [122, 224] on div "Rejects ( 0.00 )" at bounding box center [213, 216] width 405 height 20
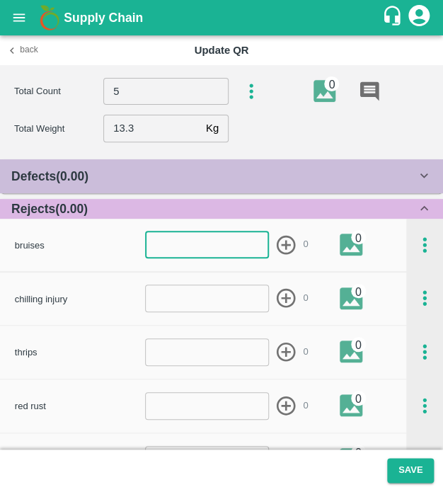
click at [202, 254] on input "number" at bounding box center [207, 244] width 124 height 27
type input "1"
click at [284, 241] on icon "button" at bounding box center [286, 244] width 19 height 19
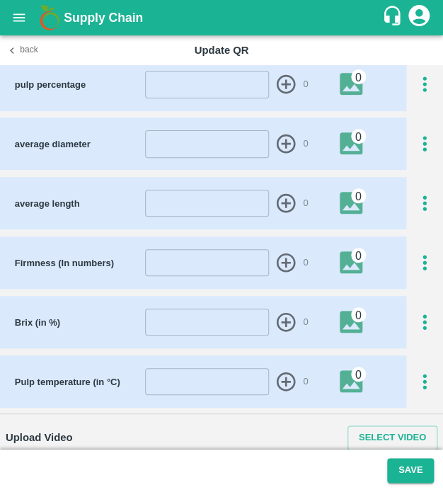
scroll to position [805, 0]
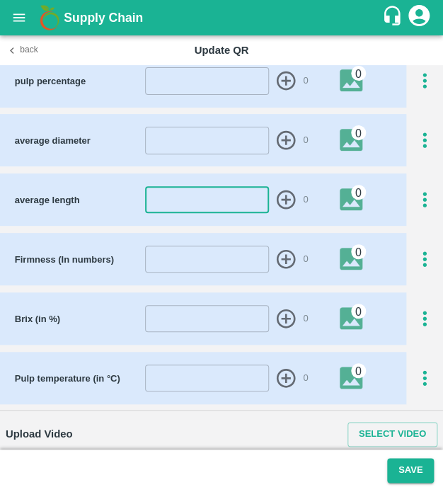
click at [205, 210] on input "number" at bounding box center [207, 199] width 124 height 27
type input "24"
click at [289, 202] on icon "button" at bounding box center [286, 199] width 23 height 23
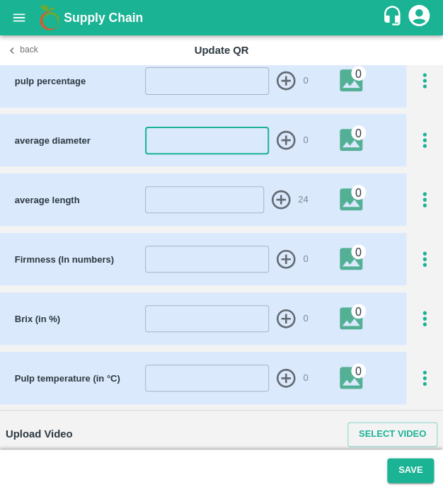
click at [201, 130] on input "number" at bounding box center [207, 140] width 124 height 27
type input "44"
click at [285, 141] on icon "button" at bounding box center [286, 140] width 19 height 19
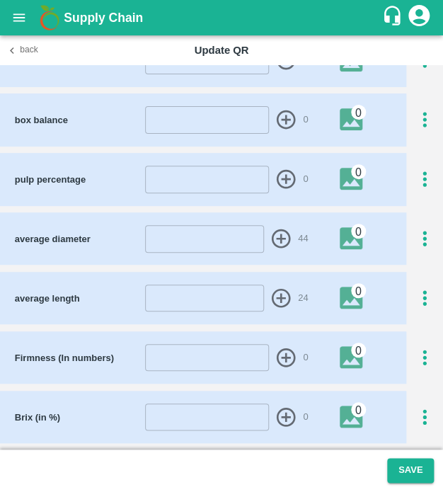
scroll to position [697, 0]
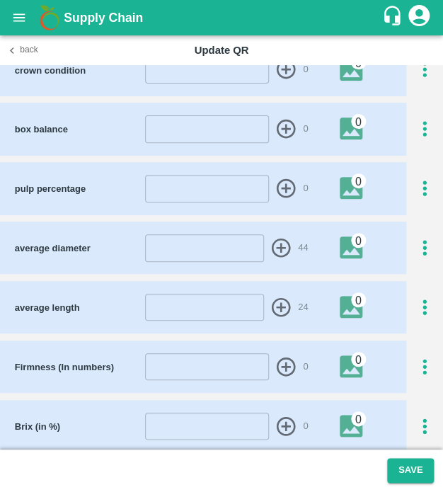
click at [414, 189] on icon "button" at bounding box center [424, 188] width 23 height 23
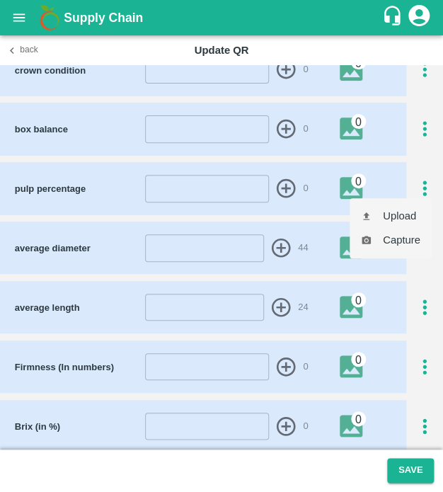
click at [415, 210] on li "Upload" at bounding box center [391, 216] width 82 height 24
type input "C:\fakepath\TimePhoto_20250429_111826.jpg"
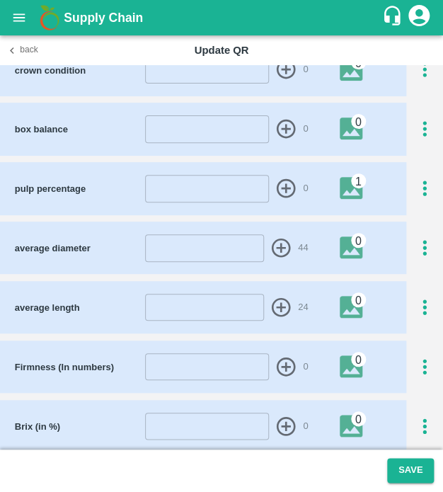
scroll to position [805, 0]
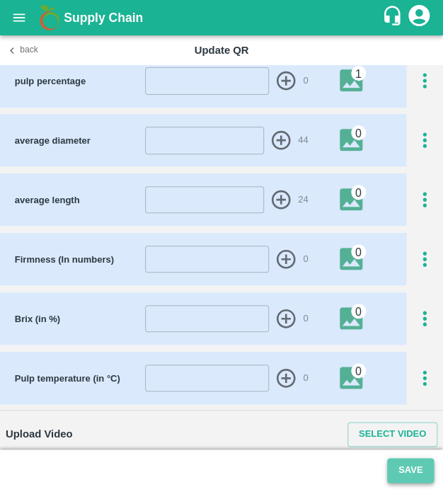
click at [413, 480] on button "Save" at bounding box center [410, 470] width 47 height 25
click at [413, 480] on footer "Save" at bounding box center [221, 471] width 443 height 42
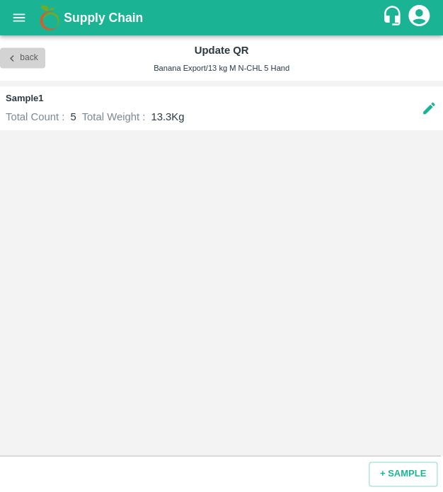
click at [24, 59] on button "Back" at bounding box center [22, 58] width 45 height 21
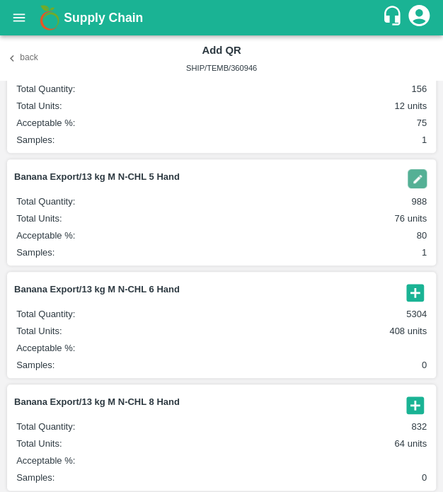
scroll to position [119, 0]
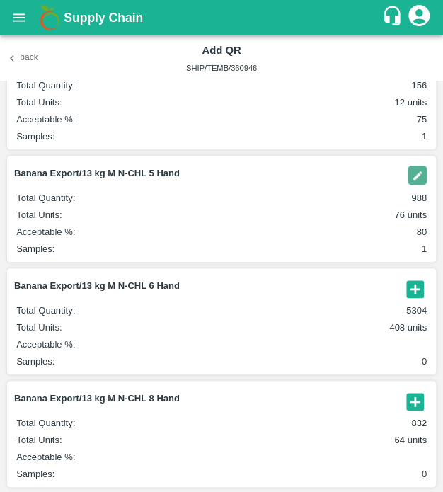
click at [418, 299] on icon "button" at bounding box center [415, 288] width 23 height 23
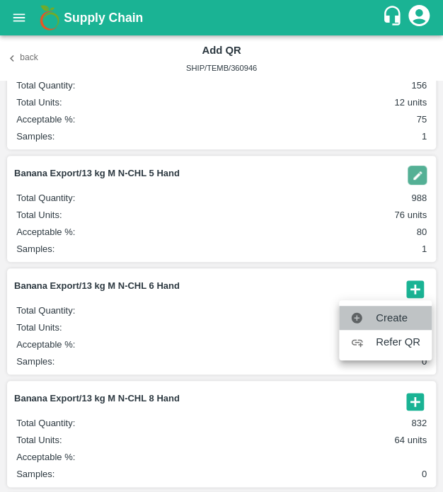
click at [405, 319] on span "Create" at bounding box center [398, 318] width 45 height 16
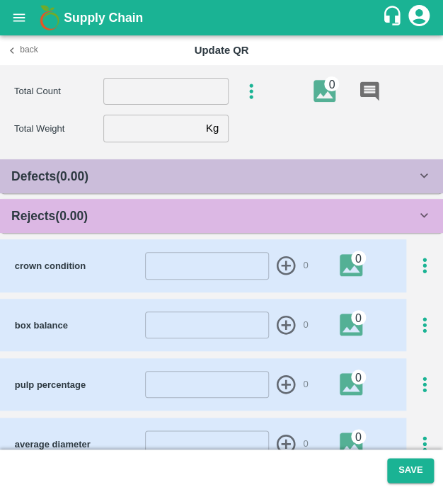
click at [161, 91] on input "number" at bounding box center [165, 91] width 125 height 27
type input "6"
click at [128, 118] on input "number" at bounding box center [151, 128] width 97 height 27
type input "13.3"
click at [117, 210] on div "Rejects ( 0.00 )" at bounding box center [213, 216] width 405 height 20
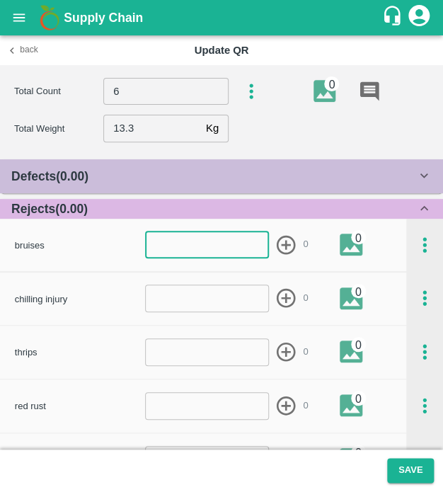
click at [167, 235] on input "number" at bounding box center [207, 244] width 124 height 27
type input "1"
click at [170, 346] on input "number" at bounding box center [207, 351] width 124 height 27
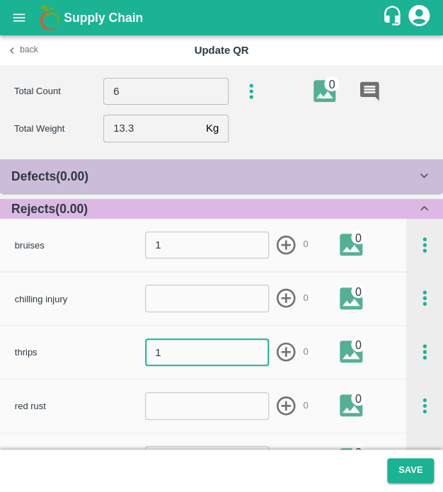
type input "1"
click at [277, 348] on icon "button" at bounding box center [286, 352] width 19 height 19
click at [206, 163] on div "Defects ( 0.00 )" at bounding box center [221, 176] width 443 height 34
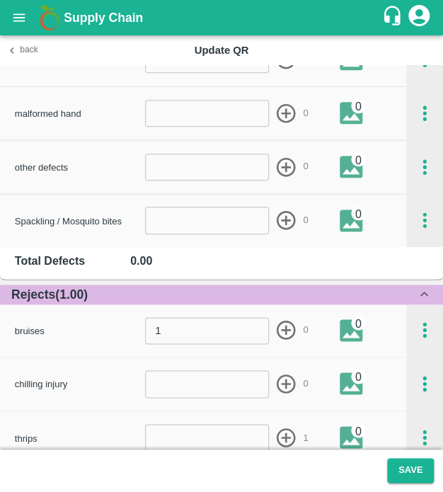
scroll to position [1325, 0]
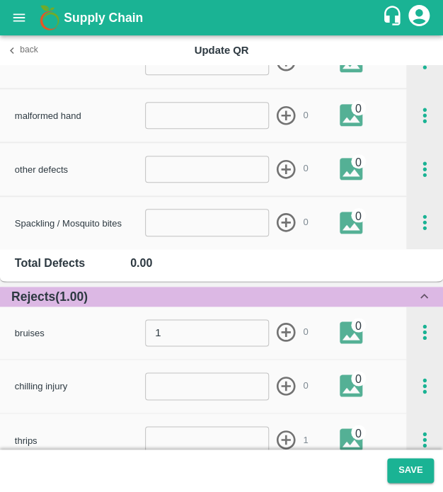
click at [196, 219] on input "number" at bounding box center [207, 222] width 124 height 27
type input "1"
click at [286, 218] on icon "button" at bounding box center [286, 222] width 23 height 23
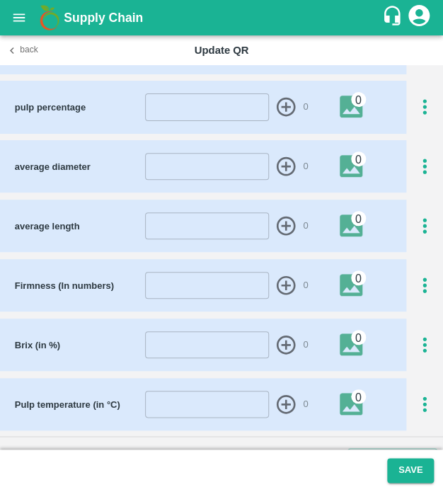
scroll to position [2197, 0]
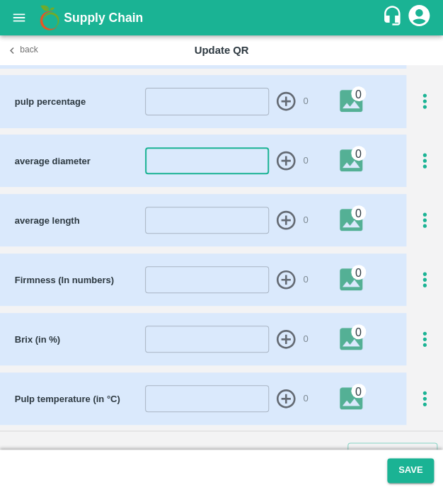
click at [174, 164] on input "number" at bounding box center [207, 160] width 124 height 27
type input "44"
click at [281, 159] on icon "button" at bounding box center [286, 160] width 19 height 19
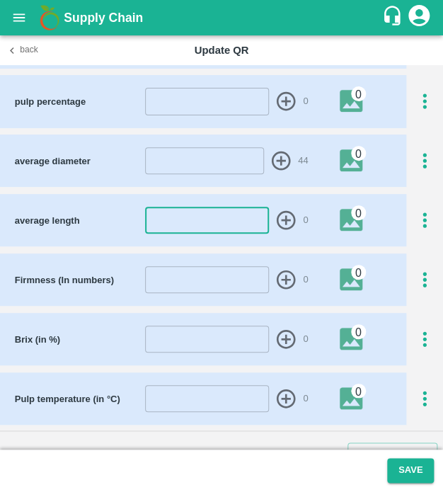
click at [233, 227] on input "number" at bounding box center [207, 220] width 124 height 27
type input "24"
click at [277, 214] on icon "button" at bounding box center [286, 220] width 19 height 19
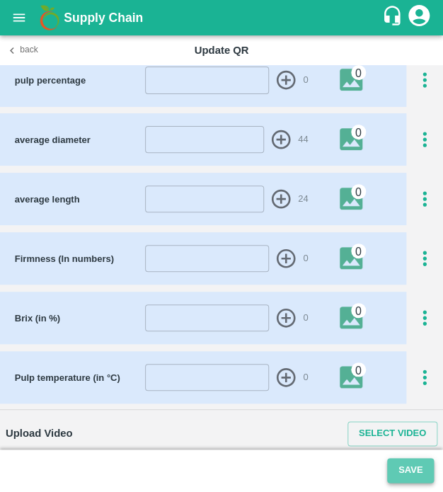
click at [399, 471] on button "Save" at bounding box center [410, 470] width 47 height 25
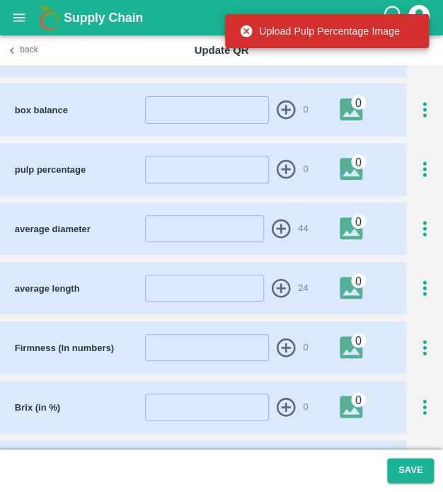
scroll to position [2128, 0]
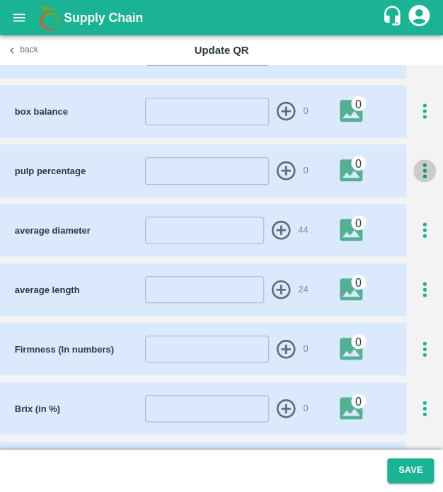
click at [416, 171] on icon "button" at bounding box center [424, 170] width 23 height 23
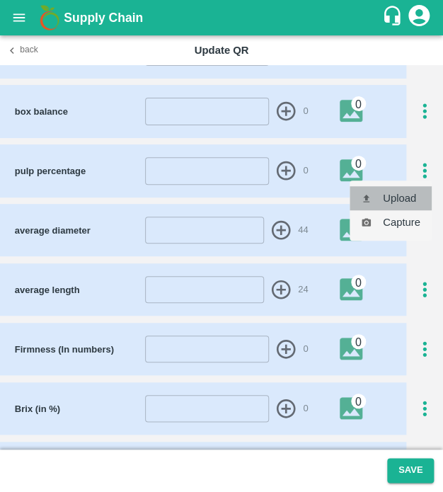
click at [405, 200] on li "Upload" at bounding box center [391, 198] width 82 height 24
type input "C:\fakepath\TimePhoto_20250429_111826.jpg"
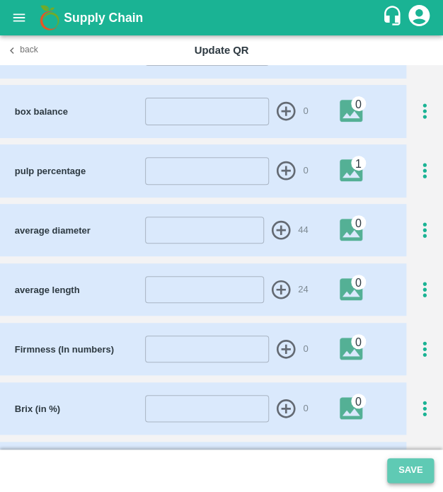
click at [404, 467] on button "Save" at bounding box center [410, 470] width 47 height 25
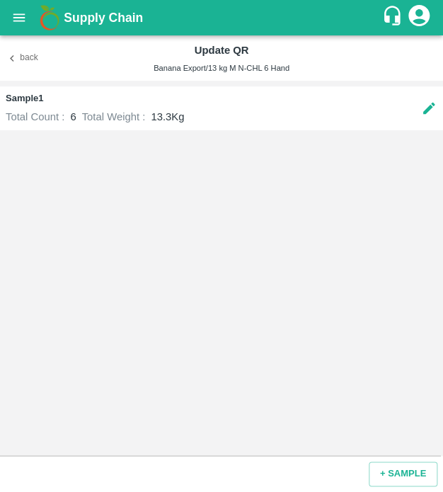
click at [20, 69] on div "Back Update QR Banana Export/13 kg M N-CHL 6 Hand" at bounding box center [221, 57] width 443 height 45
click at [21, 53] on button "Back" at bounding box center [22, 58] width 45 height 21
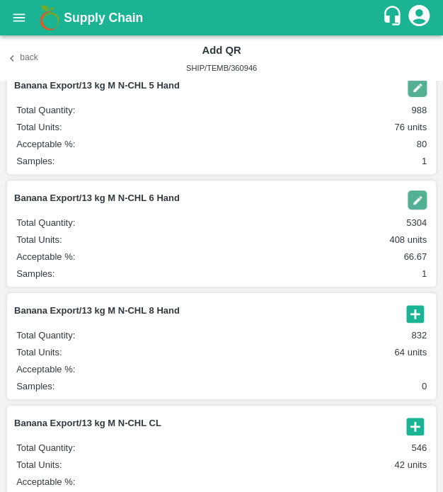
scroll to position [208, 0]
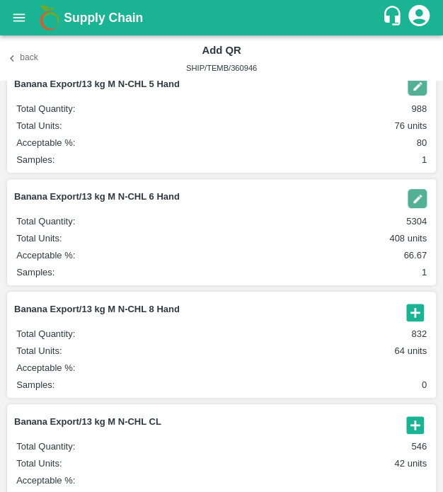
click at [406, 311] on icon "button" at bounding box center [414, 312] width 17 height 17
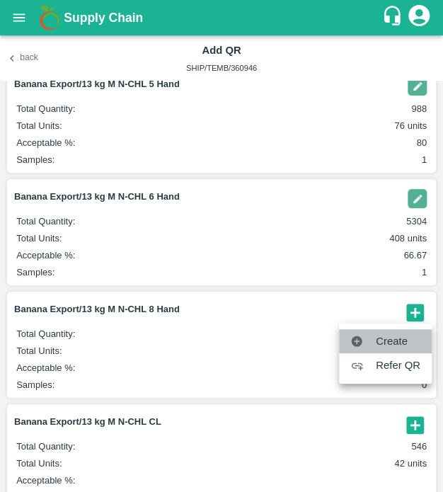
click at [403, 339] on span "Create" at bounding box center [398, 341] width 45 height 16
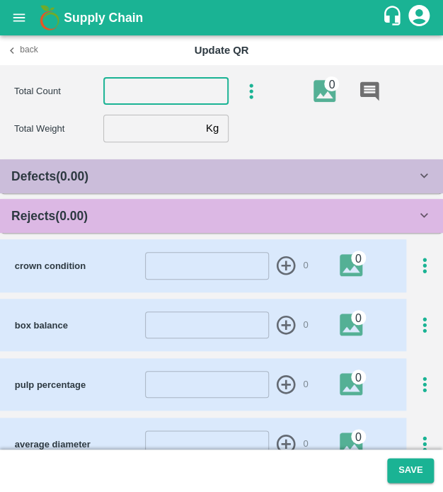
click at [163, 91] on input "number" at bounding box center [165, 91] width 125 height 27
type input "8"
click at [155, 121] on input "number" at bounding box center [151, 128] width 97 height 27
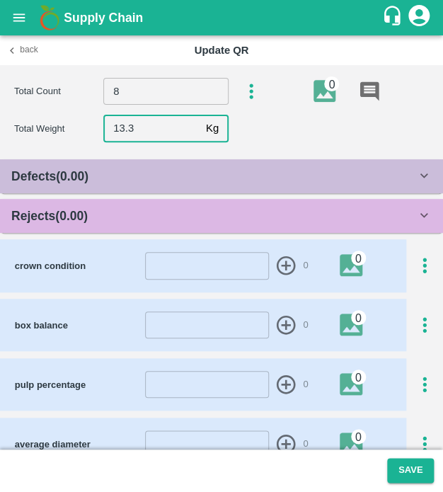
type input "13.3"
click at [158, 202] on div "Rejects ( 0.00 )" at bounding box center [221, 216] width 443 height 34
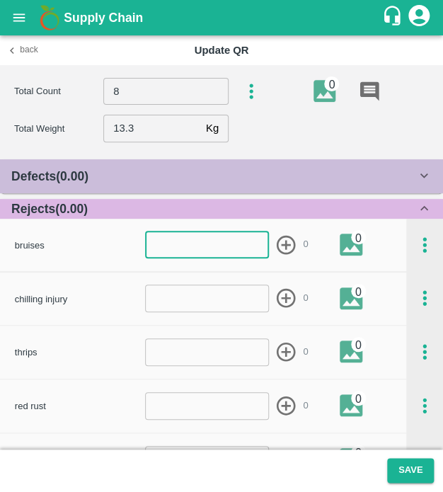
click at [173, 252] on input "number" at bounding box center [207, 244] width 124 height 27
type input "1"
click at [287, 243] on icon "button" at bounding box center [286, 245] width 23 height 23
click at [286, 171] on div "Defects ( 0.00 )" at bounding box center [213, 176] width 405 height 20
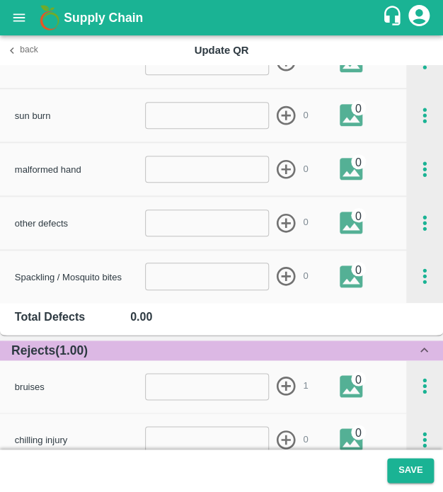
scroll to position [1284, 0]
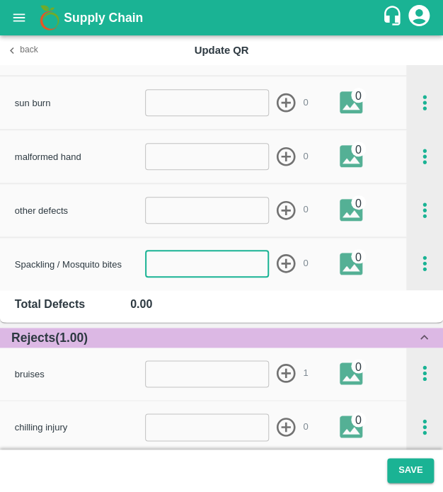
click at [191, 259] on input "number" at bounding box center [207, 263] width 124 height 27
type input "1"
click at [280, 263] on icon "button" at bounding box center [286, 263] width 19 height 19
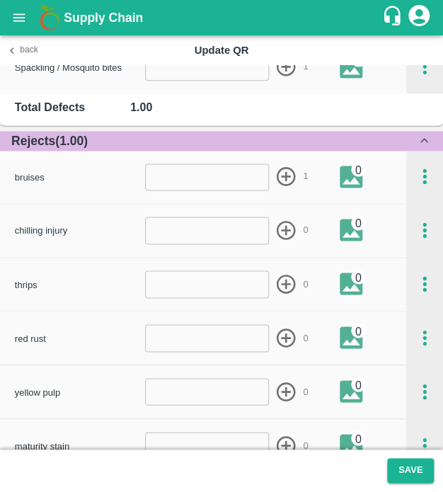
scroll to position [1481, 0]
click at [406, 484] on footer "Save" at bounding box center [221, 471] width 443 height 42
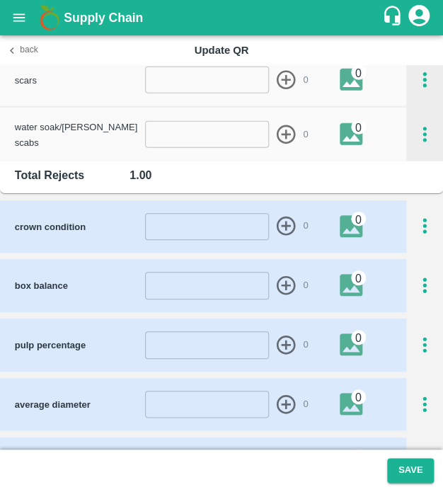
scroll to position [1951, 0]
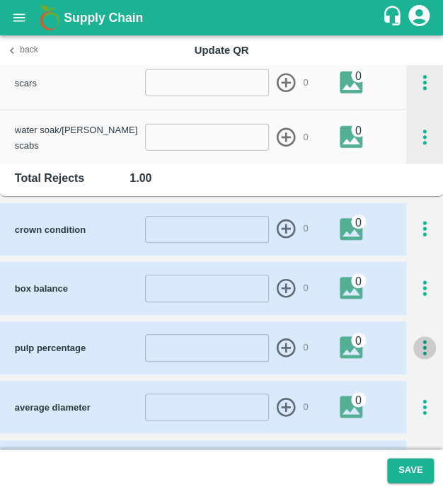
click at [423, 341] on icon "button" at bounding box center [425, 349] width 4 height 16
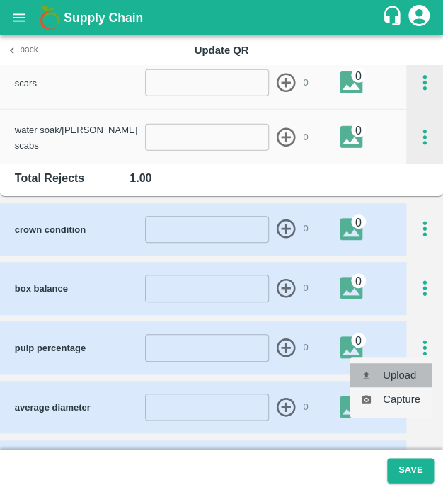
click at [411, 369] on li "Upload" at bounding box center [391, 375] width 82 height 24
type input "C:\fakepath\TimePhoto_20250429_111826.jpg"
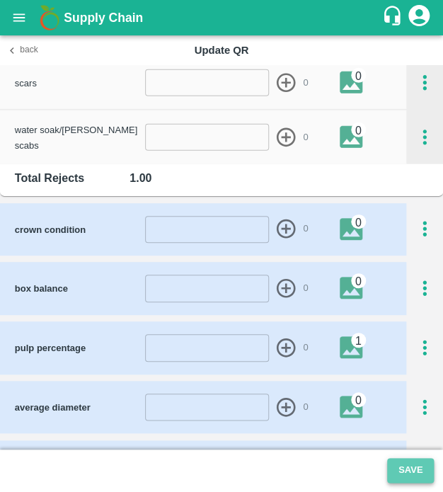
click at [414, 471] on button "Save" at bounding box center [410, 470] width 47 height 25
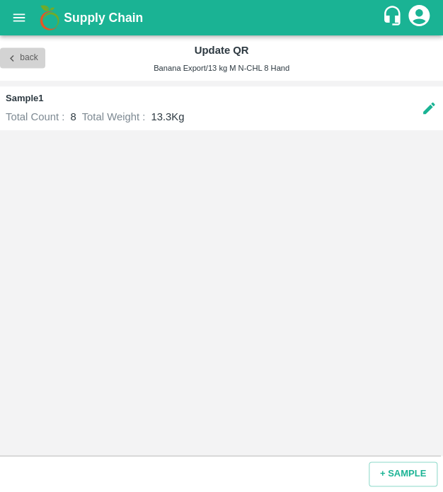
click at [25, 52] on button "Back" at bounding box center [22, 58] width 45 height 21
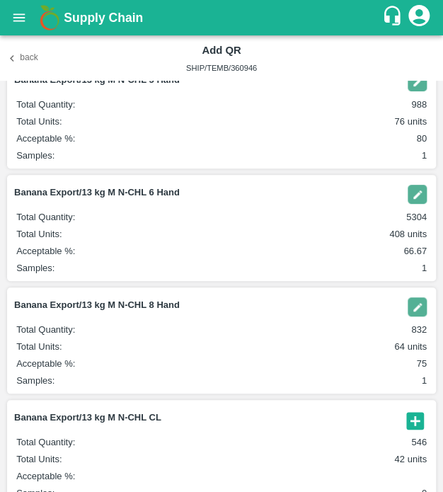
scroll to position [210, 0]
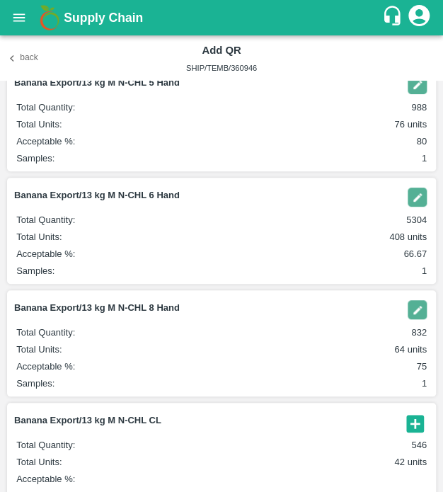
click at [413, 198] on img "button" at bounding box center [417, 197] width 19 height 19
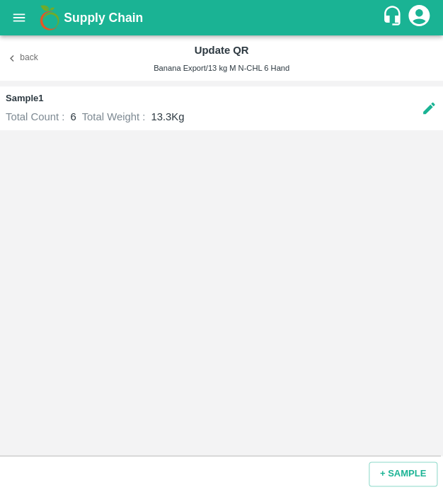
click at [391, 486] on div "+ SAMPLE" at bounding box center [221, 474] width 443 height 36
click at [396, 479] on button "+ SAMPLE" at bounding box center [403, 474] width 69 height 25
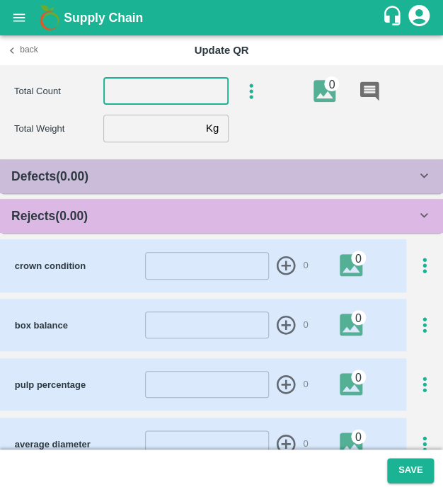
click at [139, 87] on input "number" at bounding box center [165, 91] width 125 height 27
type input "6"
click at [115, 130] on input "number" at bounding box center [151, 128] width 97 height 27
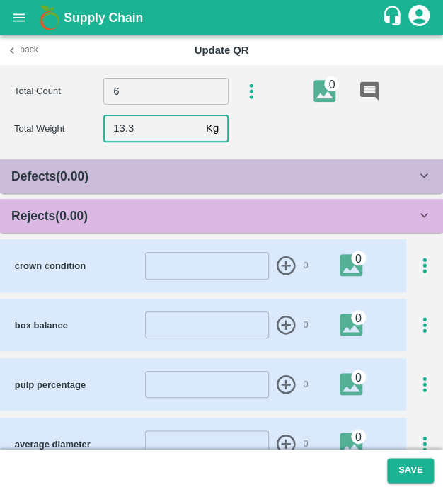
type input "13.3"
click at [111, 208] on div "Rejects ( 0.00 )" at bounding box center [213, 216] width 405 height 20
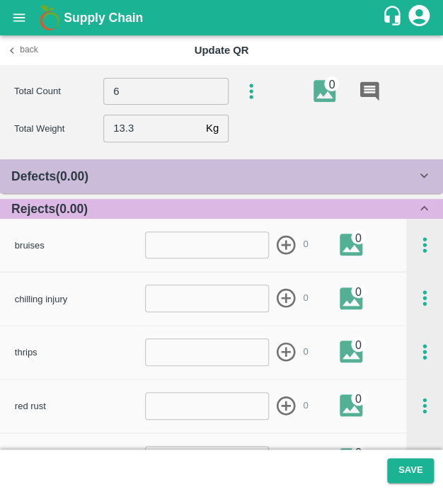
click at [166, 258] on div "bruises ​ 0 0" at bounding box center [210, 245] width 391 height 30
click at [174, 253] on input "number" at bounding box center [207, 244] width 124 height 27
type input "1"
click at [285, 250] on icon "button" at bounding box center [286, 245] width 23 height 23
click at [408, 460] on button "Save" at bounding box center [410, 470] width 47 height 25
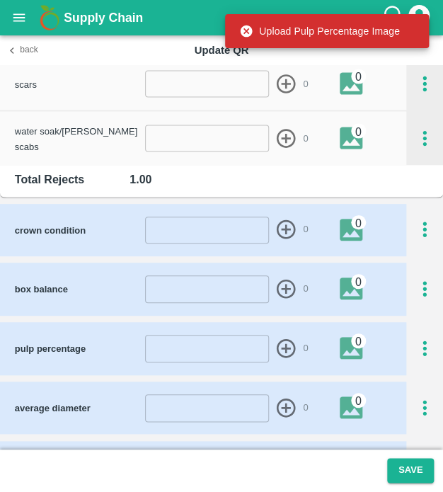
scroll to position [539, 0]
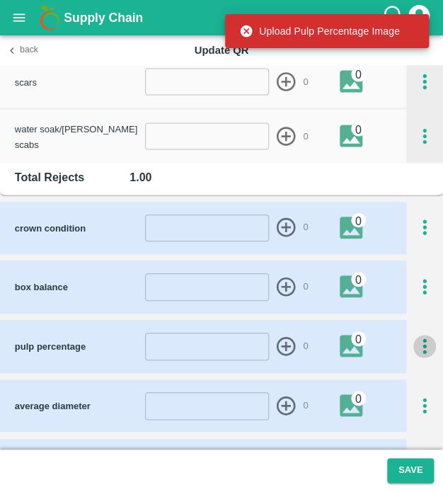
click at [416, 340] on icon "button" at bounding box center [424, 346] width 23 height 23
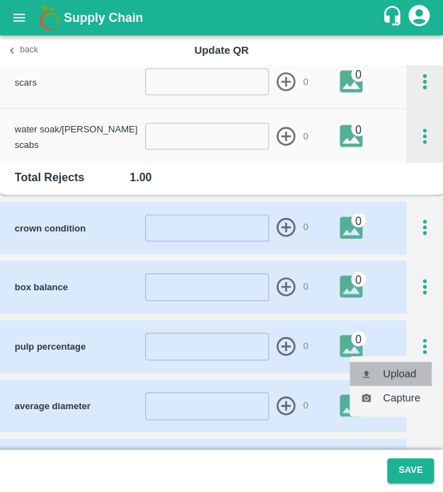
click at [408, 371] on li "Upload" at bounding box center [391, 374] width 82 height 24
type input "C:\fakepath\TimePhoto_20250429_111826.jpg"
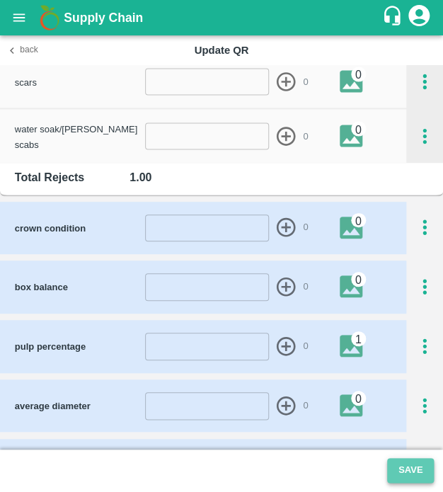
click at [417, 470] on button "Save" at bounding box center [410, 470] width 47 height 25
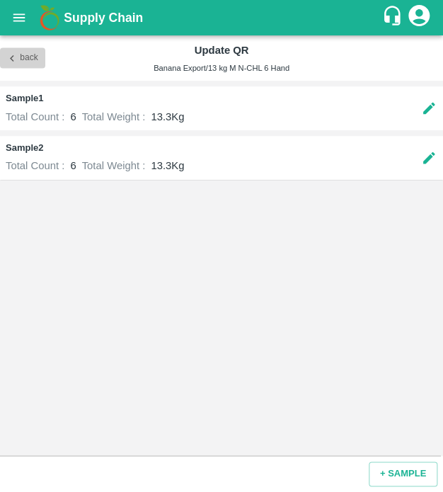
click at [9, 54] on icon "button" at bounding box center [12, 58] width 13 height 13
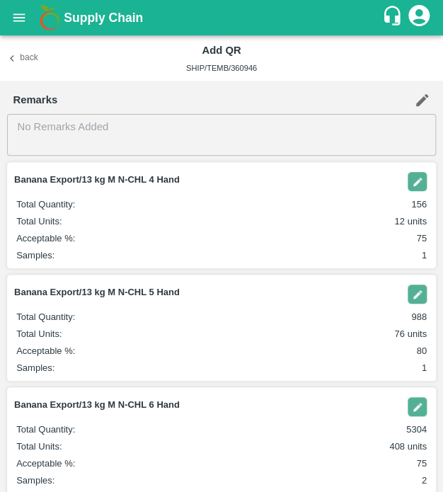
scroll to position [233, 0]
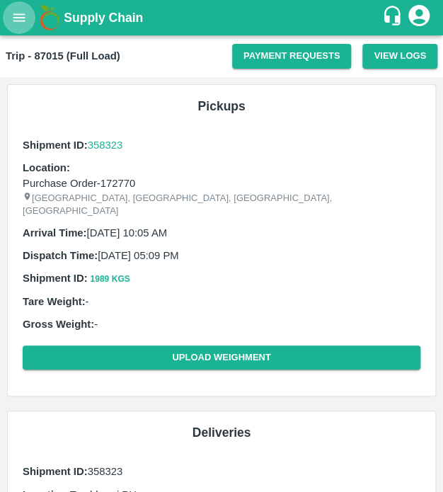
click at [14, 16] on icon "open drawer" at bounding box center [19, 18] width 16 height 16
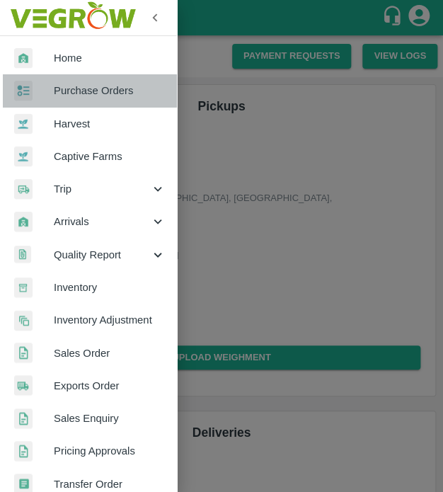
click at [110, 96] on span "Purchase Orders" at bounding box center [110, 91] width 112 height 16
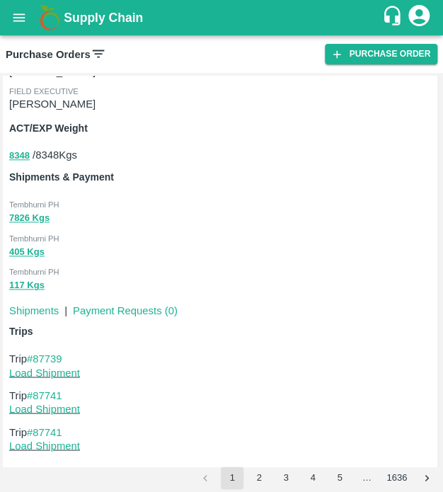
scroll to position [2488, 0]
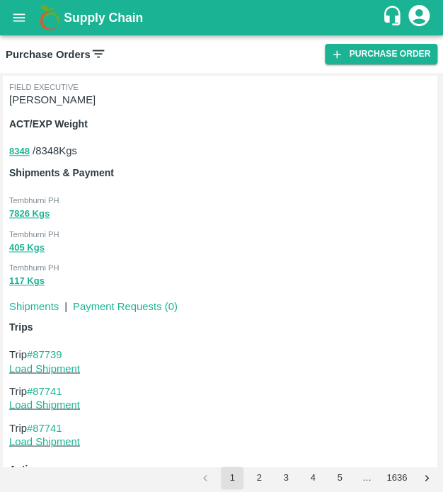
click at [62, 347] on p "Trip #87739" at bounding box center [221, 354] width 425 height 16
click at [58, 353] on link "#87739" at bounding box center [44, 353] width 35 height 11
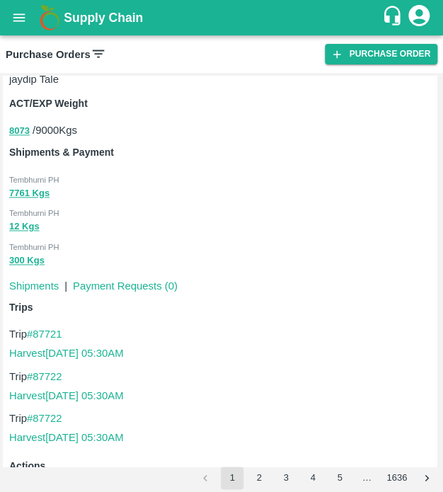
scroll to position [7034, 0]
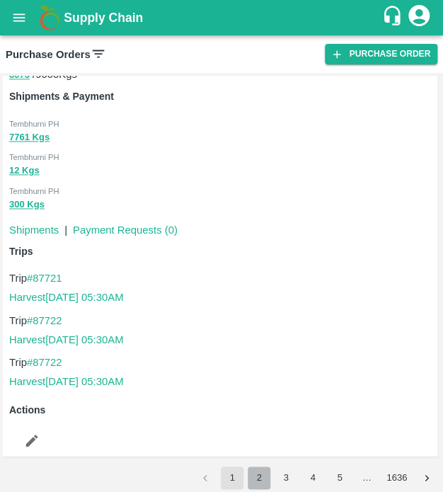
click at [253, 474] on button "2" at bounding box center [259, 478] width 23 height 23
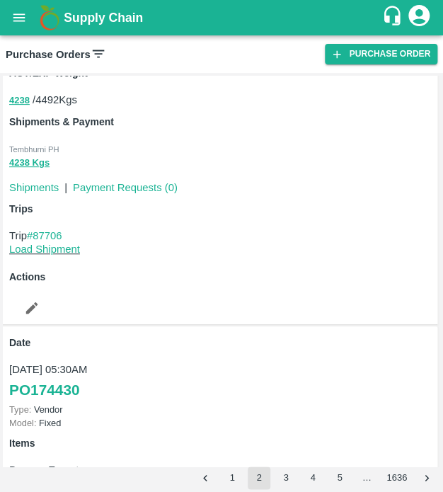
scroll to position [5646, 0]
click at [48, 234] on link "#87706" at bounding box center [44, 234] width 35 height 11
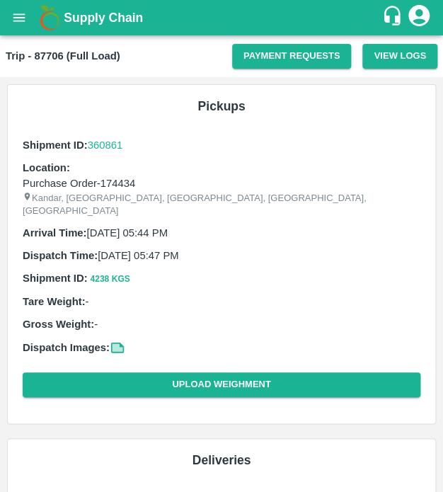
click at [18, 22] on icon "open drawer" at bounding box center [19, 18] width 16 height 16
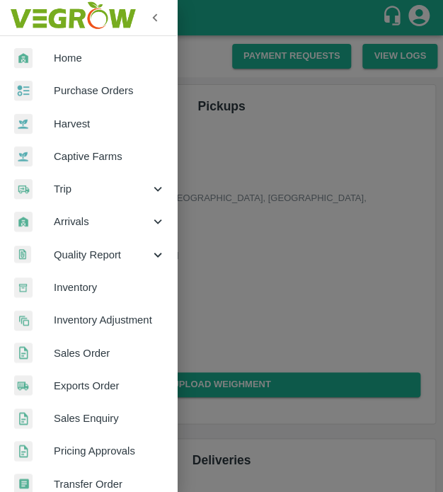
click at [369, 137] on div at bounding box center [221, 246] width 443 height 492
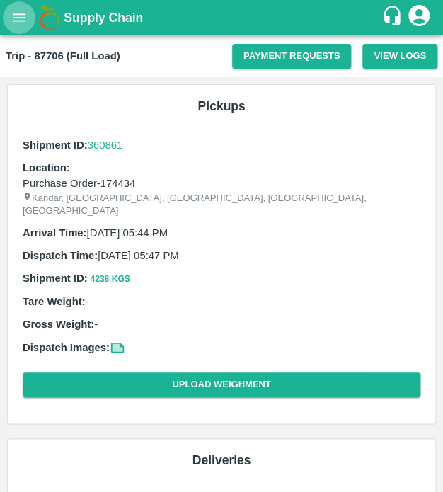
click at [18, 8] on button "open drawer" at bounding box center [19, 17] width 33 height 33
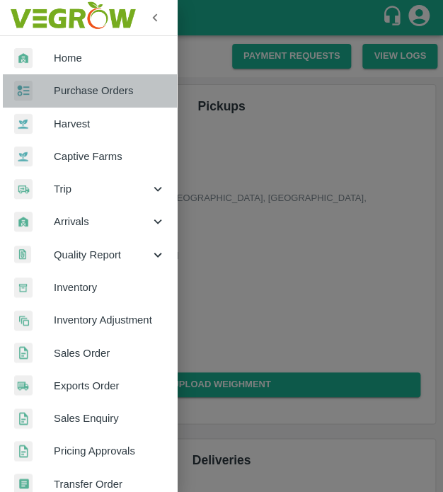
click at [110, 90] on span "Purchase Orders" at bounding box center [110, 91] width 112 height 16
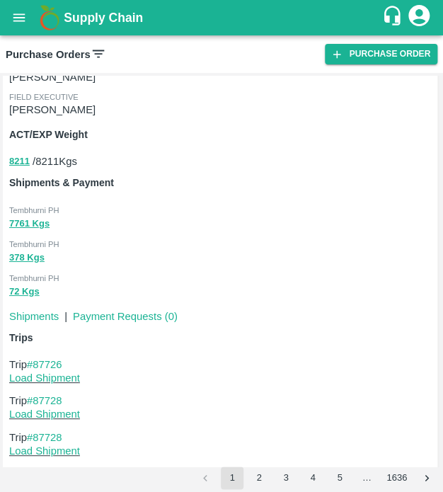
scroll to position [5411, 0]
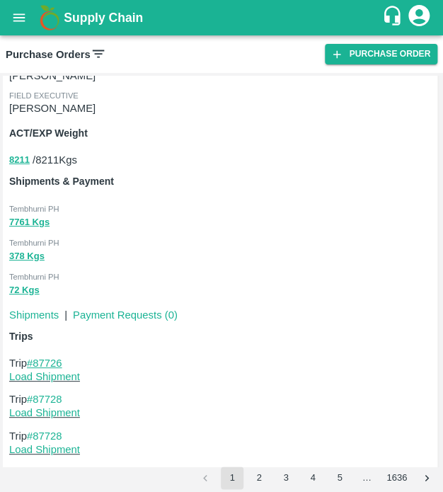
click at [52, 359] on link "#87726" at bounding box center [44, 362] width 35 height 11
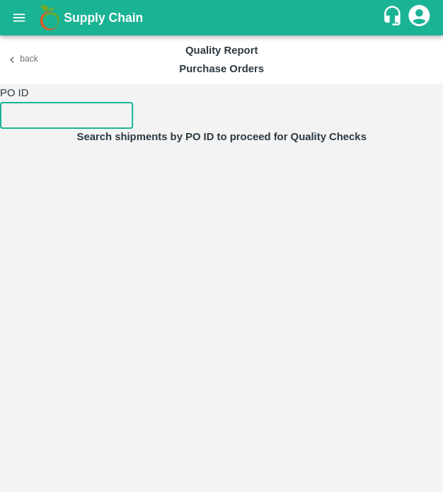
click at [93, 113] on input "number" at bounding box center [66, 115] width 133 height 27
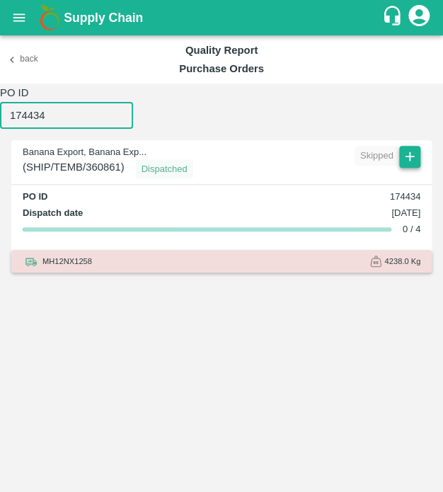
type input "174434"
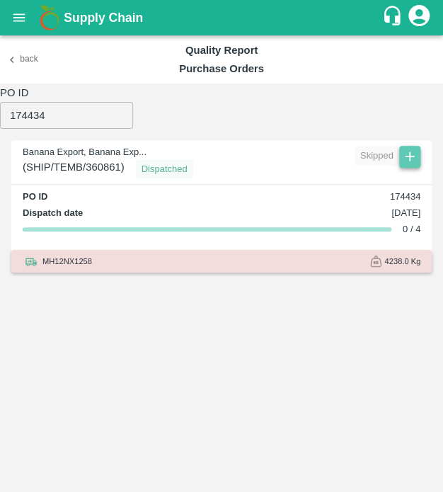
click at [410, 158] on icon "button" at bounding box center [409, 156] width 9 height 9
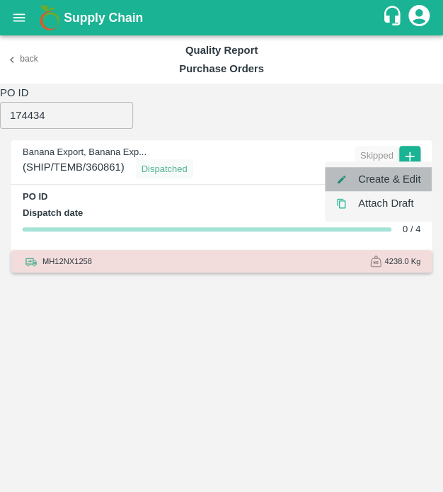
click at [415, 183] on li "Create & Edit" at bounding box center [378, 179] width 107 height 24
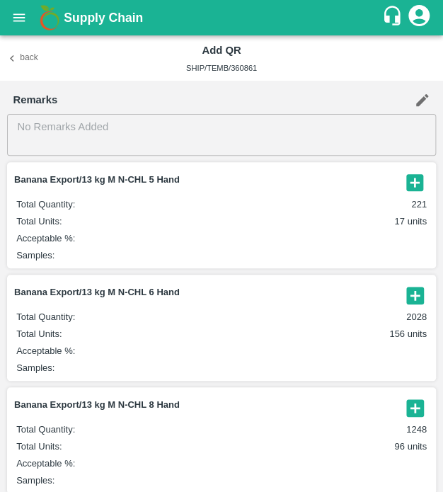
click at [413, 186] on icon "button" at bounding box center [414, 182] width 17 height 17
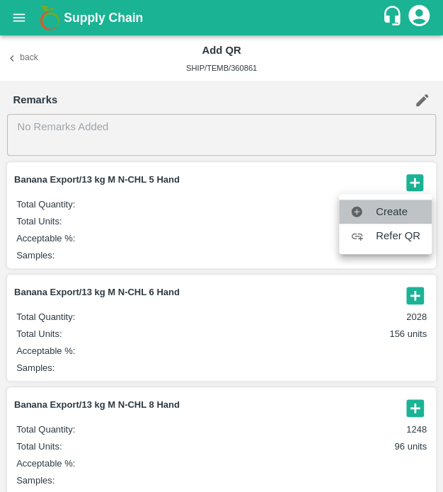
click at [408, 207] on span "Create" at bounding box center [398, 212] width 45 height 16
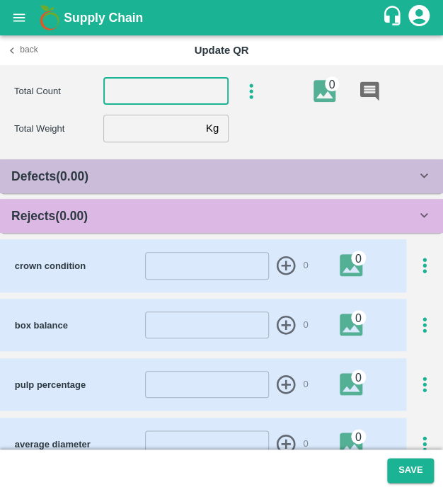
drag, startPoint x: 173, startPoint y: 82, endPoint x: 158, endPoint y: 101, distance: 24.1
click at [158, 101] on input "number" at bounding box center [165, 91] width 125 height 27
type input "5"
click at [131, 132] on input "number" at bounding box center [151, 128] width 97 height 27
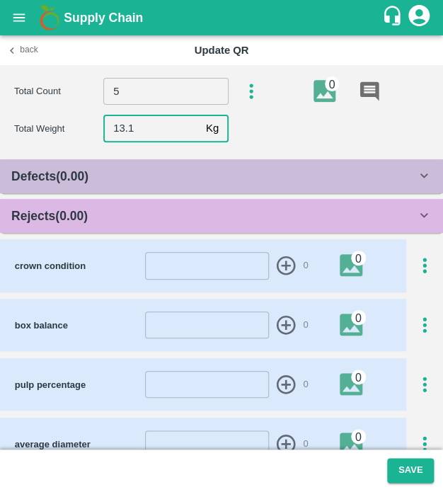
type input "13.1"
click at [125, 217] on div "Rejects ( 0.00 )" at bounding box center [213, 216] width 405 height 20
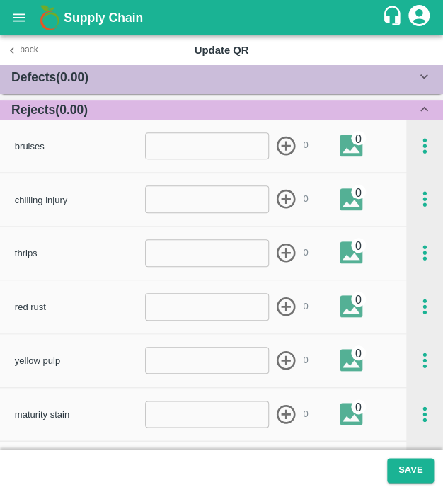
scroll to position [98, 0]
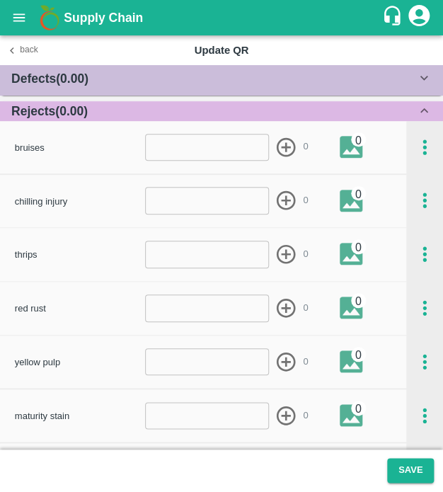
click at [142, 71] on div "Defects ( 0.00 )" at bounding box center [213, 79] width 405 height 20
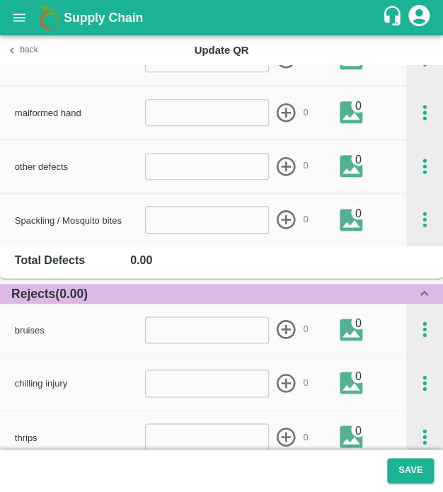
scroll to position [1325, 0]
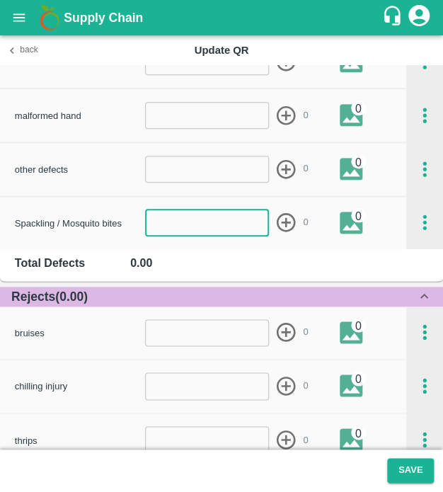
click at [179, 213] on input "number" at bounding box center [207, 222] width 124 height 27
type input "1"
click at [285, 220] on icon "button" at bounding box center [286, 222] width 19 height 19
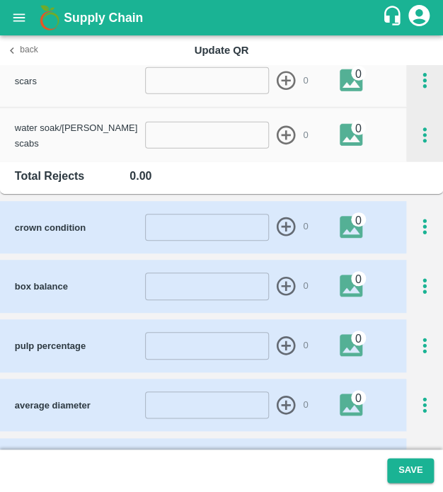
scroll to position [1954, 0]
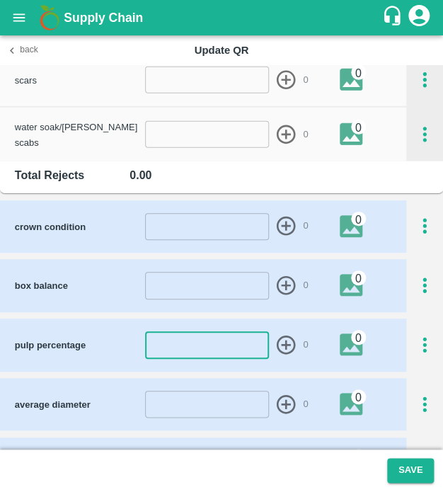
click at [212, 347] on input "number" at bounding box center [207, 344] width 124 height 27
click at [416, 348] on icon "button" at bounding box center [424, 344] width 23 height 23
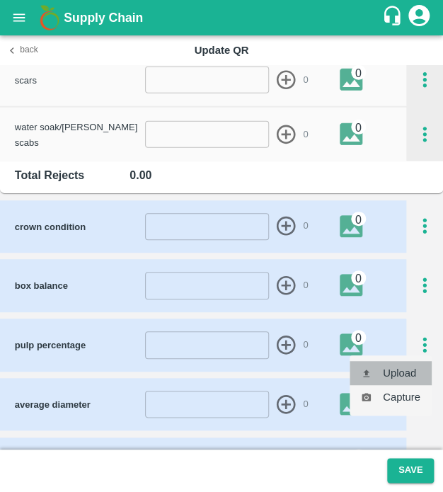
click at [384, 374] on li "Upload" at bounding box center [391, 373] width 82 height 24
type input "C:\fakepath\IMG_20250425_142031.jpg"
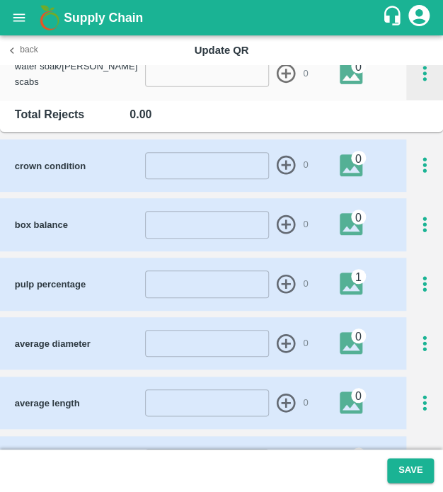
scroll to position [2011, 0]
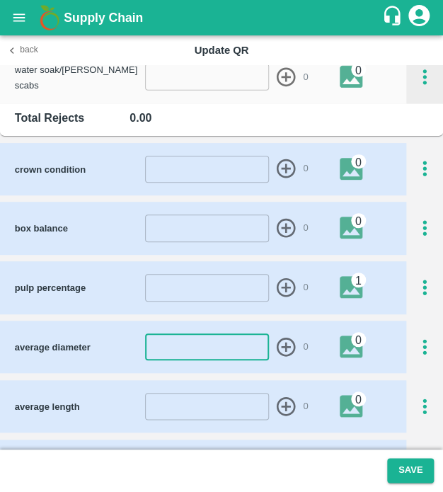
click at [210, 349] on input "number" at bounding box center [207, 346] width 124 height 27
type input "44"
click at [282, 345] on icon "button" at bounding box center [286, 347] width 19 height 19
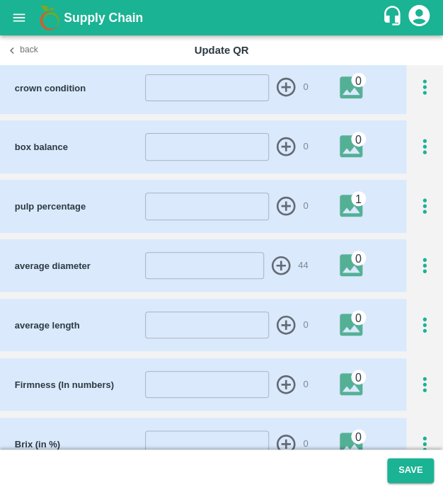
scroll to position [2094, 0]
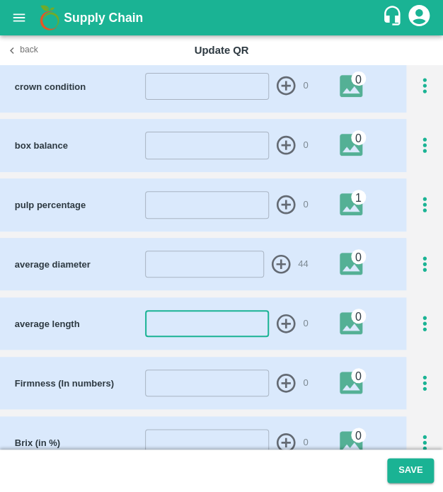
click at [198, 319] on input "number" at bounding box center [207, 323] width 124 height 27
type input "24"
click at [282, 322] on icon "button" at bounding box center [286, 323] width 19 height 19
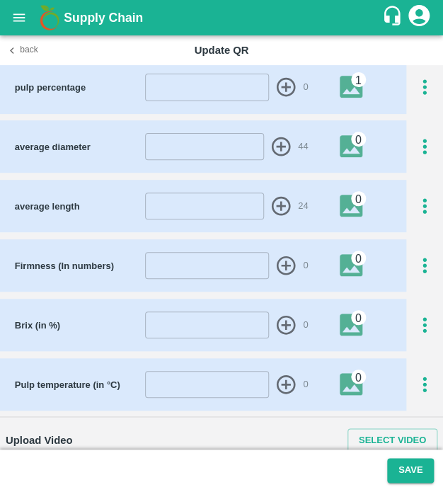
scroll to position [2219, 0]
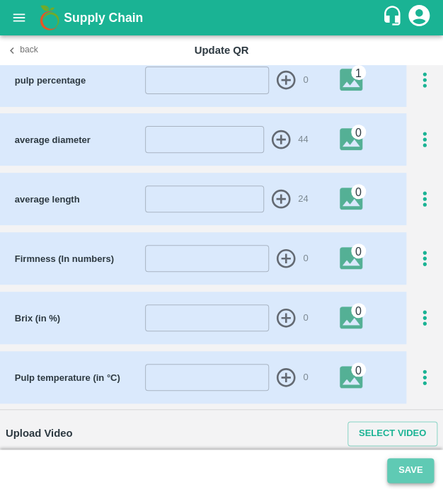
click at [407, 481] on button "Save" at bounding box center [410, 470] width 47 height 25
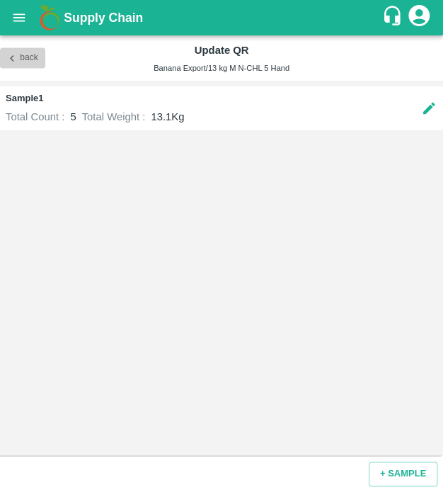
click at [14, 55] on icon "button" at bounding box center [12, 58] width 13 height 13
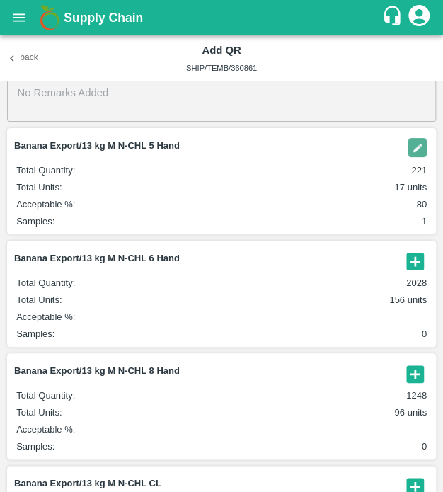
scroll to position [34, 0]
click at [391, 270] on header "Banana Export/13 kg M N-CHL 6 Hand" at bounding box center [220, 261] width 413 height 23
click at [407, 259] on icon "button" at bounding box center [414, 261] width 17 height 17
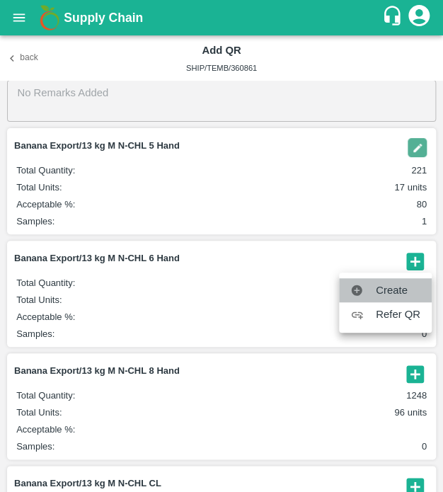
click at [389, 285] on span "Create" at bounding box center [398, 290] width 45 height 16
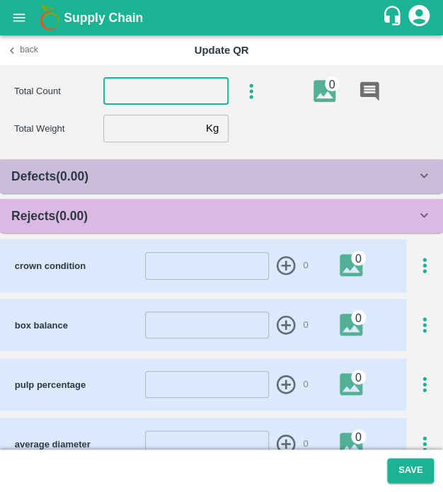
click at [155, 96] on input "number" at bounding box center [165, 91] width 125 height 27
type input "6"
click at [145, 127] on input "number" at bounding box center [151, 128] width 97 height 27
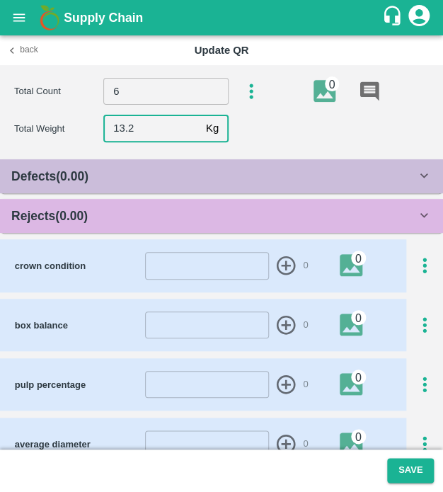
click at [171, 228] on div "Rejects ( 0.00 )" at bounding box center [221, 216] width 443 height 34
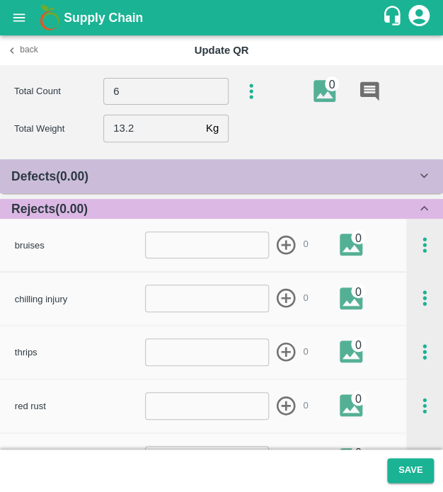
click at [164, 176] on div "Defects ( 0.00 )" at bounding box center [213, 176] width 405 height 20
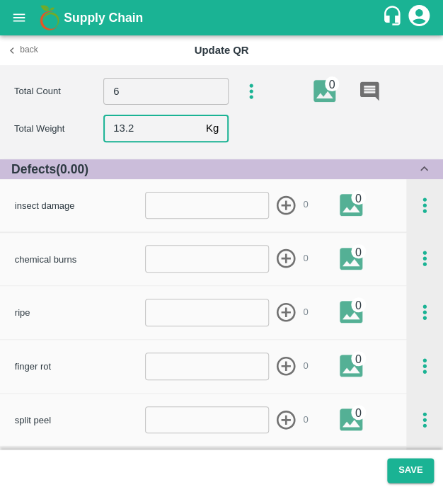
click at [153, 127] on input "13.2" at bounding box center [151, 128] width 97 height 27
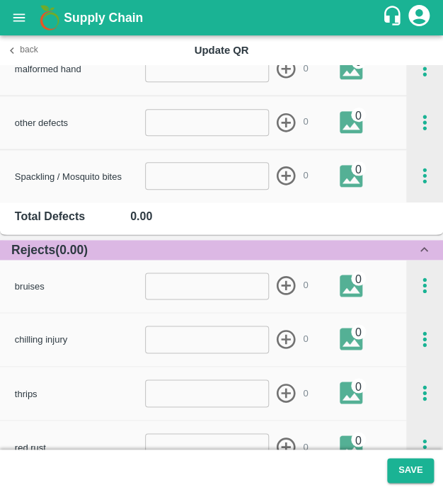
scroll to position [1303, 0]
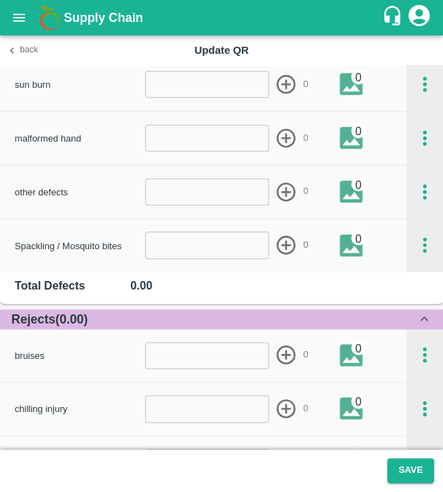
type input "13.1"
click at [204, 248] on input "number" at bounding box center [207, 244] width 124 height 27
type input "1"
click at [283, 241] on icon "button" at bounding box center [286, 245] width 19 height 19
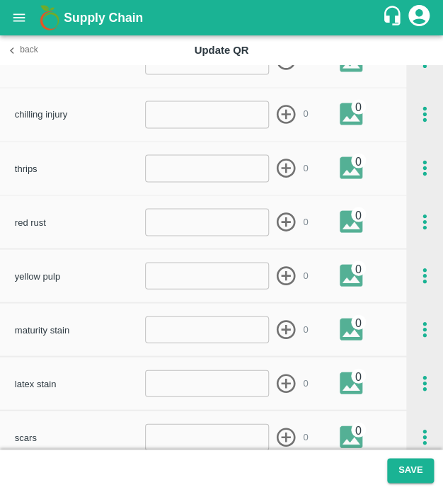
scroll to position [1577, 0]
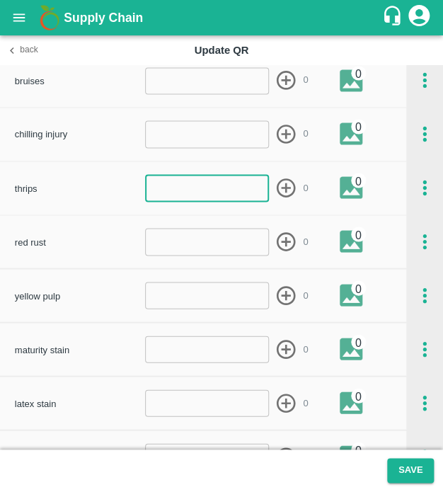
click at [177, 186] on input "number" at bounding box center [207, 187] width 124 height 27
type input "1"
click at [281, 187] on icon "button" at bounding box center [286, 187] width 19 height 19
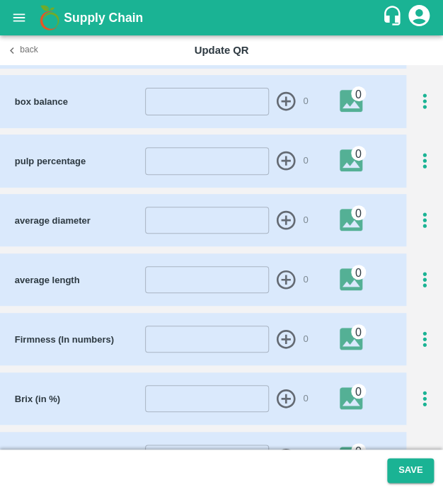
scroll to position [2176, 0]
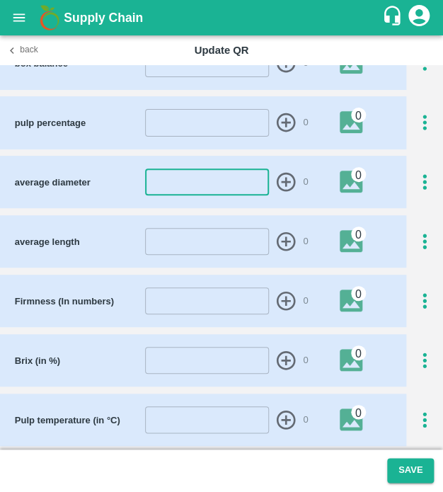
click at [164, 173] on input "number" at bounding box center [207, 181] width 124 height 27
type input "44"
click at [283, 174] on icon "button" at bounding box center [286, 182] width 23 height 23
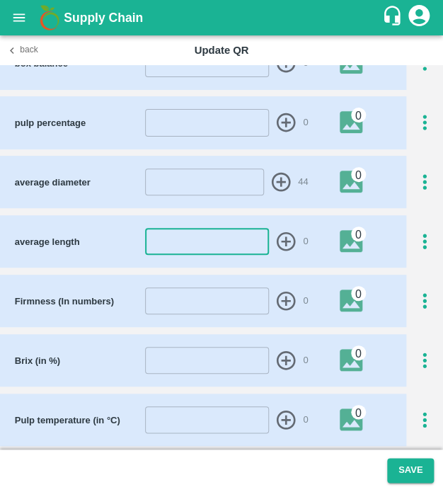
click at [227, 248] on input "number" at bounding box center [207, 241] width 124 height 27
type input "24"
click at [287, 234] on icon "button" at bounding box center [286, 241] width 23 height 23
click at [414, 115] on icon "button" at bounding box center [424, 122] width 23 height 23
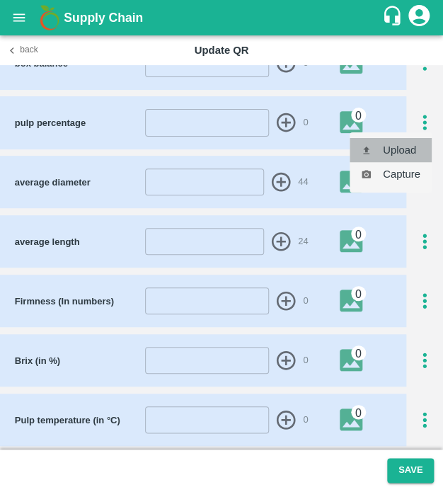
click at [411, 147] on li "Upload" at bounding box center [391, 150] width 82 height 24
type input "C:\fakepath\IMG_20250425_142031.jpg"
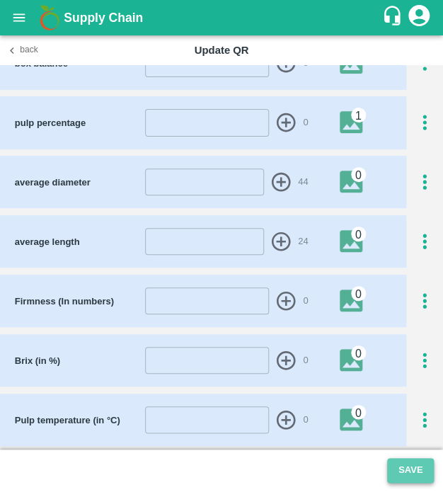
click at [418, 470] on button "Save" at bounding box center [410, 470] width 47 height 25
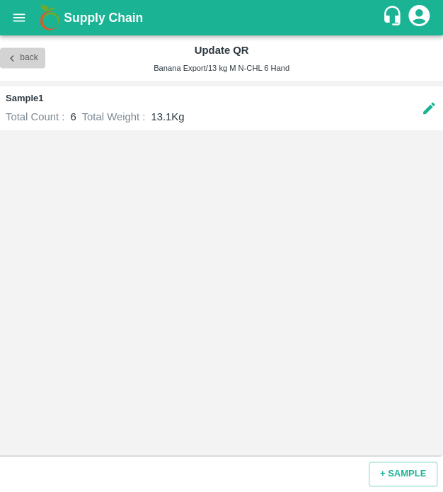
click at [20, 55] on button "Back" at bounding box center [22, 58] width 45 height 21
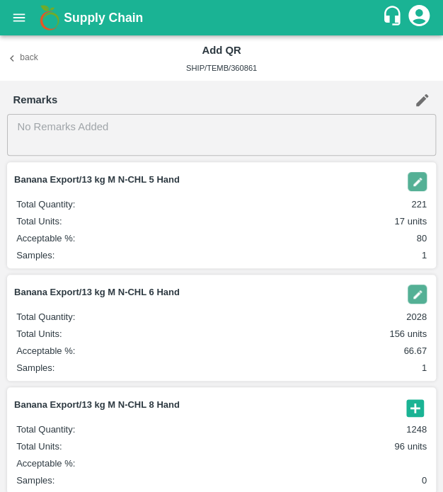
scroll to position [120, 0]
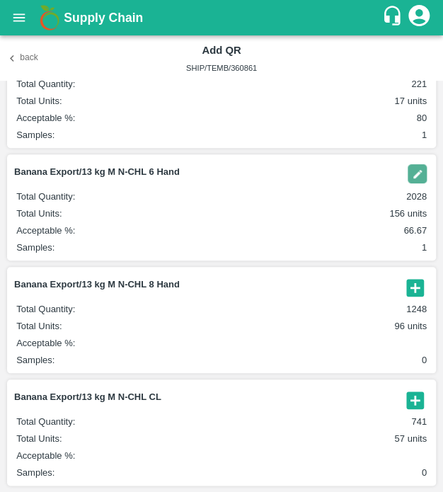
click at [421, 282] on icon "button" at bounding box center [415, 287] width 23 height 23
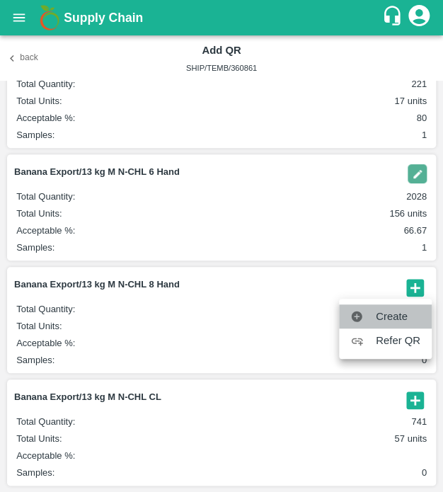
click at [402, 319] on span "Create" at bounding box center [398, 317] width 45 height 16
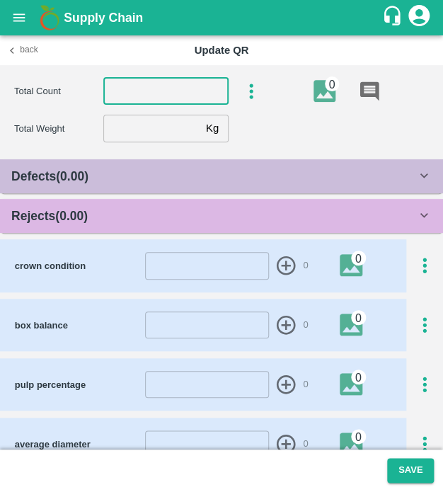
click at [159, 101] on input "number" at bounding box center [165, 91] width 125 height 27
type input "8"
click at [141, 132] on input "number" at bounding box center [151, 128] width 97 height 27
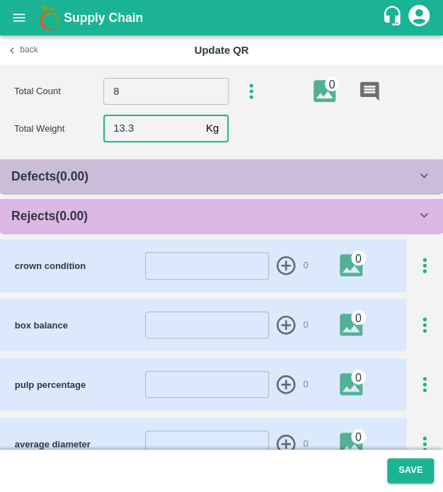
type input "13.3"
click at [127, 172] on div "Defects ( 0.00 )" at bounding box center [213, 176] width 405 height 20
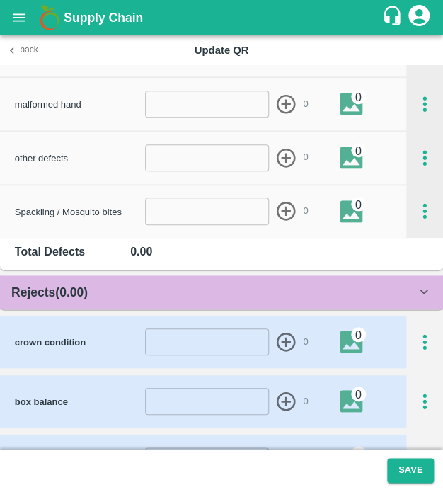
scroll to position [1335, 0]
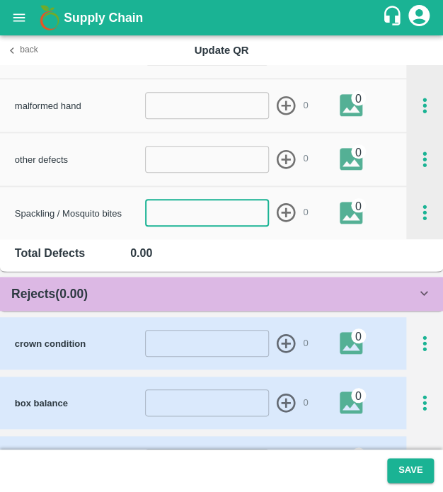
click at [200, 212] on input "number" at bounding box center [207, 212] width 124 height 27
type input "1"
click at [280, 220] on icon "button" at bounding box center [286, 212] width 19 height 19
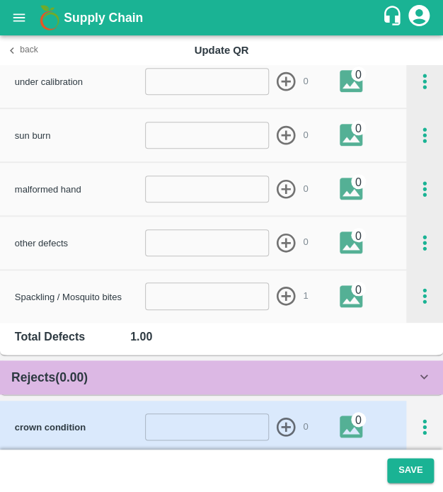
scroll to position [1290, 0]
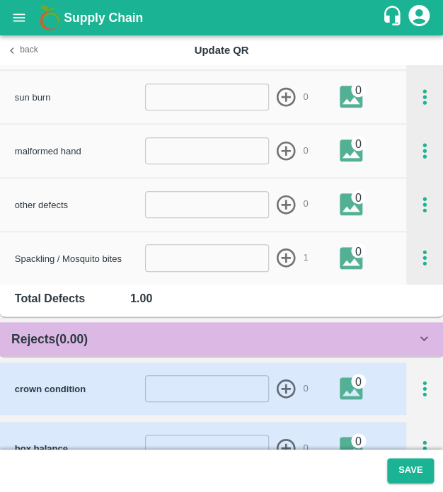
click at [219, 331] on div "Rejects ( 0.00 )" at bounding box center [213, 339] width 405 height 20
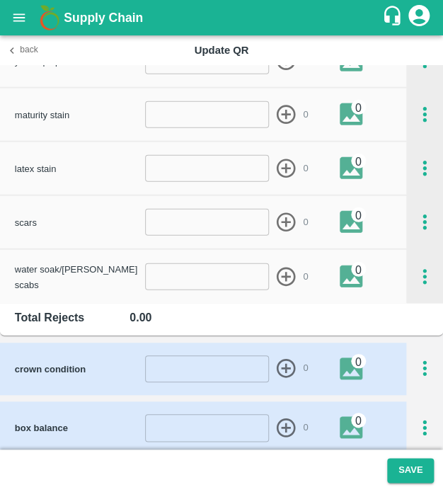
scroll to position [1788, 0]
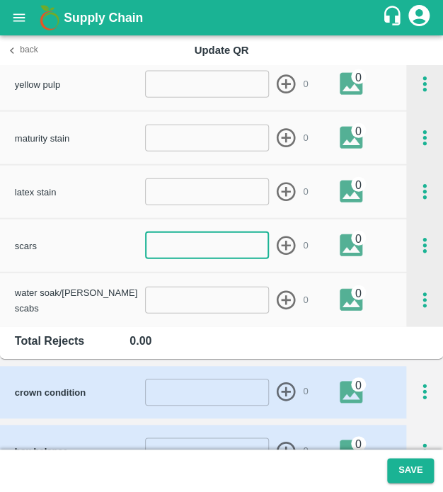
click at [206, 254] on input "number" at bounding box center [207, 245] width 124 height 27
type input "1"
click at [280, 245] on icon "button" at bounding box center [286, 245] width 19 height 19
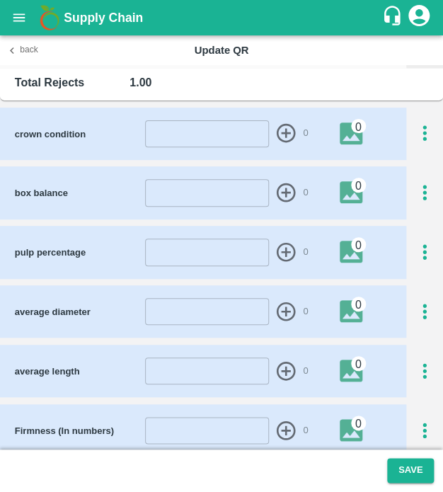
scroll to position [2081, 0]
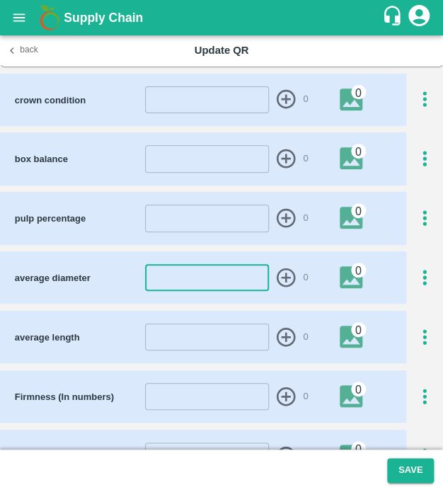
click at [214, 282] on input "number" at bounding box center [207, 277] width 124 height 27
type input "44"
click at [284, 274] on icon "button" at bounding box center [286, 277] width 19 height 19
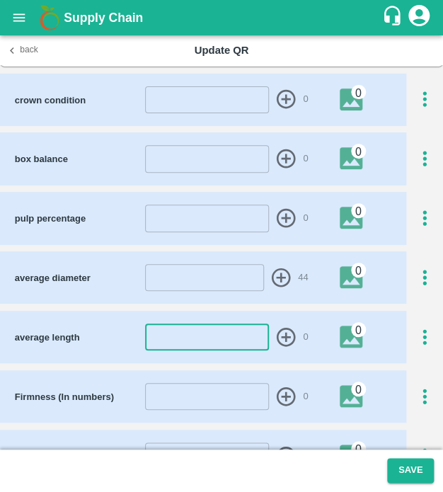
click at [218, 344] on input "number" at bounding box center [207, 337] width 124 height 27
type input "24"
click at [280, 341] on icon "button" at bounding box center [286, 337] width 23 height 23
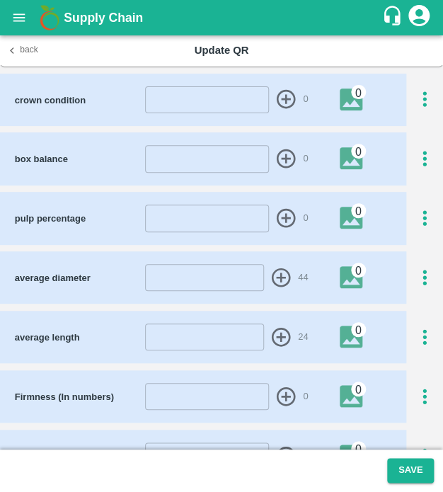
scroll to position [2219, 0]
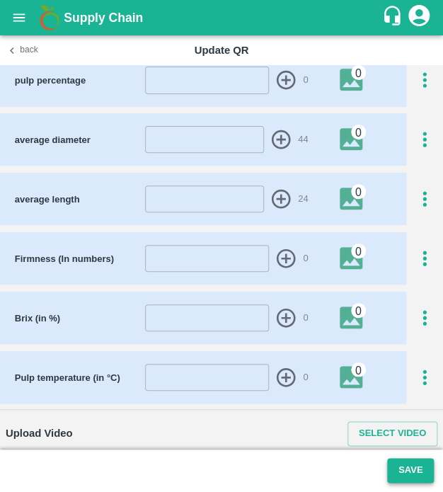
click at [428, 474] on button "Save" at bounding box center [410, 470] width 47 height 25
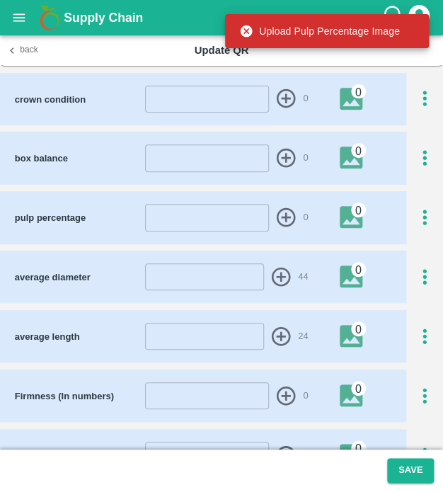
scroll to position [2081, 0]
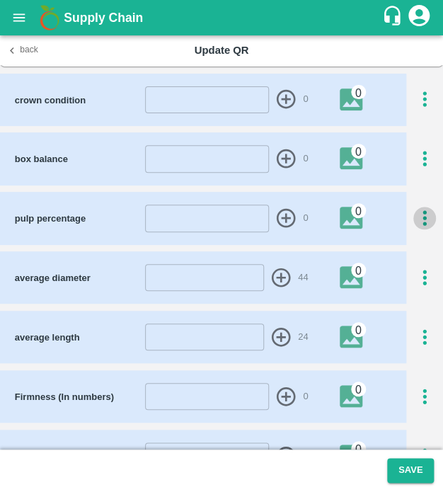
click at [429, 210] on icon "button" at bounding box center [424, 218] width 23 height 23
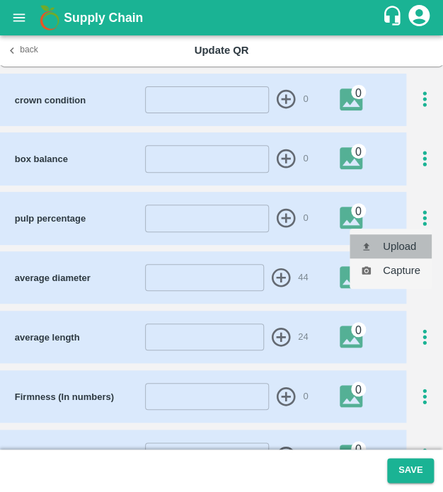
click at [411, 243] on li "Upload" at bounding box center [391, 246] width 82 height 24
type input "C:\fakepath\IMG_20250425_142031.jpg"
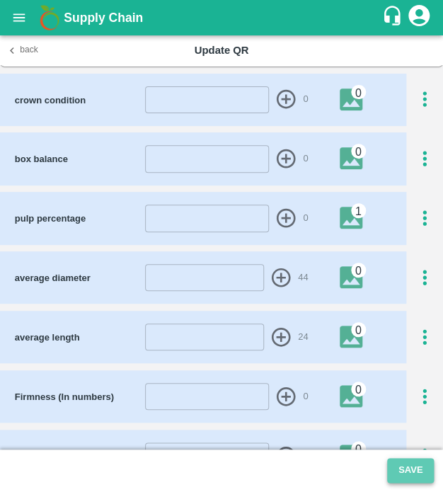
click at [410, 472] on button "Save" at bounding box center [410, 470] width 47 height 25
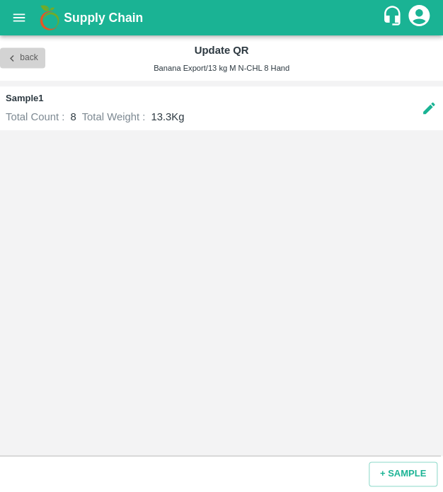
click at [21, 50] on button "Back" at bounding box center [22, 58] width 45 height 21
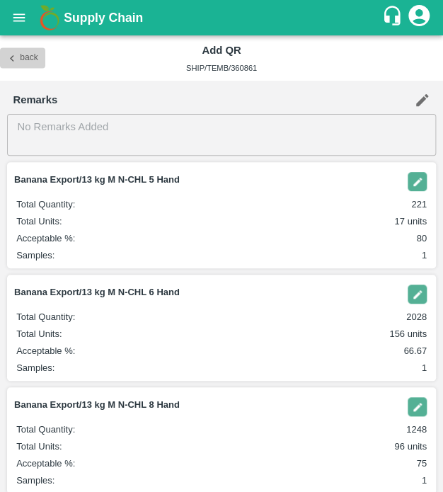
click at [21, 50] on button "Back" at bounding box center [22, 58] width 45 height 21
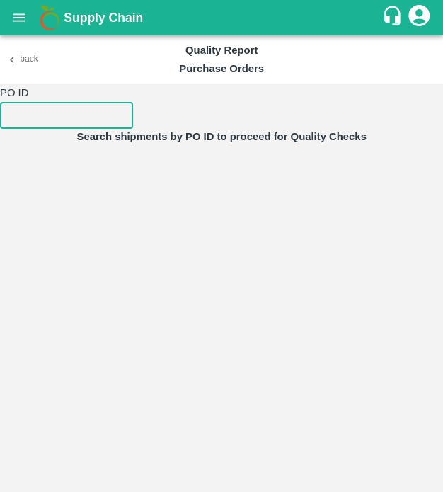
click at [98, 107] on input "number" at bounding box center [66, 115] width 133 height 27
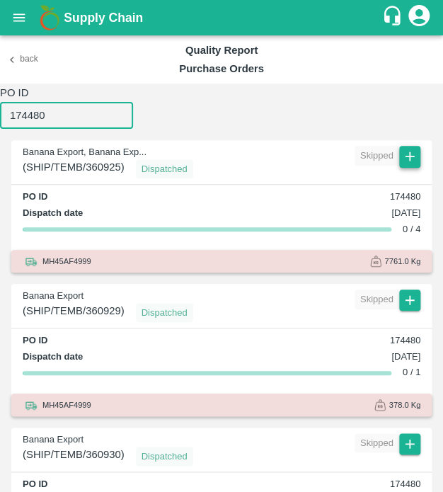
type input "174480"
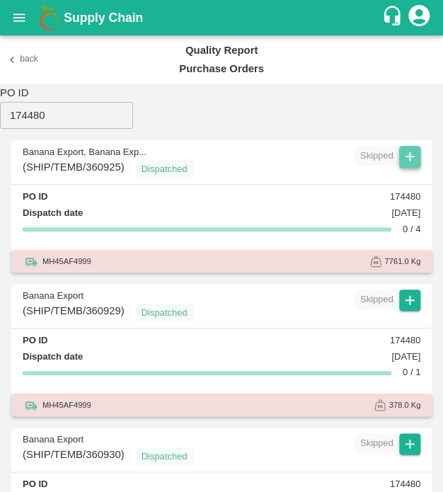
click at [411, 153] on icon "button" at bounding box center [410, 157] width 16 height 16
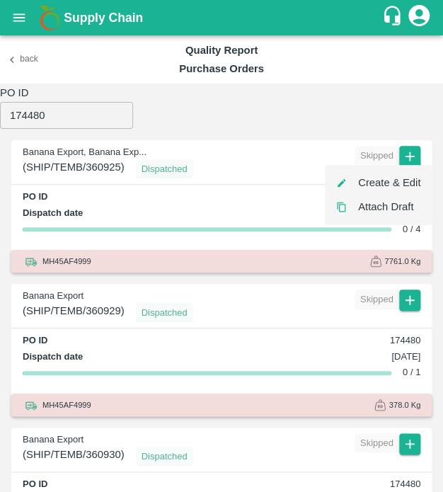
click at [401, 180] on li "Create & Edit" at bounding box center [378, 183] width 107 height 24
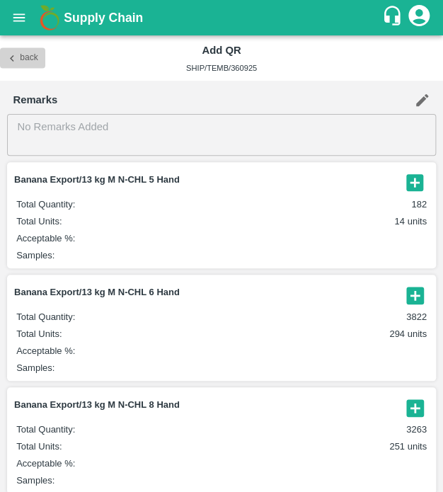
click at [13, 55] on icon "button" at bounding box center [12, 58] width 4 height 6
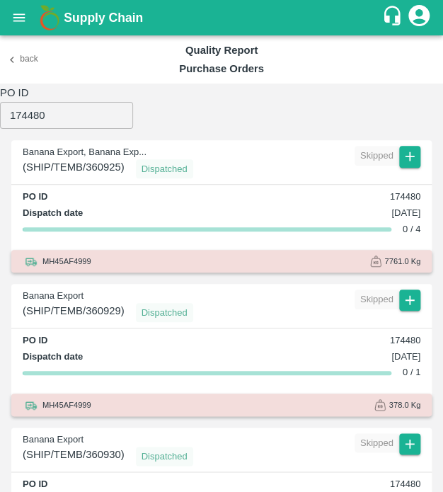
click at [13, 55] on icon "button" at bounding box center [12, 59] width 13 height 13
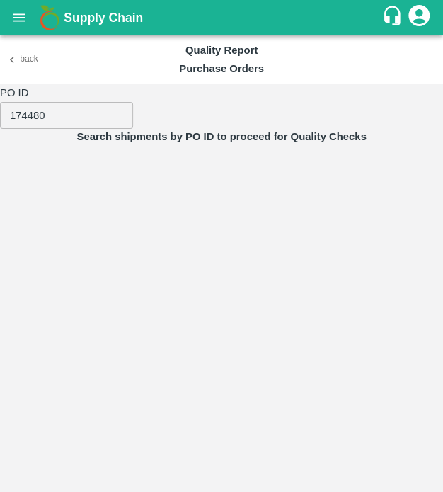
click at [0, 49] on button "Back" at bounding box center [22, 59] width 45 height 21
